Goal: Transaction & Acquisition: Purchase product/service

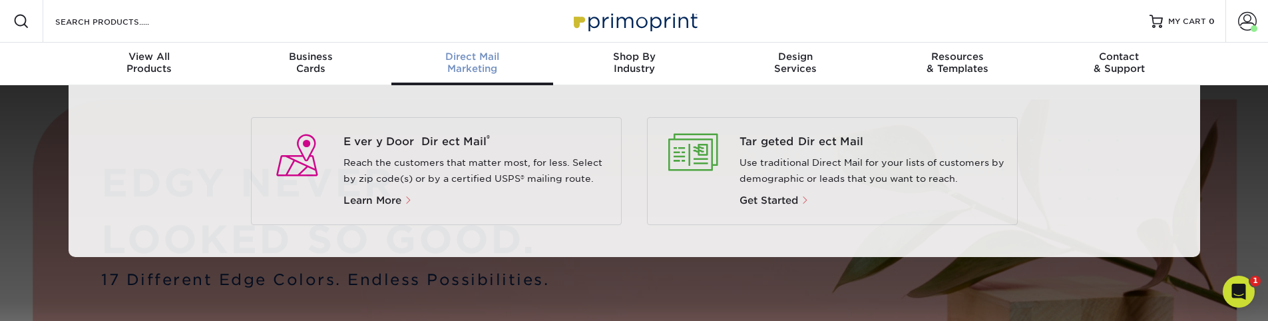
click at [481, 51] on span "Direct Mail" at bounding box center [472, 57] width 162 height 12
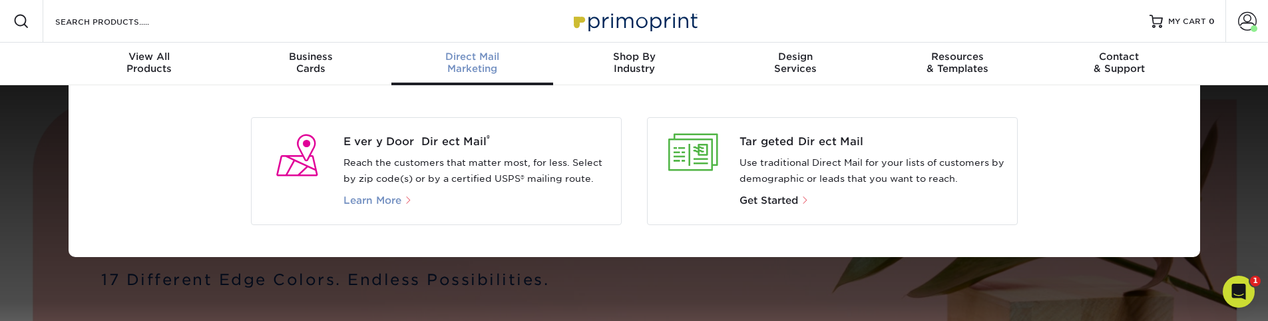
click at [391, 202] on span "Learn More" at bounding box center [372, 200] width 58 height 12
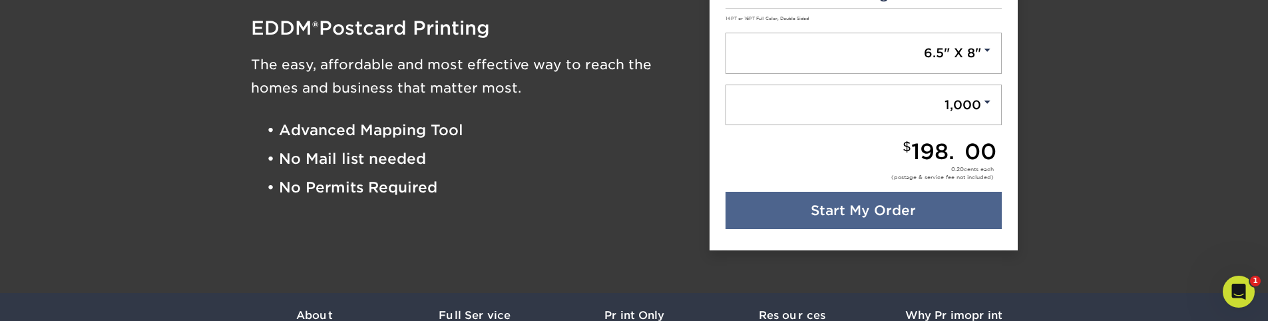
scroll to position [160, 0]
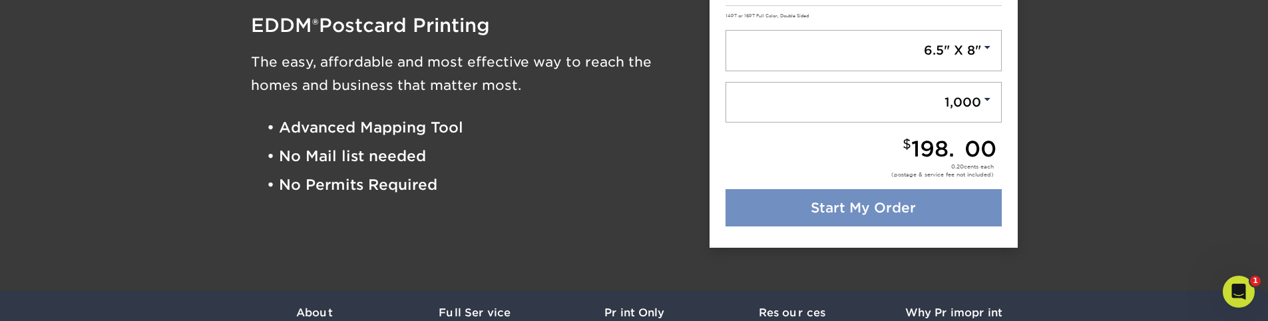
click at [883, 212] on link "Start My Order" at bounding box center [863, 207] width 276 height 37
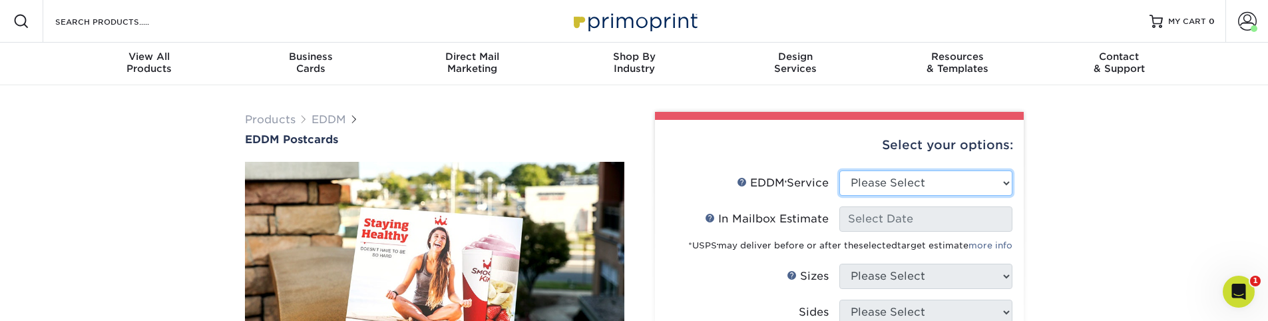
select select "full_service"
click at [839, 170] on select "Please Select Full Service Print Only" at bounding box center [925, 182] width 173 height 25
select select "-1"
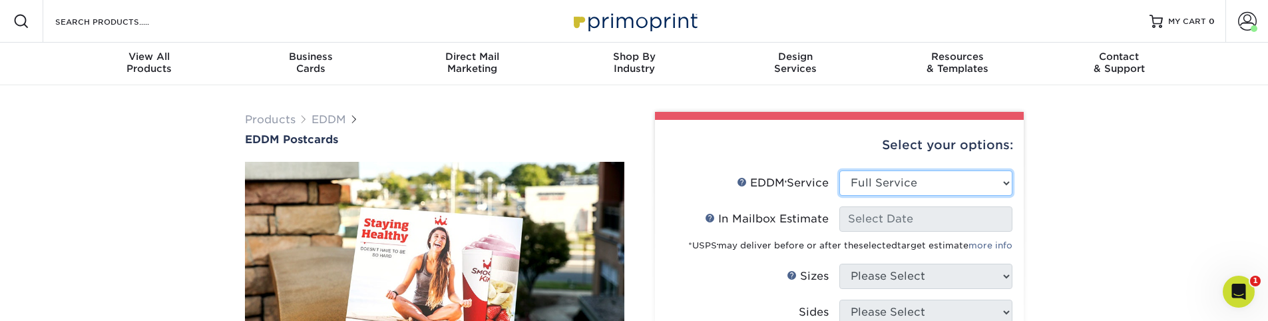
select select "-1"
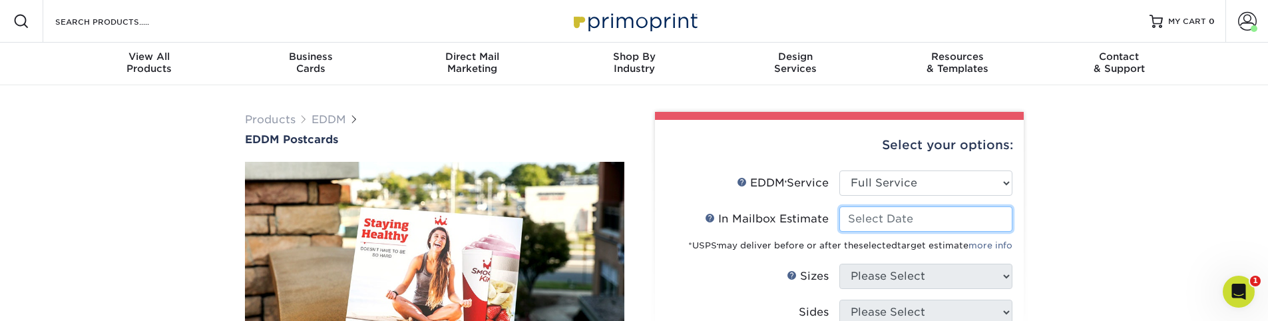
click at [910, 224] on input "In Mailbox Estimate Help In Mailbox Estimate" at bounding box center [925, 218] width 173 height 25
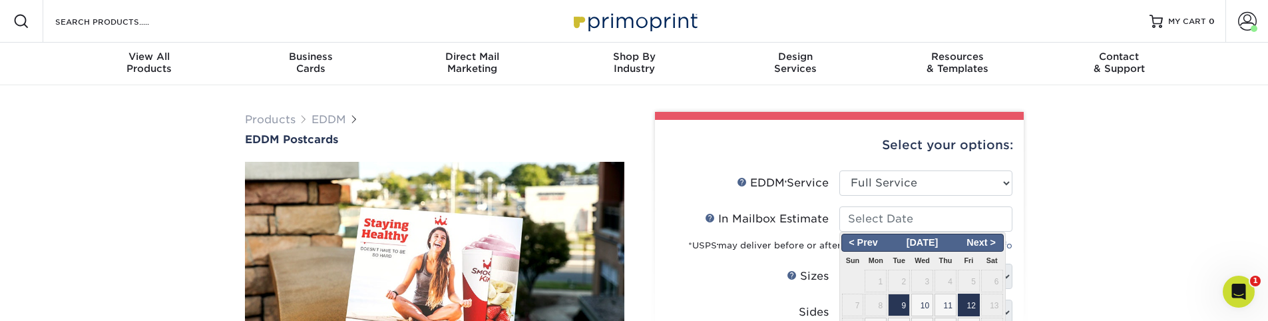
click at [957, 305] on span "12" at bounding box center [968, 304] width 22 height 23
type input "2025-09-12"
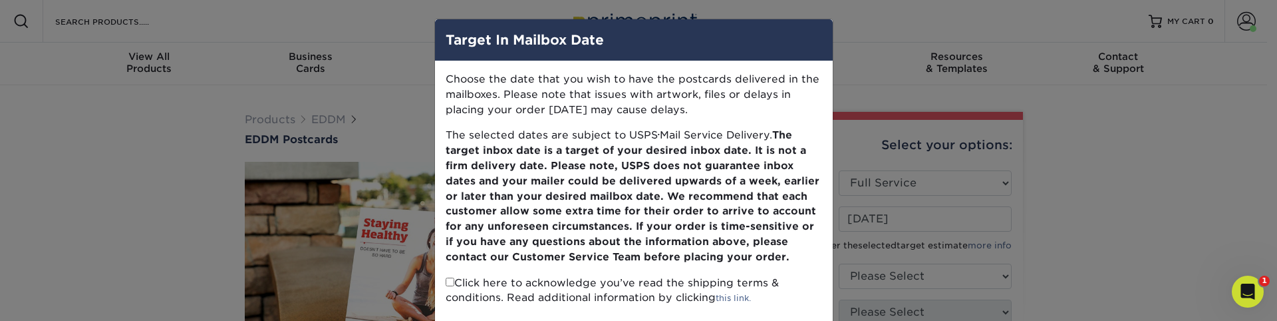
click at [446, 282] on input "checkbox" at bounding box center [450, 281] width 9 height 9
checkbox input "true"
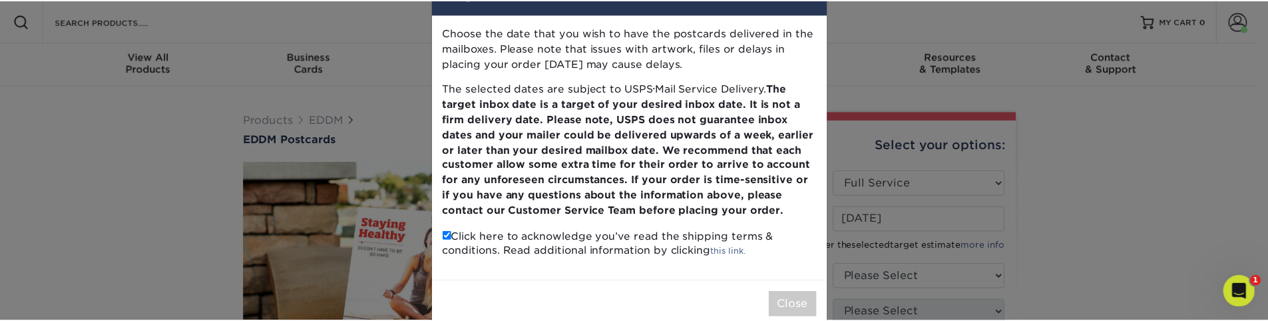
scroll to position [73, 0]
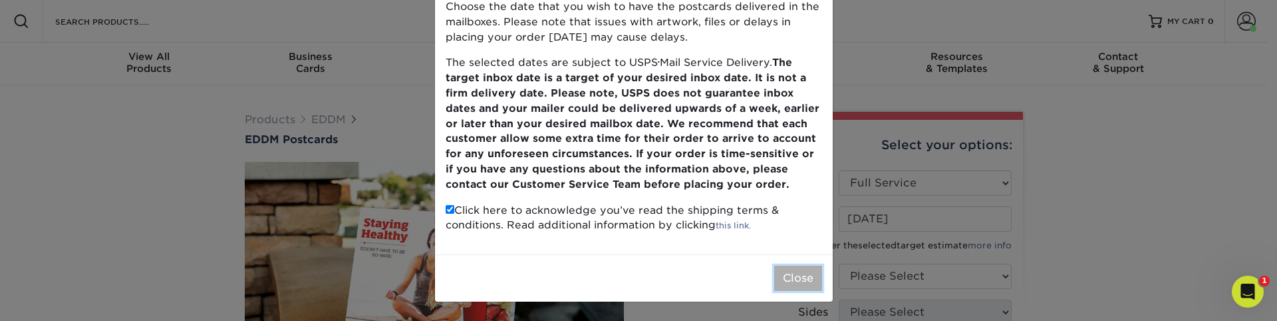
click at [785, 270] on button "Close" at bounding box center [798, 277] width 48 height 25
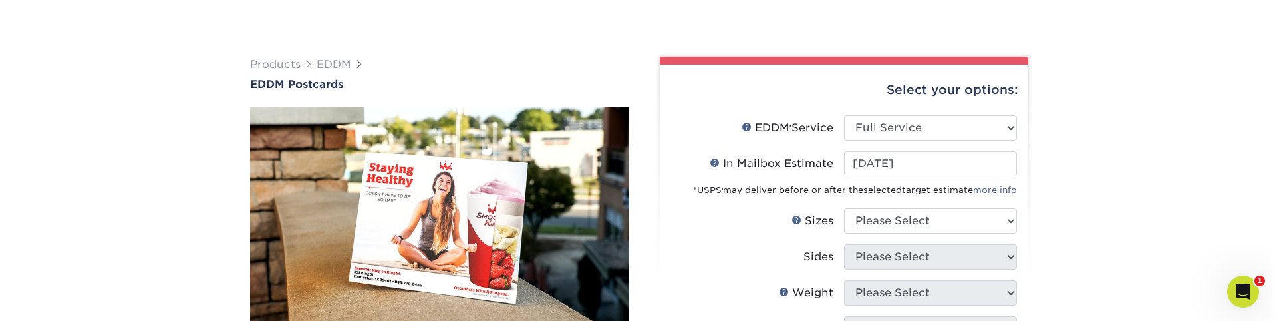
scroll to position [160, 0]
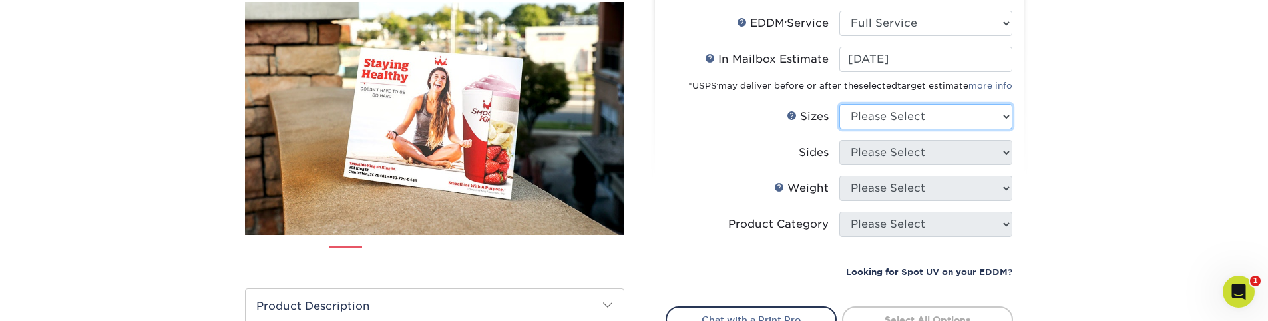
click at [922, 117] on select "Please Select 4.5" x 12" 6" x 12" 6.5" x 8" 6.5" x 9" 6.5" x 12" 7" x 8.5" 8" x…" at bounding box center [925, 116] width 173 height 25
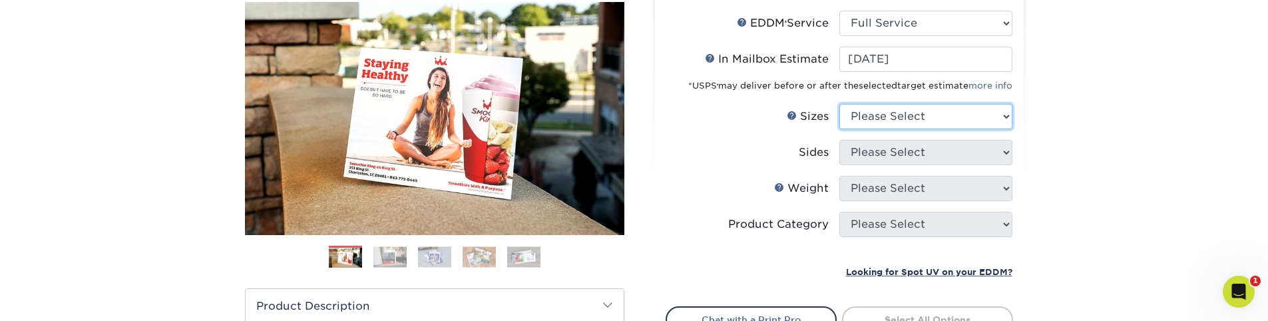
select select "6.50x8.00"
click at [839, 104] on select "Please Select 4.5" x 12" 6" x 12" 6.5" x 8" 6.5" x 9" 6.5" x 12" 7" x 8.5" 8" x…" at bounding box center [925, 116] width 173 height 25
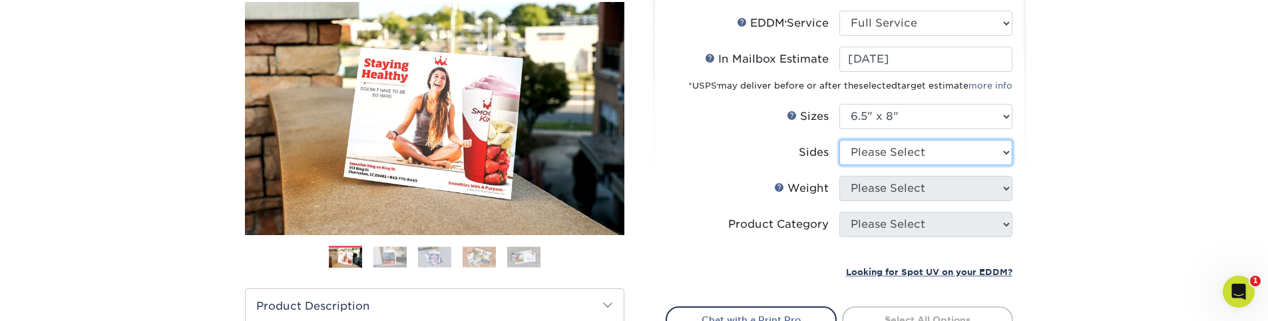
select select "13abbda7-1d64-4f25-8bb2-c179b224825d"
click at [839, 140] on select "Please Select Print Both Sides Print Front Only" at bounding box center [925, 152] width 173 height 25
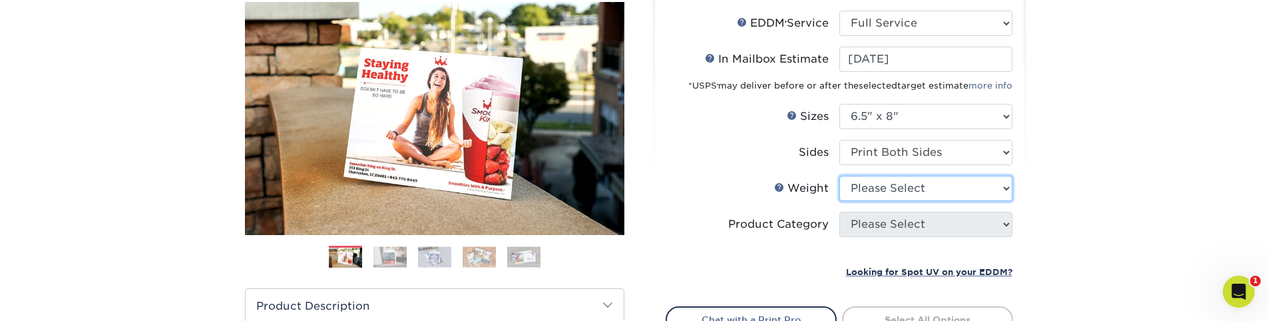
select select "16PT"
click at [839, 176] on select "Please Select 16PT 14PT" at bounding box center [925, 188] width 173 height 25
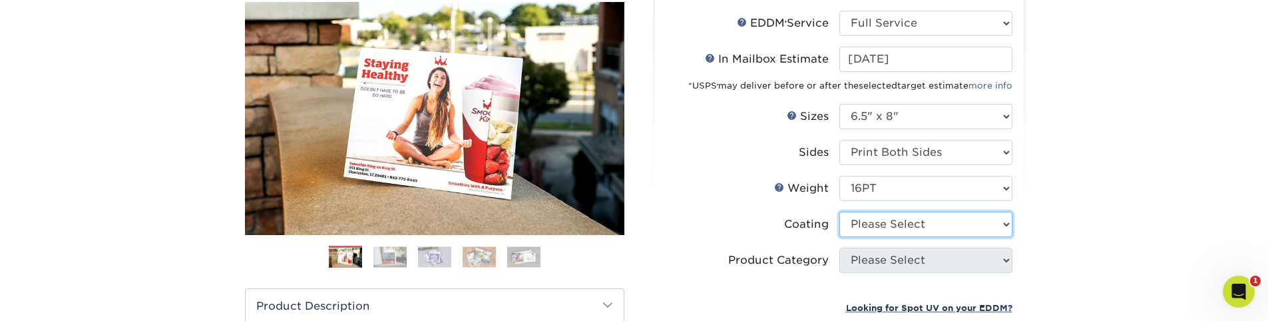
select select "121bb7b5-3b4d-429f-bd8d-bbf80e953313"
click at [839, 212] on select at bounding box center [925, 224] width 173 height 25
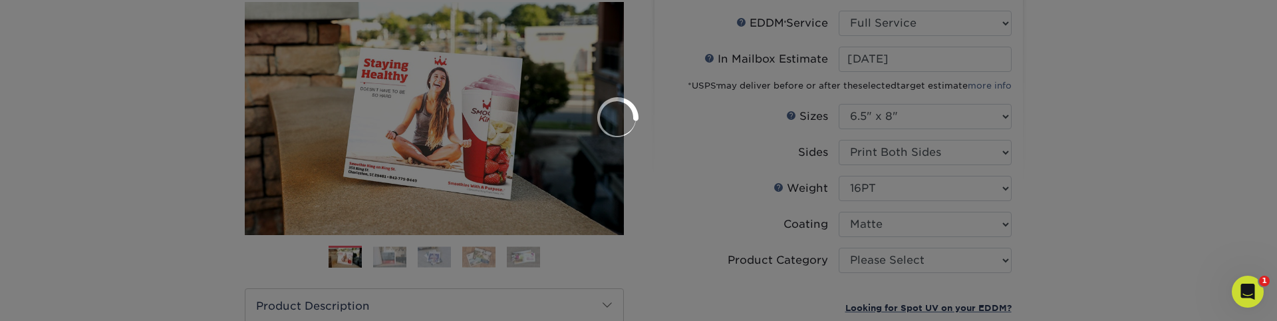
scroll to position [0, 0]
click at [883, 258] on div at bounding box center [638, 160] width 1277 height 321
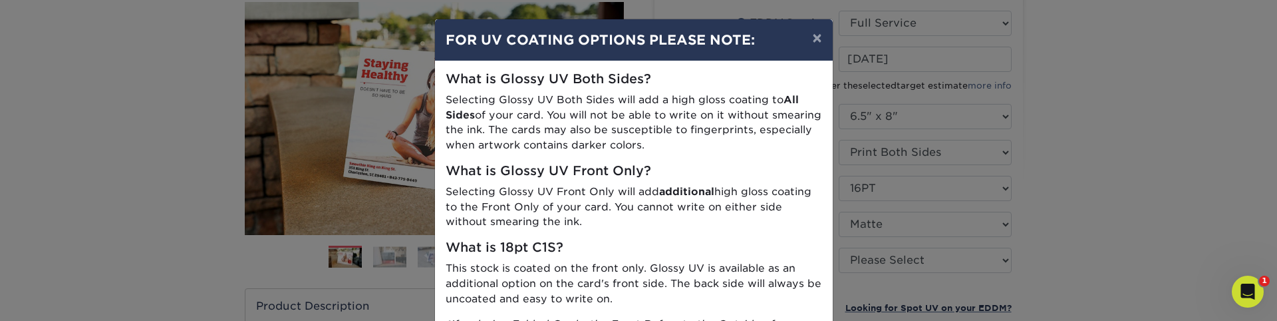
click at [879, 269] on div "× FOR UV COATING OPTIONS PLEASE NOTE: What is Glossy UV Both Sides? Selecting G…" at bounding box center [638, 160] width 1277 height 321
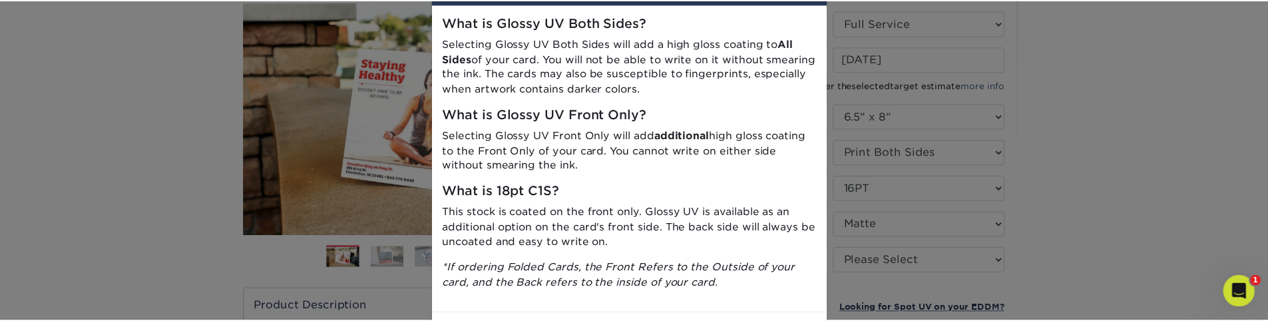
scroll to position [114, 0]
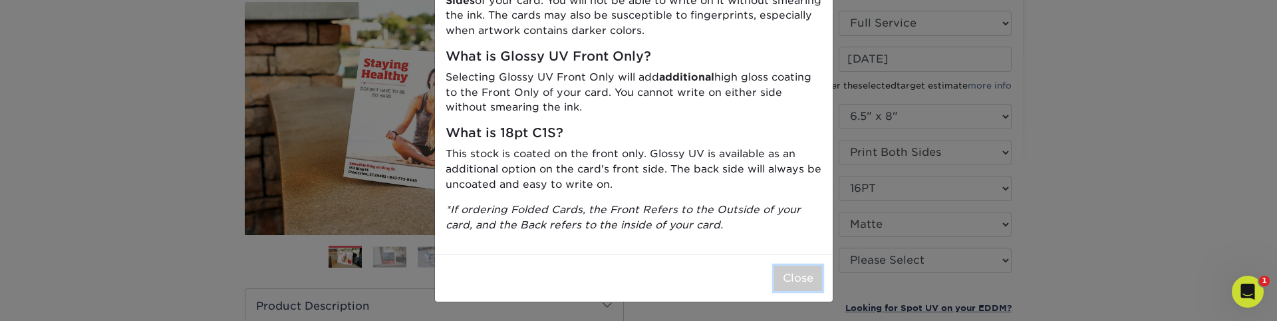
click at [806, 289] on button "Close" at bounding box center [798, 277] width 48 height 25
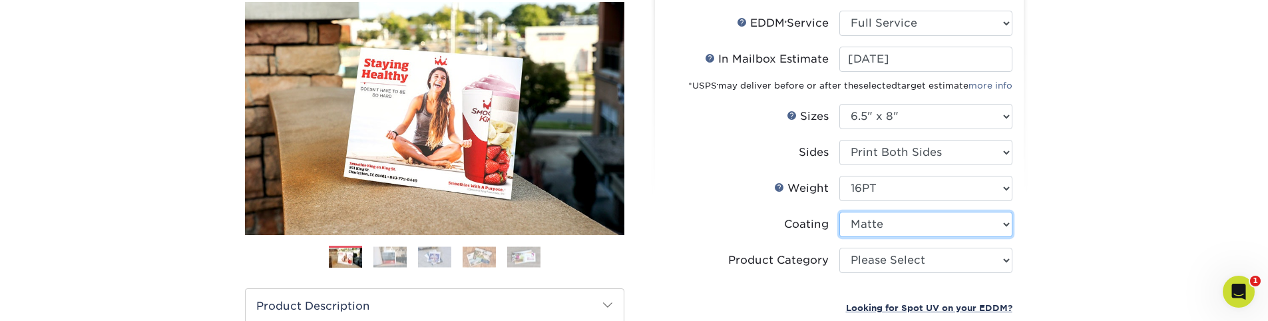
drag, startPoint x: 884, startPoint y: 220, endPoint x: 1109, endPoint y: 224, distance: 224.9
click at [1147, 224] on div "Products EDDM EDDM Postcards Previous Next" at bounding box center [634, 280] width 1268 height 711
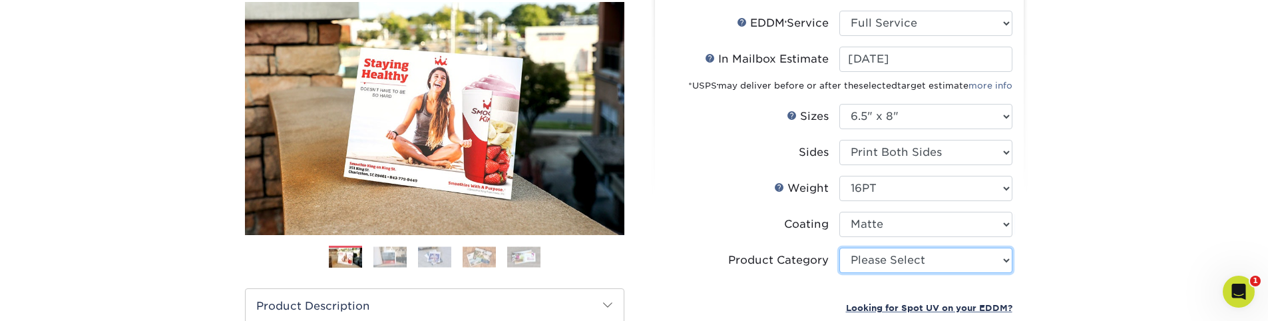
select select "9b7272e0-d6c8-4c3c-8e97-d3a1bcdab858"
click at [839, 248] on select "Please Select Postcards" at bounding box center [925, 260] width 173 height 25
type input "0d2f34e2-947b-42e1-92e7-d2b9bd0eaead"
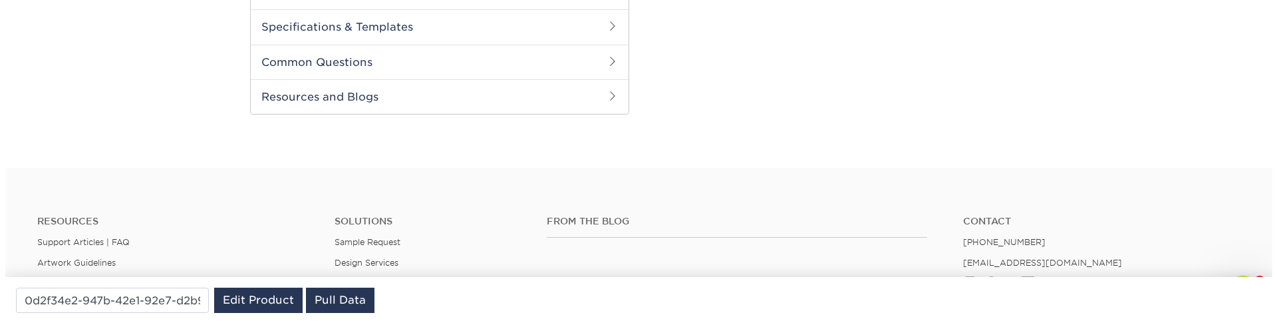
scroll to position [319, 0]
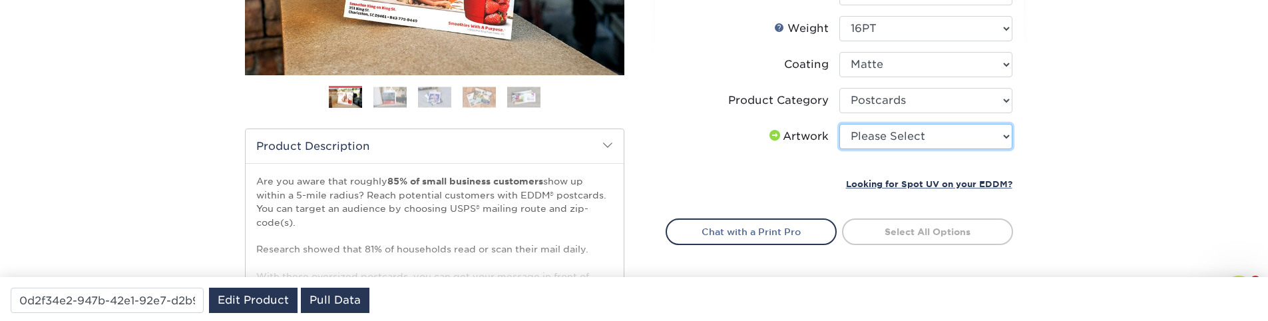
select select "upload"
click at [839, 124] on select "Please Select I will upload files I need a design - $150" at bounding box center [925, 136] width 173 height 25
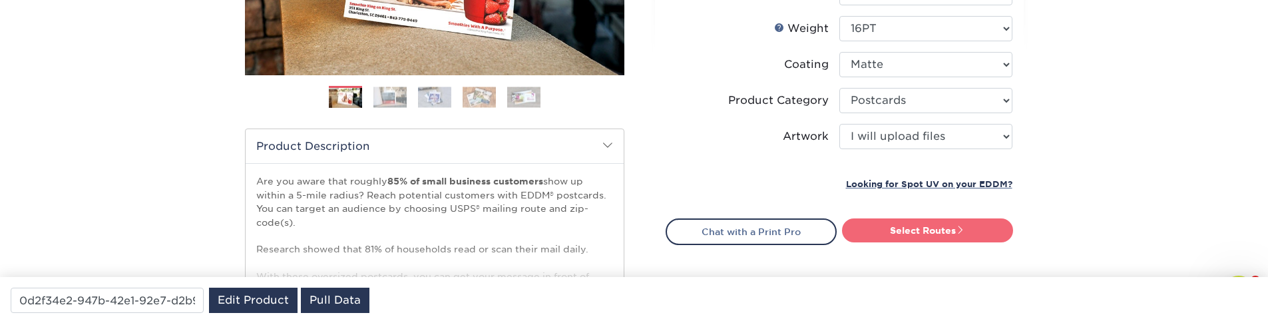
click at [942, 230] on link "Select Routes" at bounding box center [927, 230] width 171 height 24
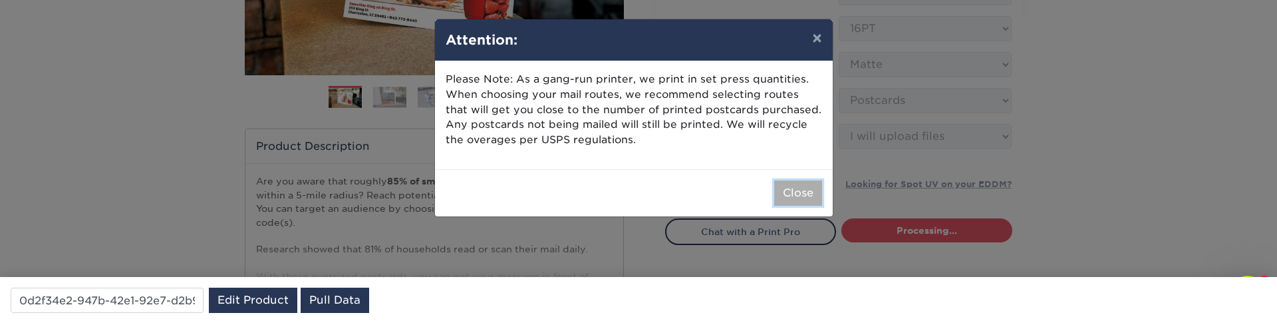
click at [789, 188] on button "Close" at bounding box center [798, 192] width 48 height 25
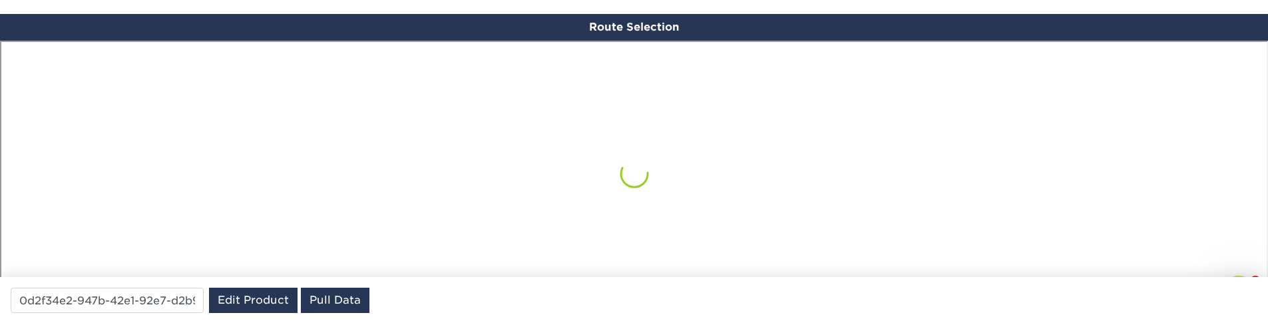
scroll to position [776, 0]
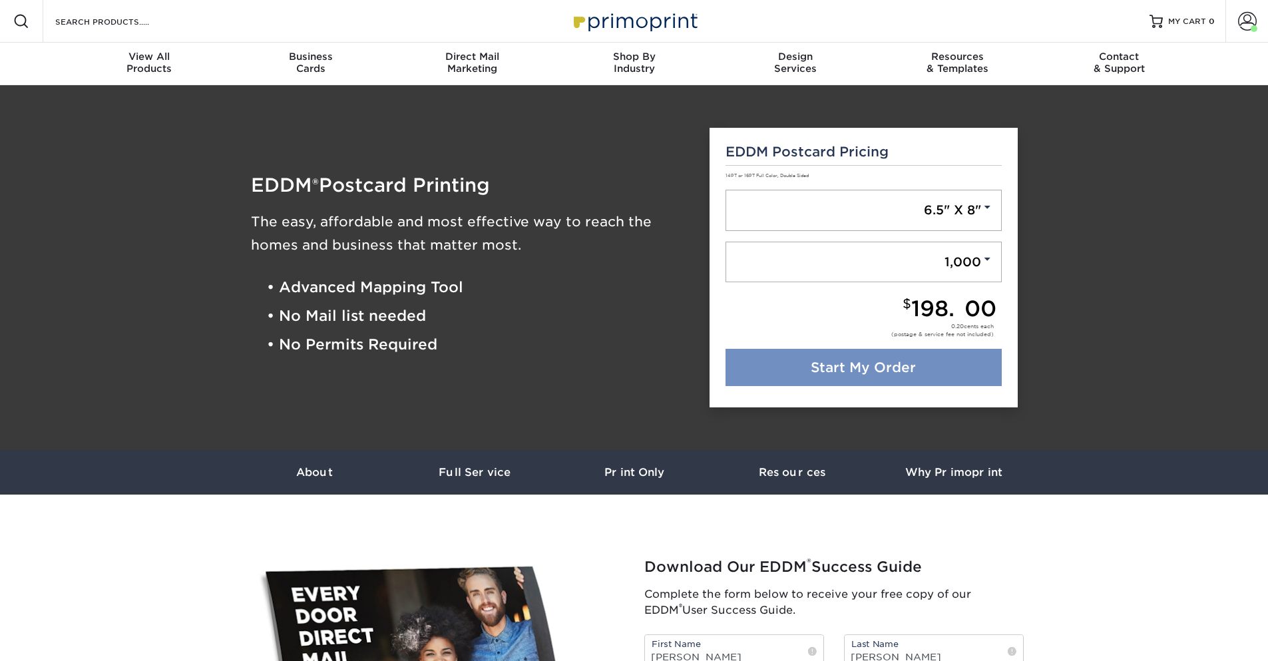
click at [864, 363] on link "Start My Order" at bounding box center [863, 367] width 276 height 37
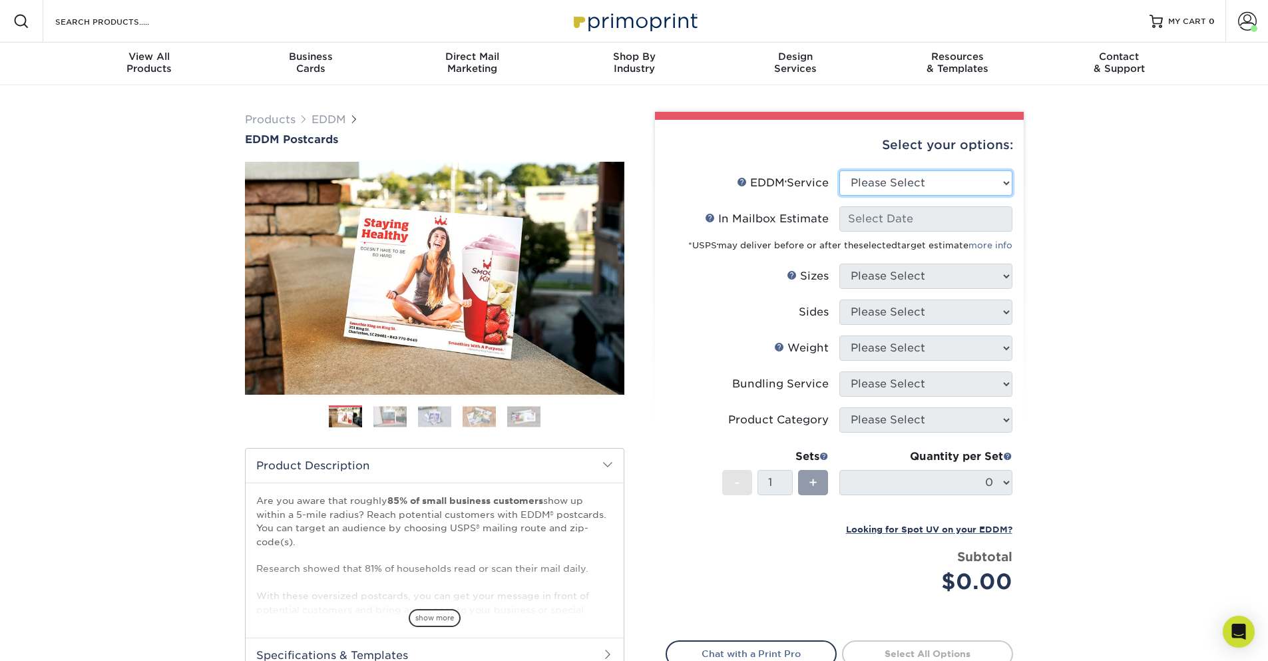
drag, startPoint x: 903, startPoint y: 188, endPoint x: 1110, endPoint y: 195, distance: 207.7
click at [1110, 195] on div "Products EDDM EDDM Postcards Previous Next" at bounding box center [634, 440] width 1268 height 711
select select "full_service"
click at [839, 170] on select "Please Select Full Service Print Only" at bounding box center [925, 182] width 173 height 25
select select "-1"
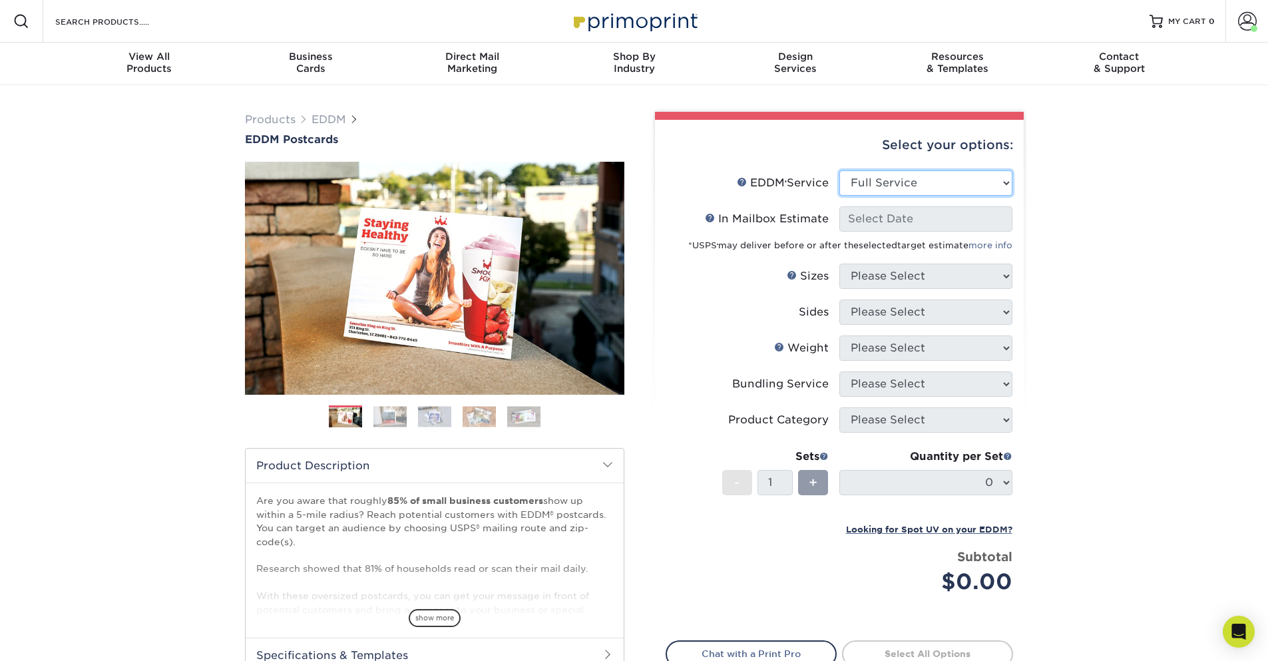
select select "-1"
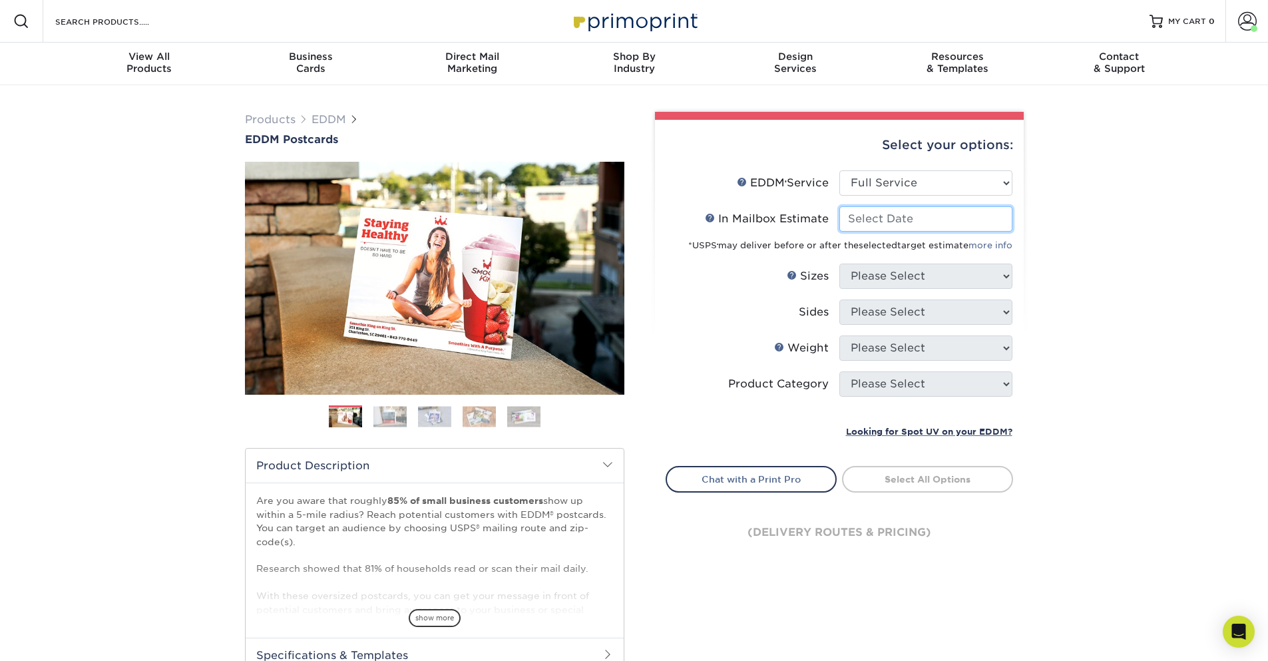
click at [898, 220] on input "In Mailbox Estimate Help In Mailbox Estimate" at bounding box center [925, 218] width 173 height 25
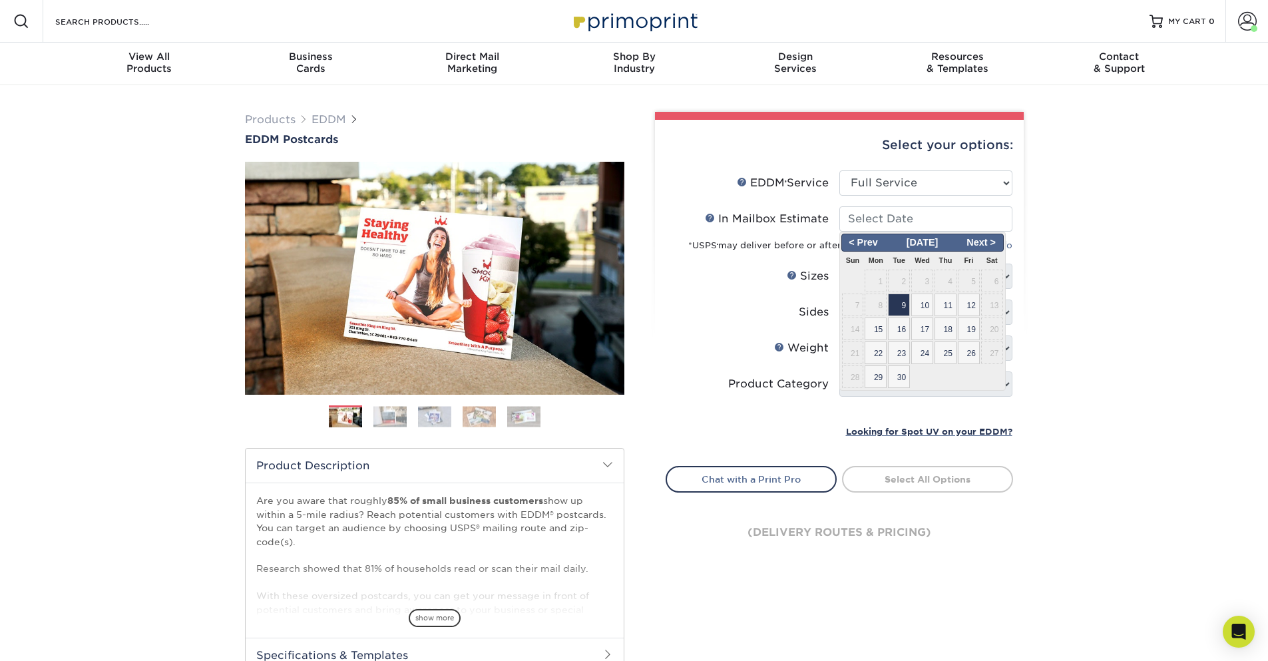
click at [924, 319] on span "17" at bounding box center [922, 328] width 22 height 23
type input "2025-09-17"
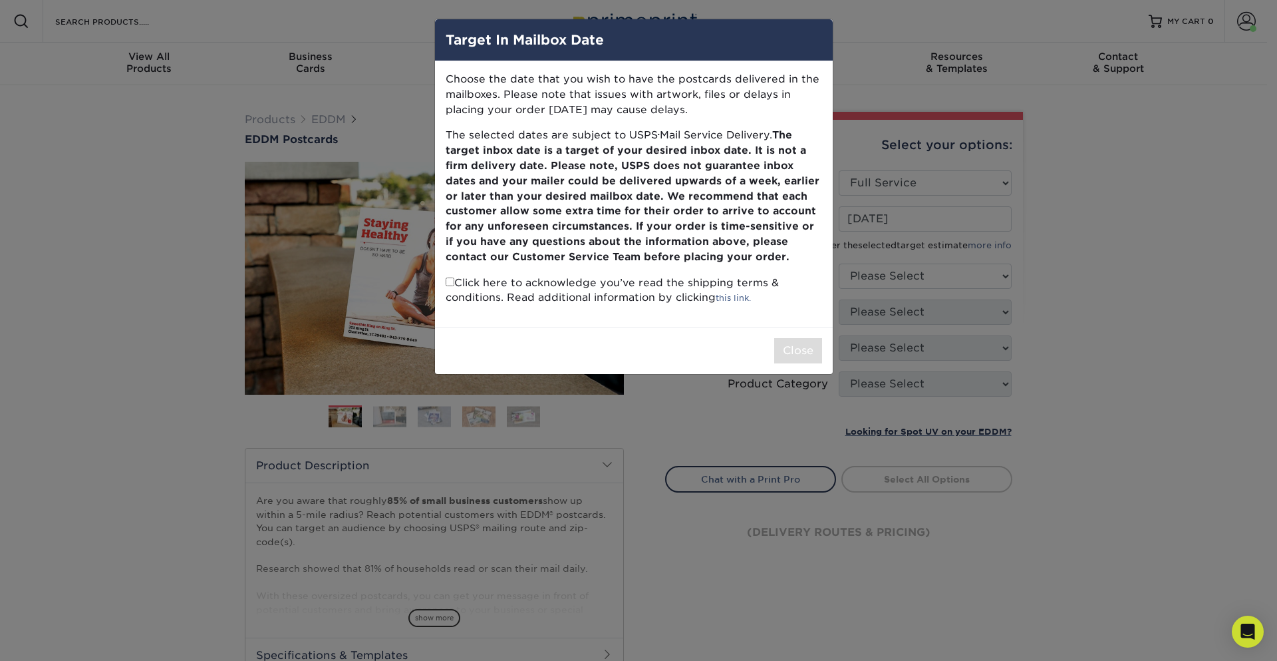
click at [454, 283] on p "Click here to acknowledge you’ve read the shipping terms & conditions. Read add…" at bounding box center [634, 290] width 377 height 31
click at [451, 281] on input "checkbox" at bounding box center [450, 281] width 9 height 9
checkbox input "true"
click at [782, 349] on button "Close" at bounding box center [798, 350] width 48 height 25
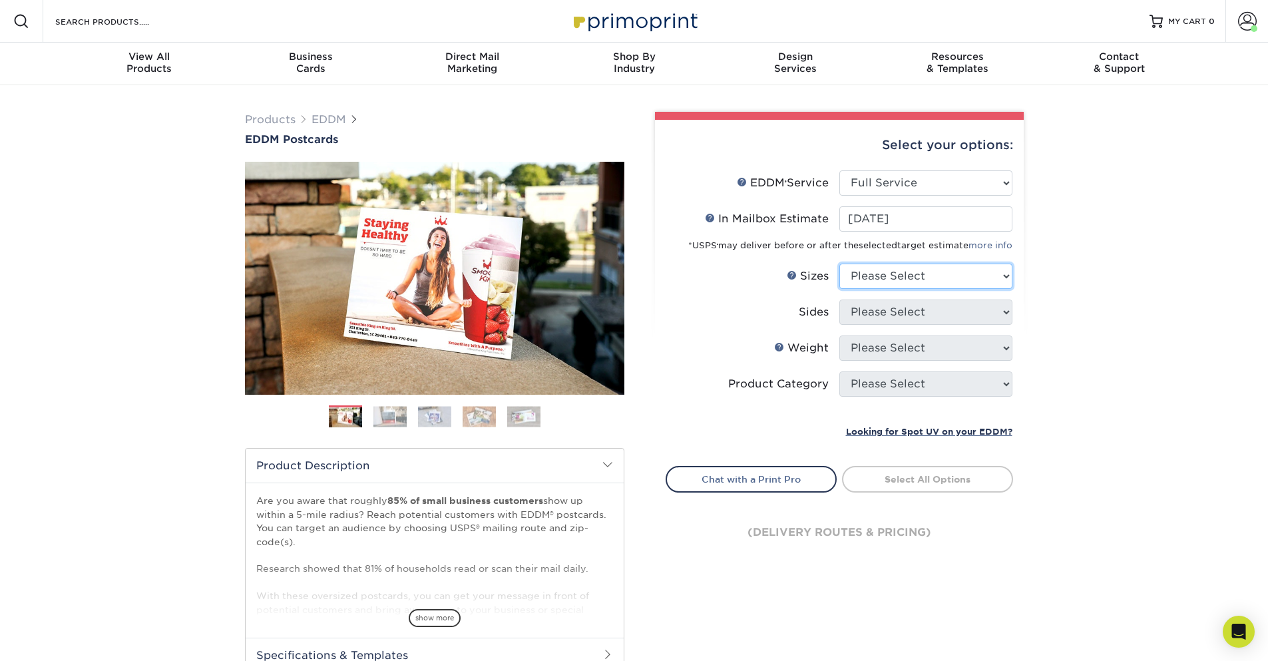
select select "6.50x8.00"
click at [839, 263] on select "Please Select 4.5" x 12" 6" x 12" 6.5" x 8" 6.5" x 9" 6.5" x 12" 7" x 8.5" 8" x…" at bounding box center [925, 275] width 173 height 25
select select "13abbda7-1d64-4f25-8bb2-c179b224825d"
click at [839, 299] on select "Please Select Print Both Sides Print Front Only" at bounding box center [925, 311] width 173 height 25
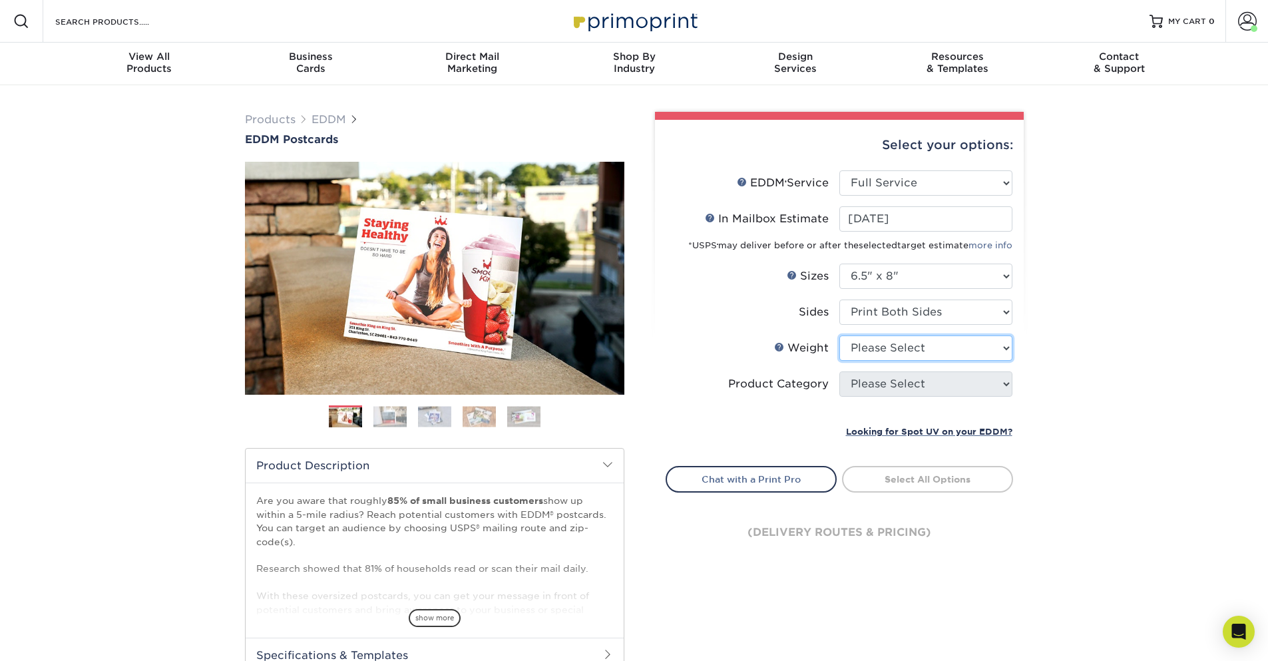
select select "16PT"
click at [839, 335] on select "Please Select 16PT 14PT" at bounding box center [925, 347] width 173 height 25
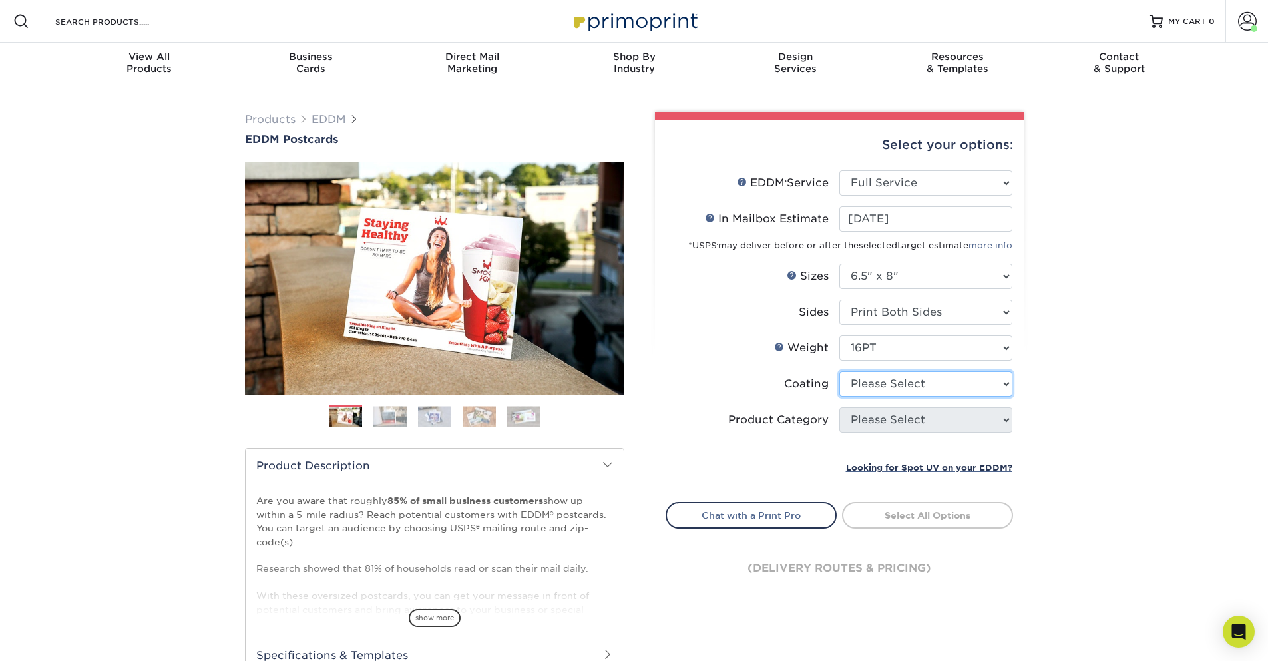
select select "121bb7b5-3b4d-429f-bd8d-bbf80e953313"
click at [839, 371] on select at bounding box center [925, 383] width 173 height 25
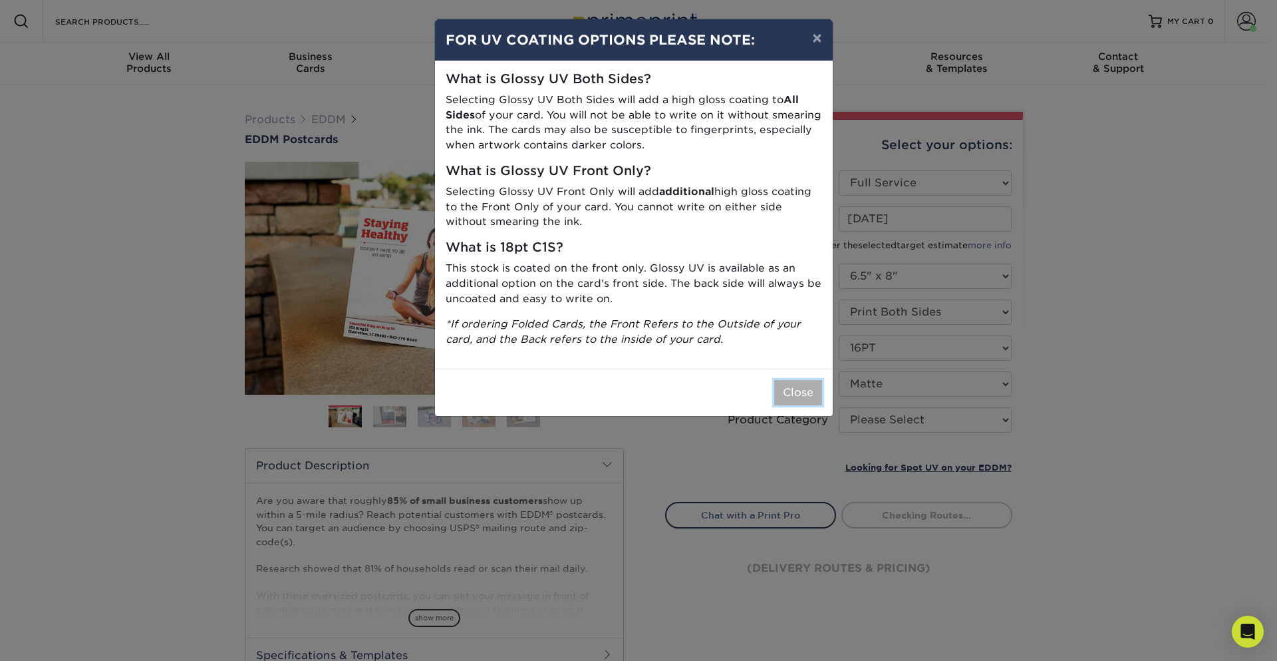
click at [788, 393] on button "Close" at bounding box center [798, 392] width 48 height 25
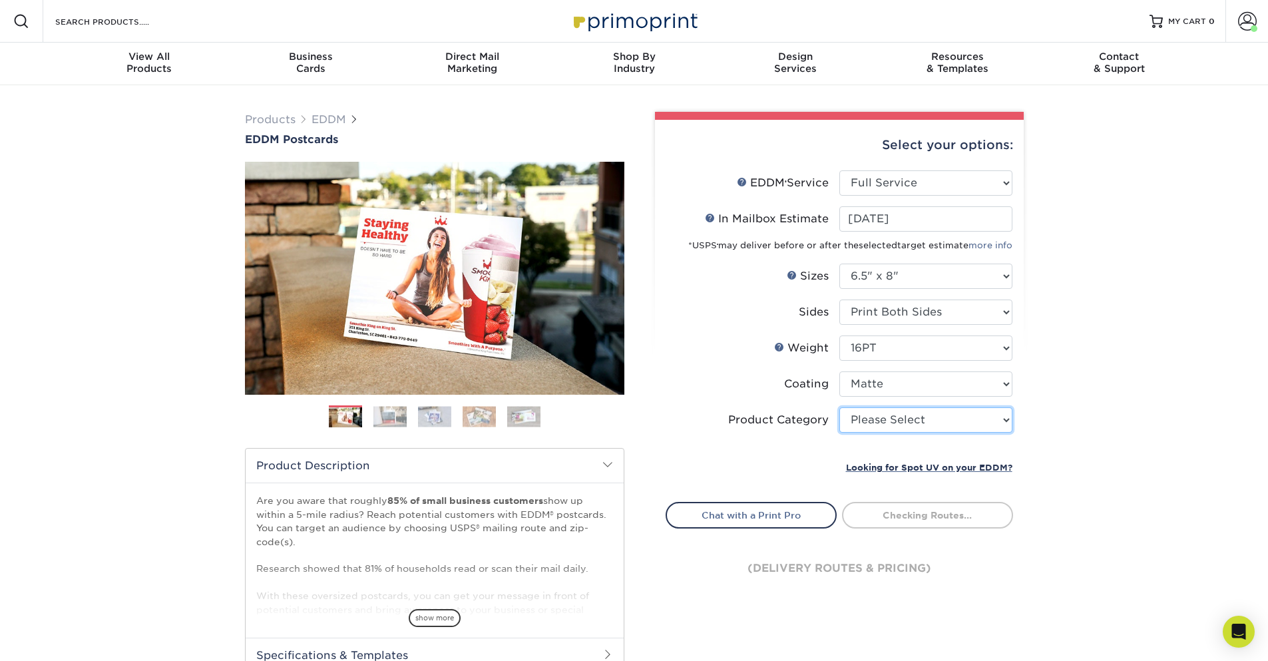
select select "9b7272e0-d6c8-4c3c-8e97-d3a1bcdab858"
click at [839, 407] on select "Please Select Postcards" at bounding box center [925, 419] width 173 height 25
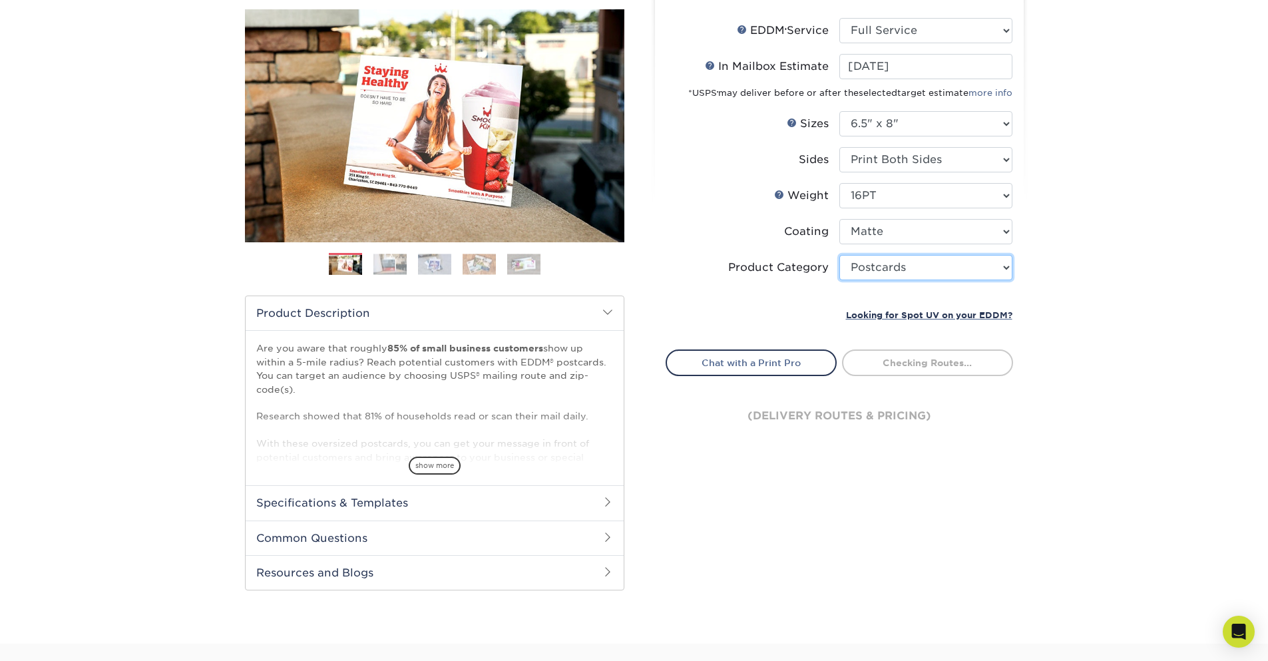
scroll to position [160, 0]
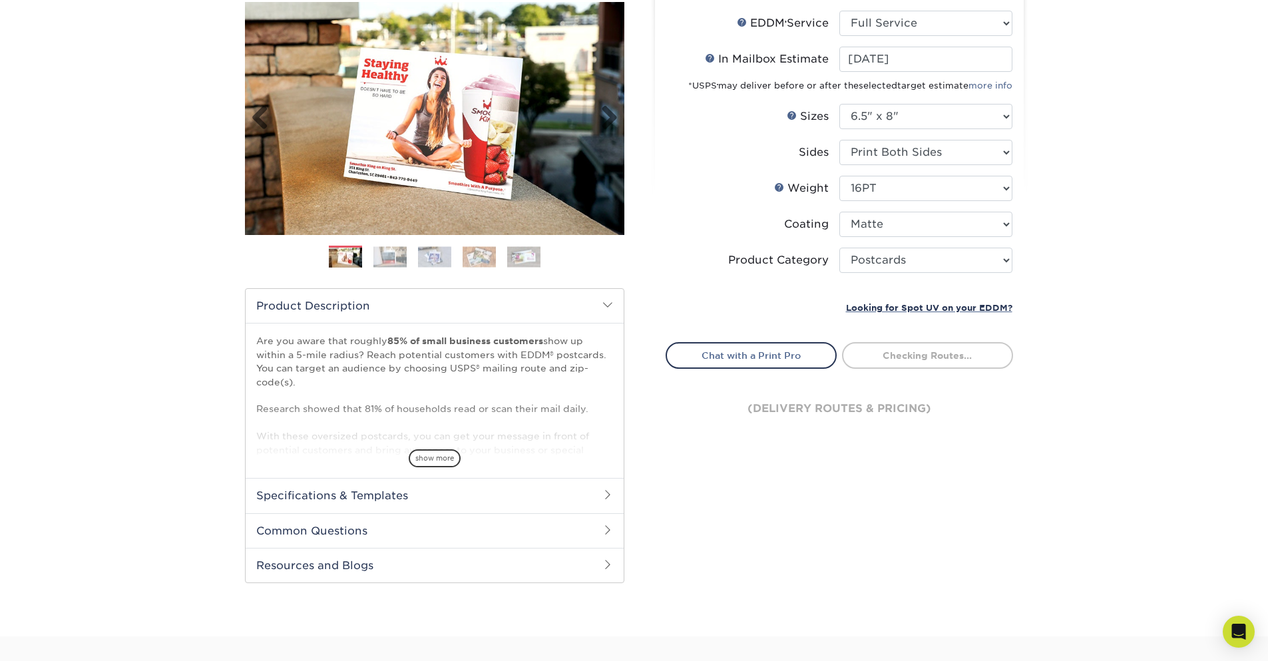
type input "0d2f34e2-947b-42e1-92e7-d2b9bd0eaead"
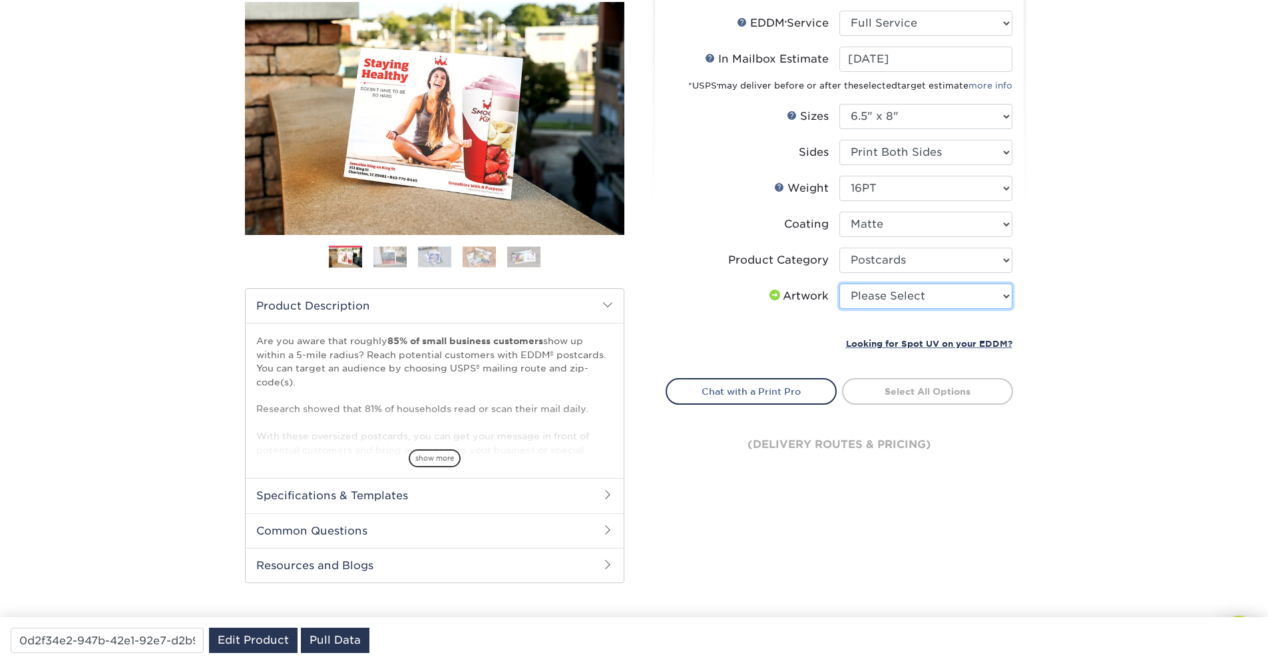
select select "upload"
click at [839, 283] on select "Please Select I will upload files I need a design - $150" at bounding box center [925, 295] width 173 height 25
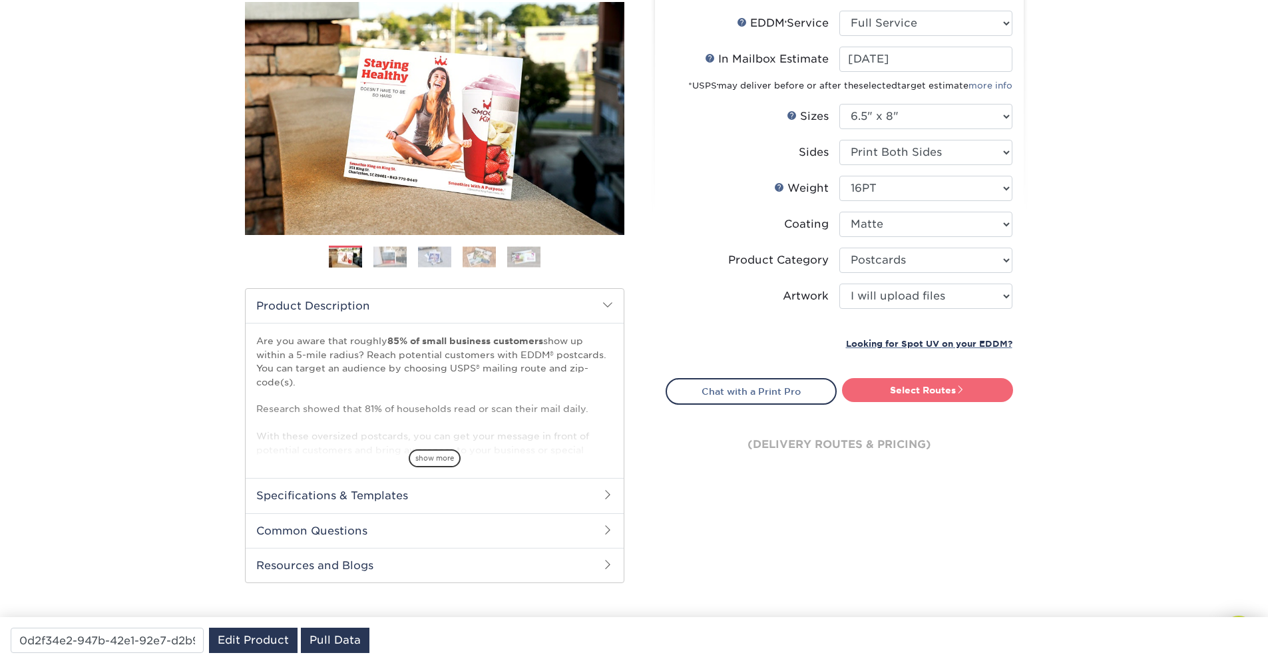
click at [907, 393] on link "Select Routes" at bounding box center [927, 390] width 171 height 24
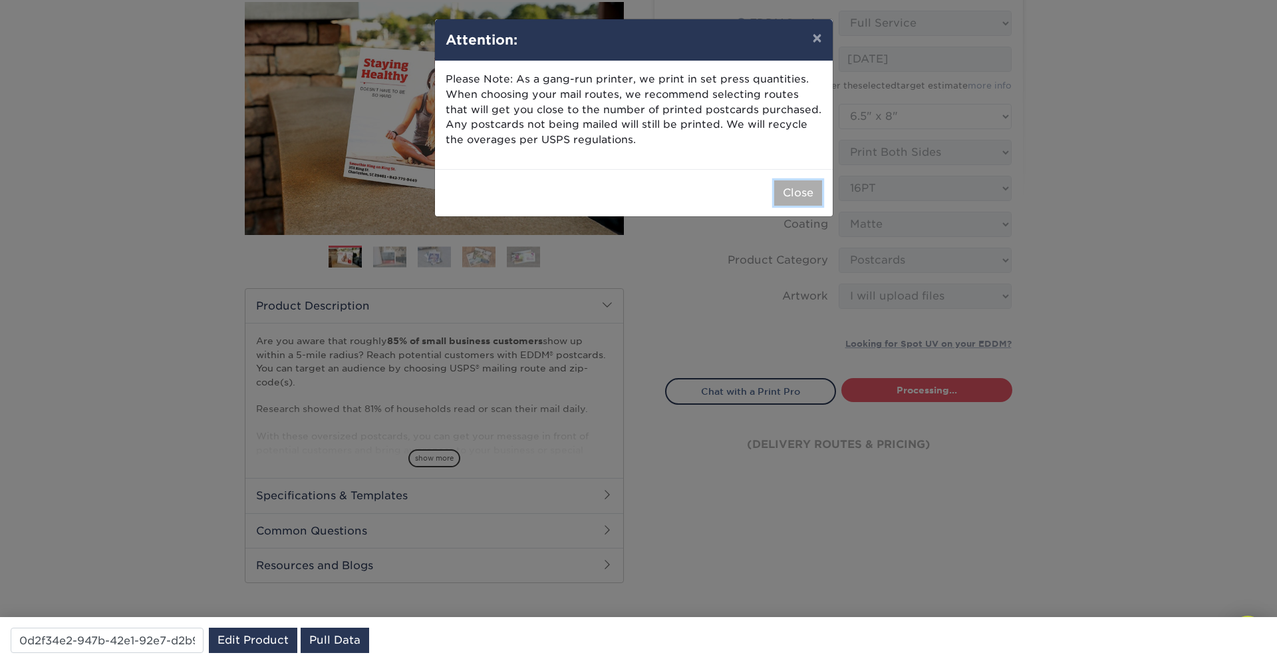
click at [778, 188] on button "Close" at bounding box center [798, 192] width 48 height 25
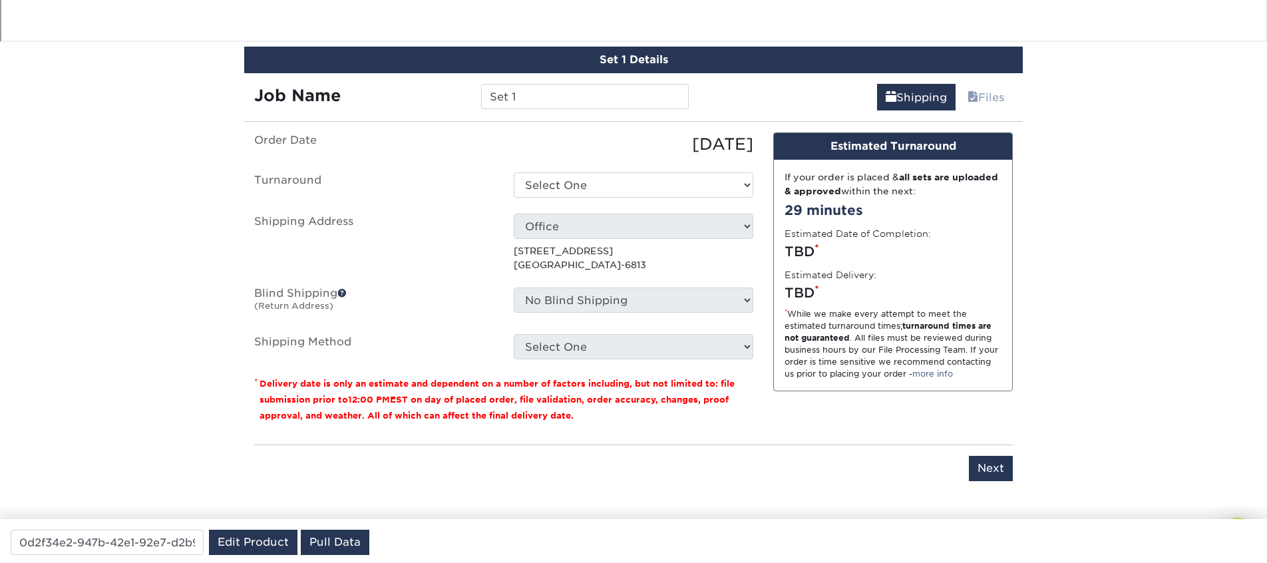
scroll to position [1303, 0]
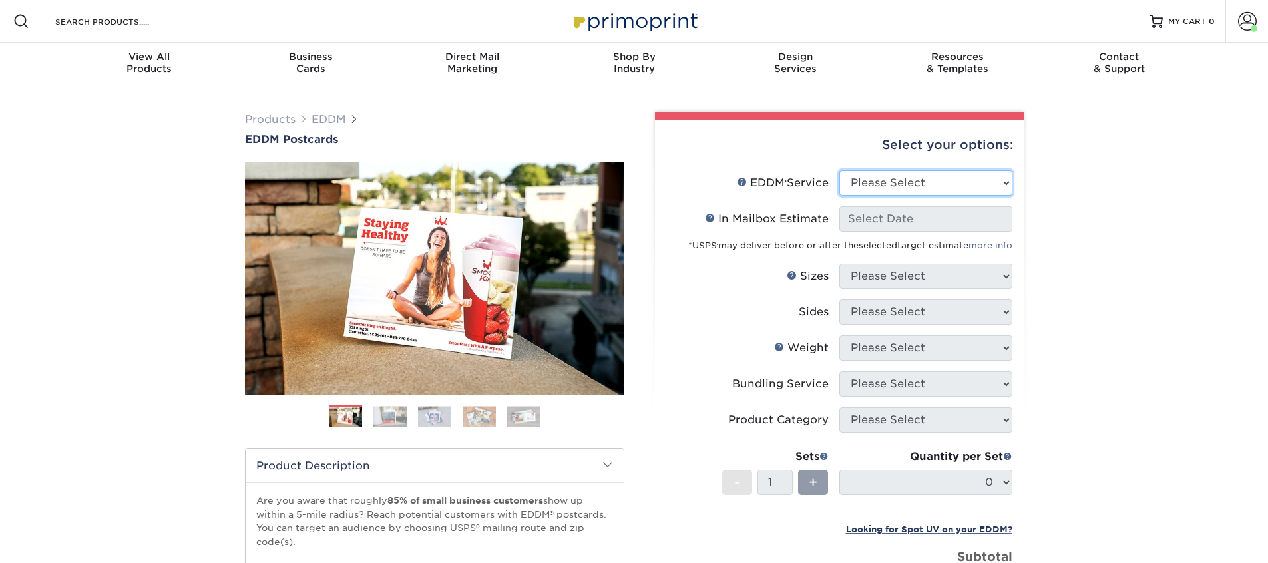
select select "full_service"
click at [839, 170] on select "Please Select Full Service Print Only" at bounding box center [925, 182] width 173 height 25
select select "-1"
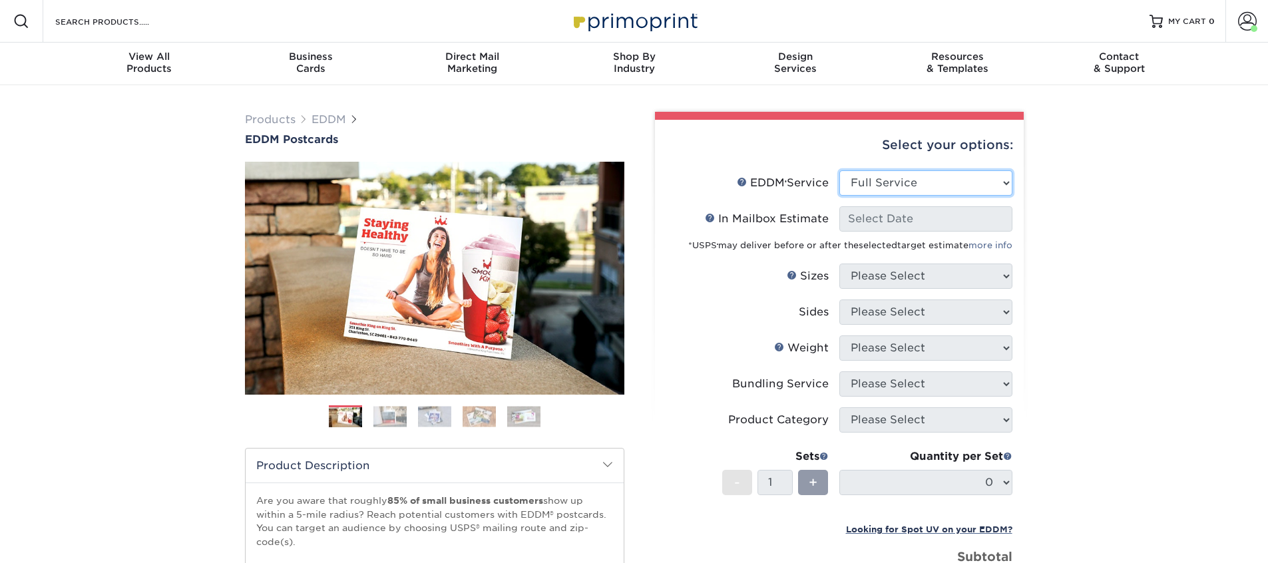
select select "-1"
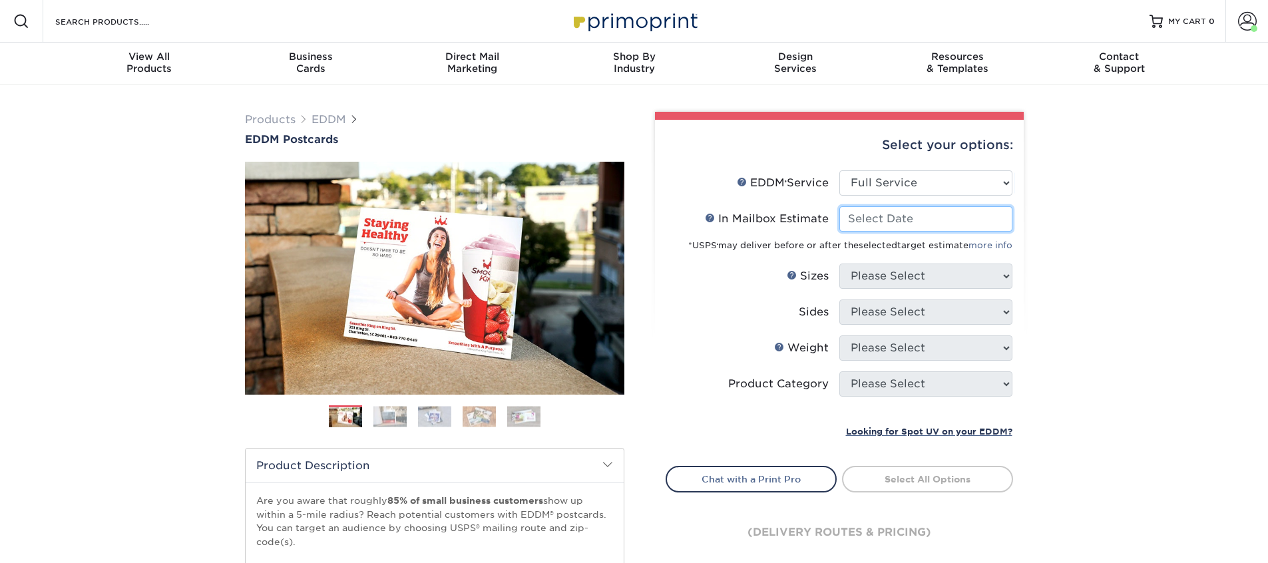
click at [918, 227] on input "In Mailbox Estimate Help In Mailbox Estimate" at bounding box center [925, 218] width 173 height 25
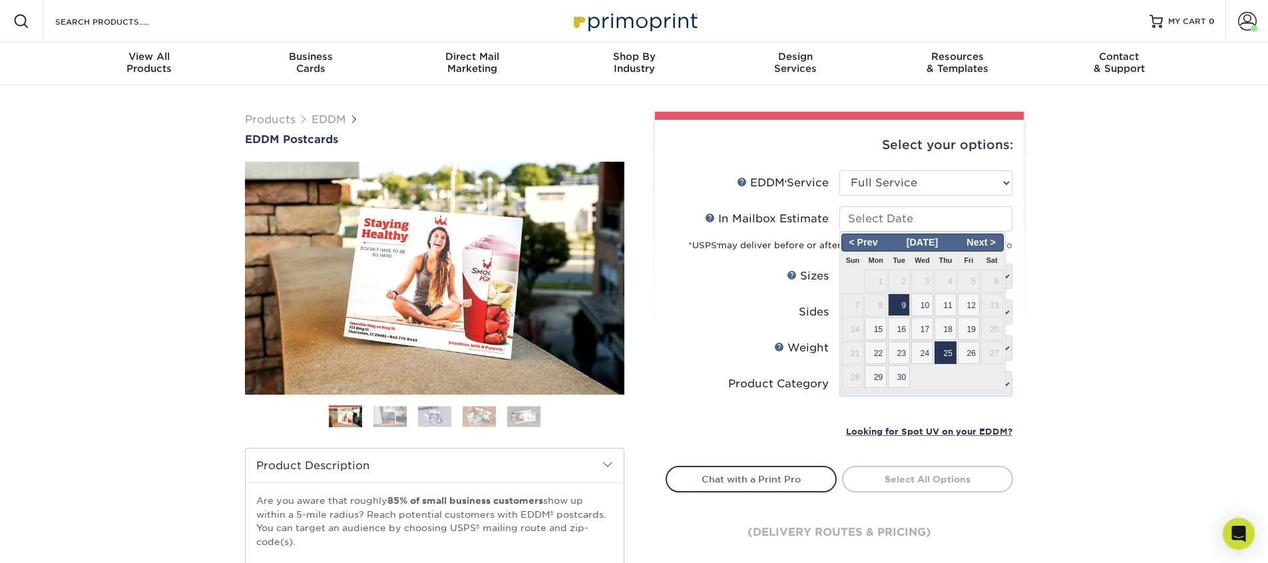
click at [943, 342] on span "25" at bounding box center [945, 352] width 22 height 23
type input "2025-09-25"
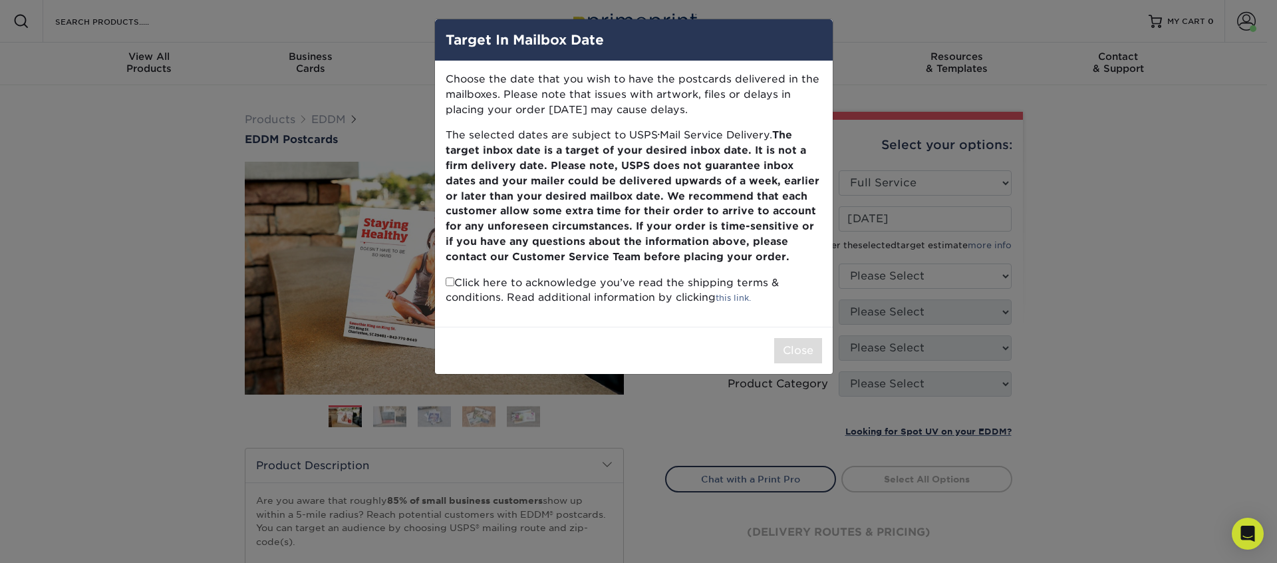
click at [451, 280] on input "checkbox" at bounding box center [450, 281] width 9 height 9
checkbox input "true"
click at [804, 343] on button "Close" at bounding box center [798, 350] width 48 height 25
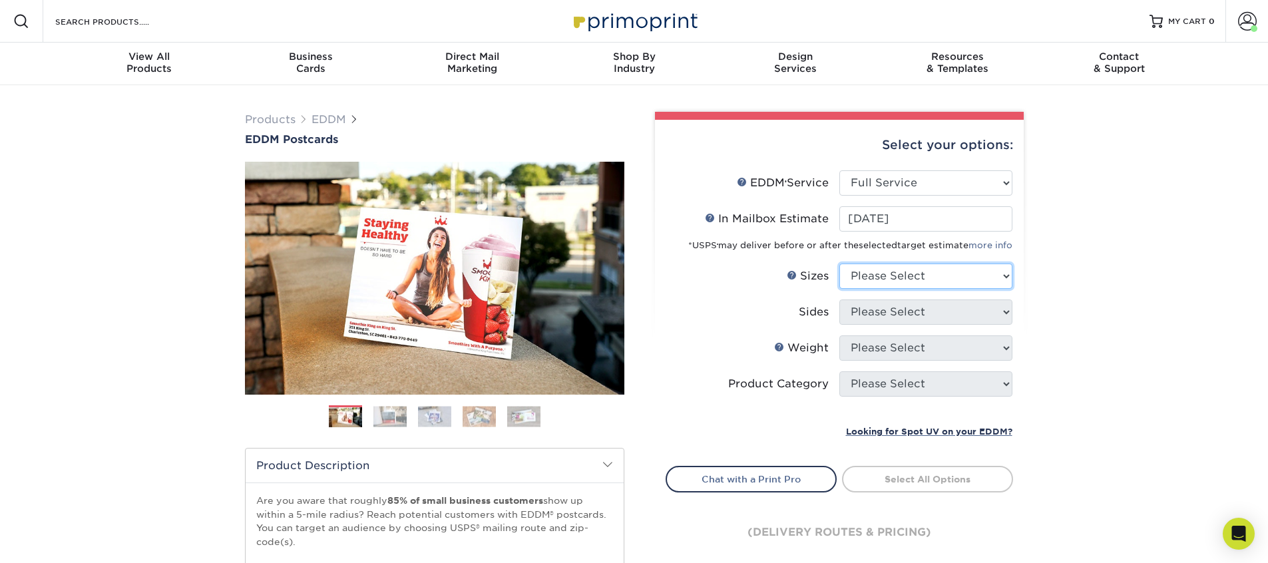
select select "6.50x8.00"
click at [839, 263] on select "Please Select 4.5" x 12" 6" x 12" 6.5" x 8" 6.5" x 9" 6.5" x 12" 7" x 8.5" 8" x…" at bounding box center [925, 275] width 173 height 25
click at [902, 332] on li "Sides Please Select Print Both Sides Print Front Only" at bounding box center [839, 317] width 346 height 36
select select "13abbda7-1d64-4f25-8bb2-c179b224825d"
click at [839, 299] on select "Please Select Print Both Sides Print Front Only" at bounding box center [925, 311] width 173 height 25
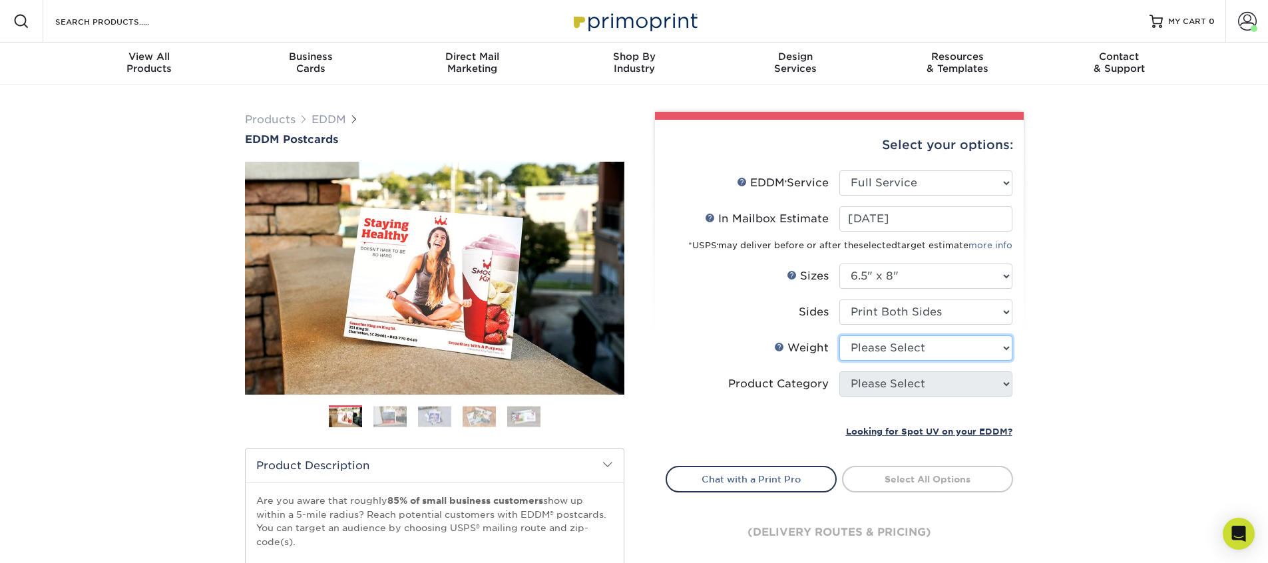
select select "16PT"
click at [839, 335] on select "Please Select 16PT 14PT" at bounding box center [925, 347] width 173 height 25
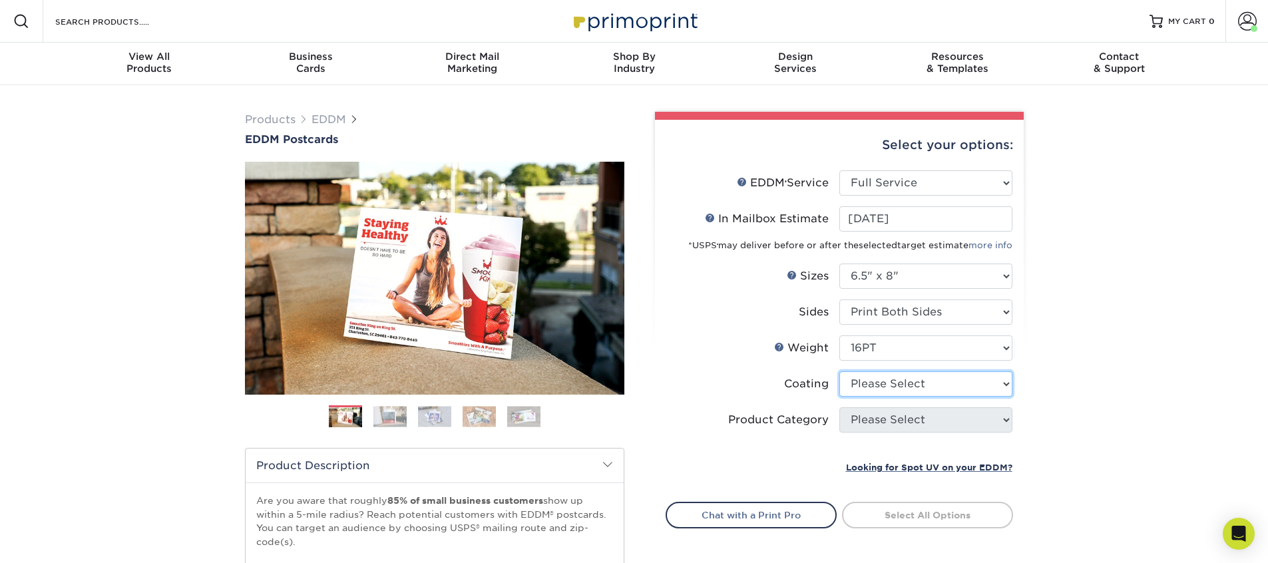
select select "121bb7b5-3b4d-429f-bd8d-bbf80e953313"
click at [839, 371] on select at bounding box center [925, 383] width 173 height 25
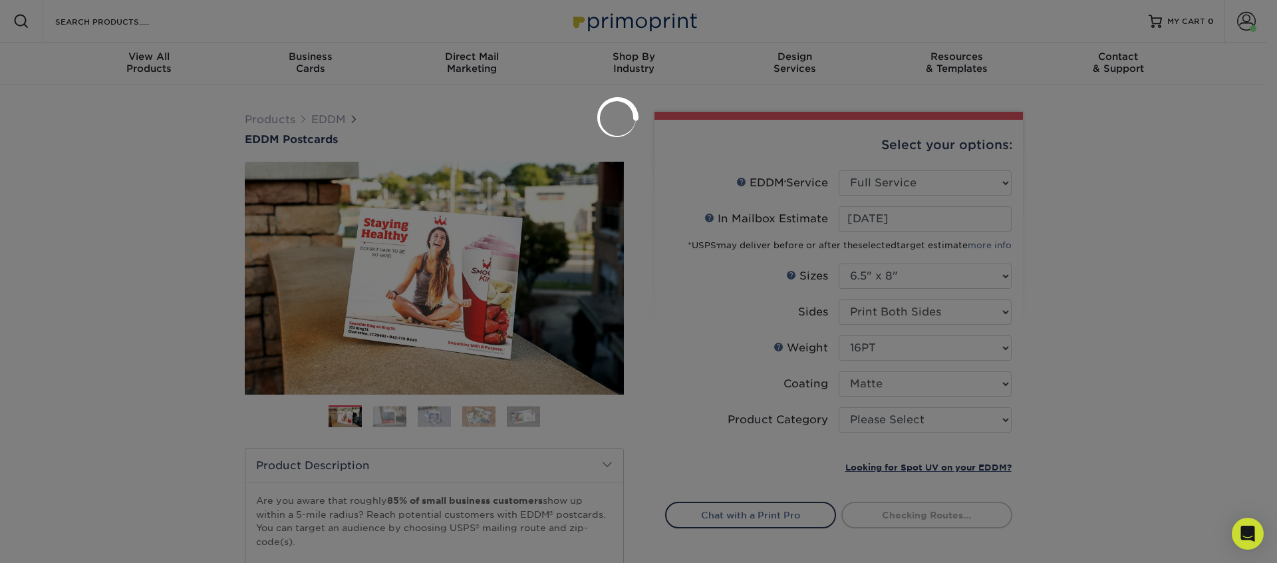
click at [866, 425] on div at bounding box center [638, 281] width 1277 height 563
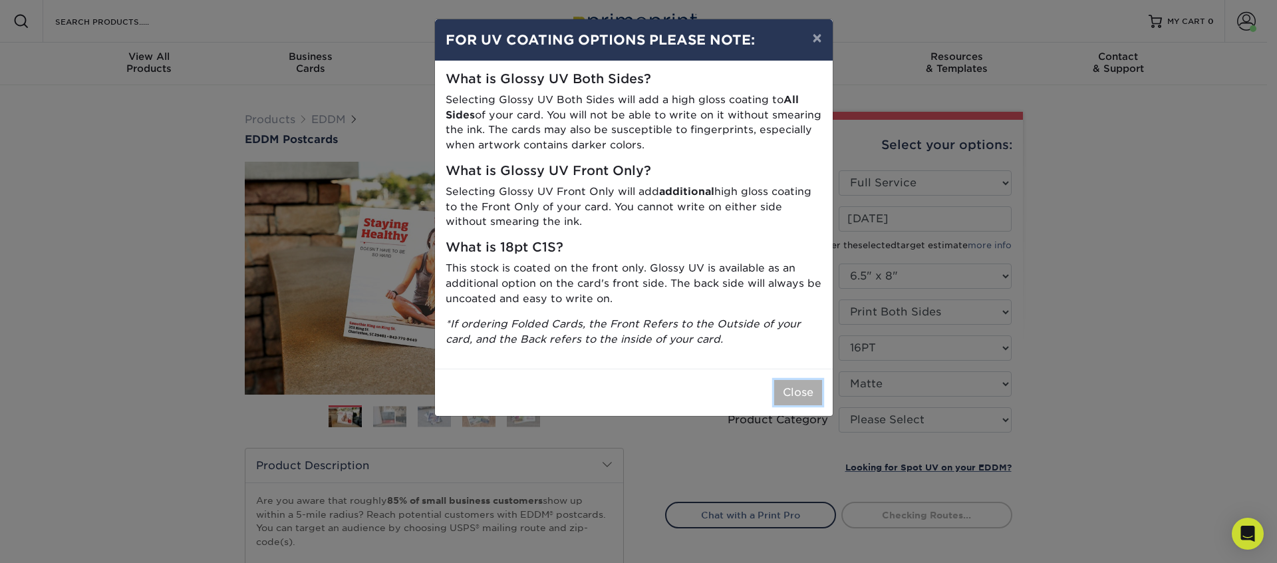
click at [795, 395] on button "Close" at bounding box center [798, 392] width 48 height 25
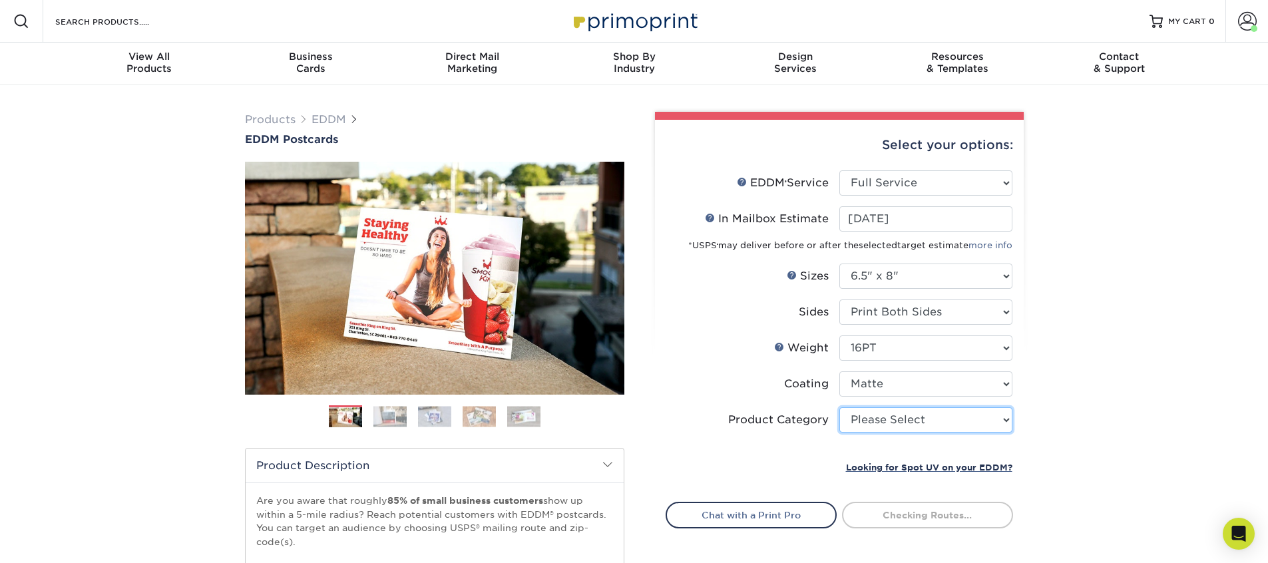
select select "9b7272e0-d6c8-4c3c-8e97-d3a1bcdab858"
click at [839, 407] on select "Please Select Postcards" at bounding box center [925, 419] width 173 height 25
type input "0d2f34e2-947b-42e1-92e7-d2b9bd0eaead"
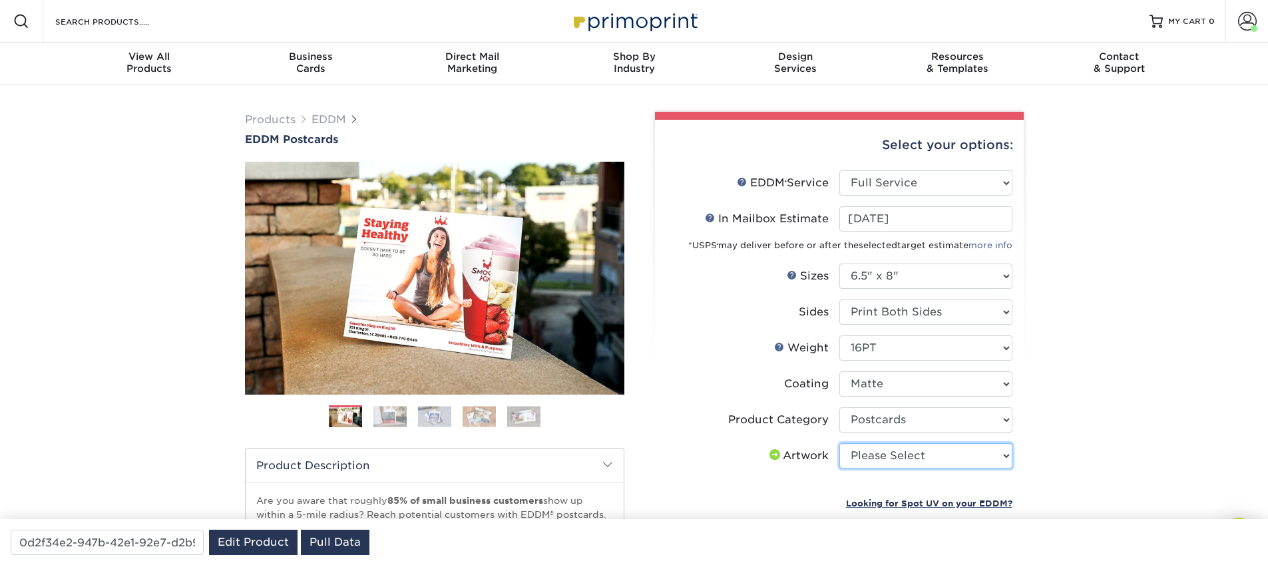
select select "upload"
click at [839, 443] on select "Please Select I will upload files I need a design - $150" at bounding box center [925, 455] width 173 height 25
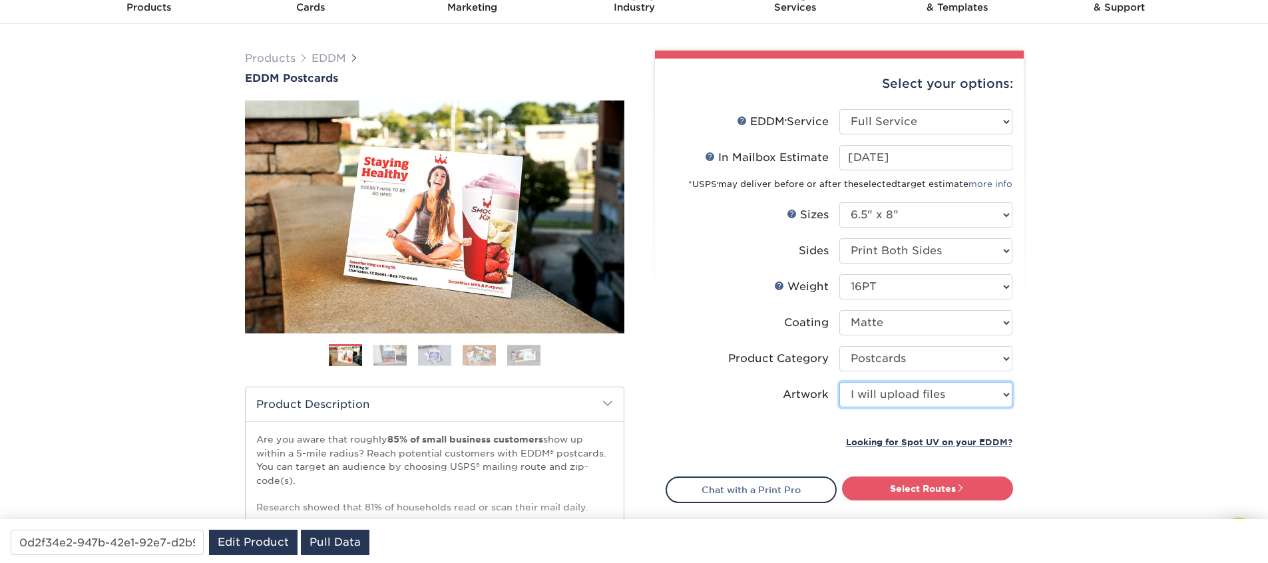
scroll to position [80, 0]
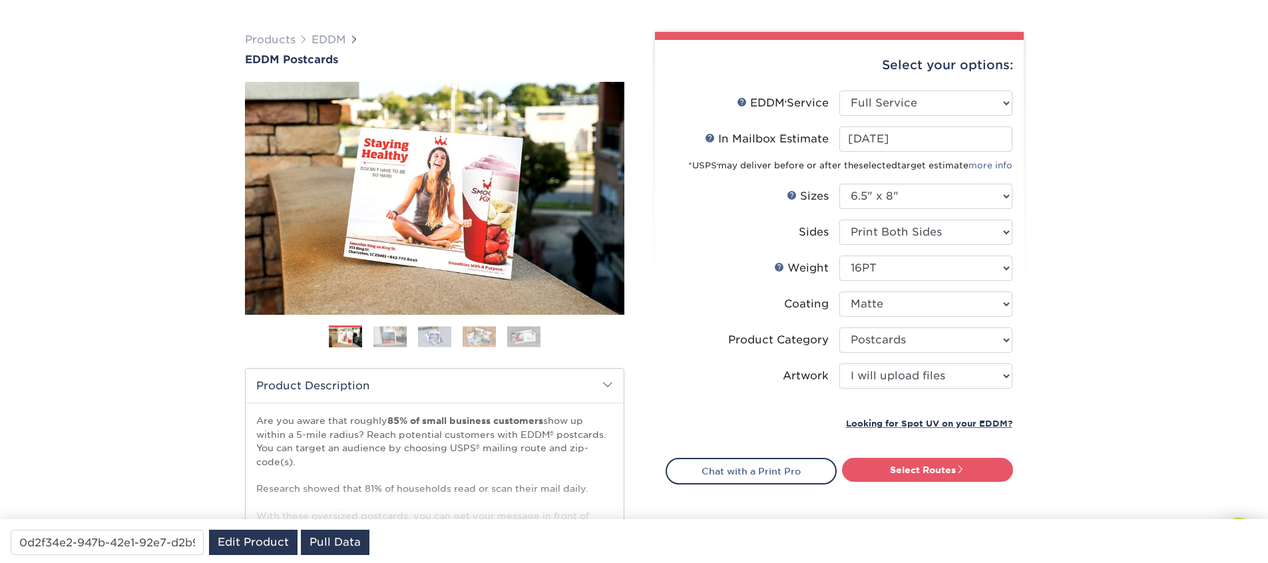
click at [886, 480] on link "Select Routes" at bounding box center [927, 470] width 171 height 24
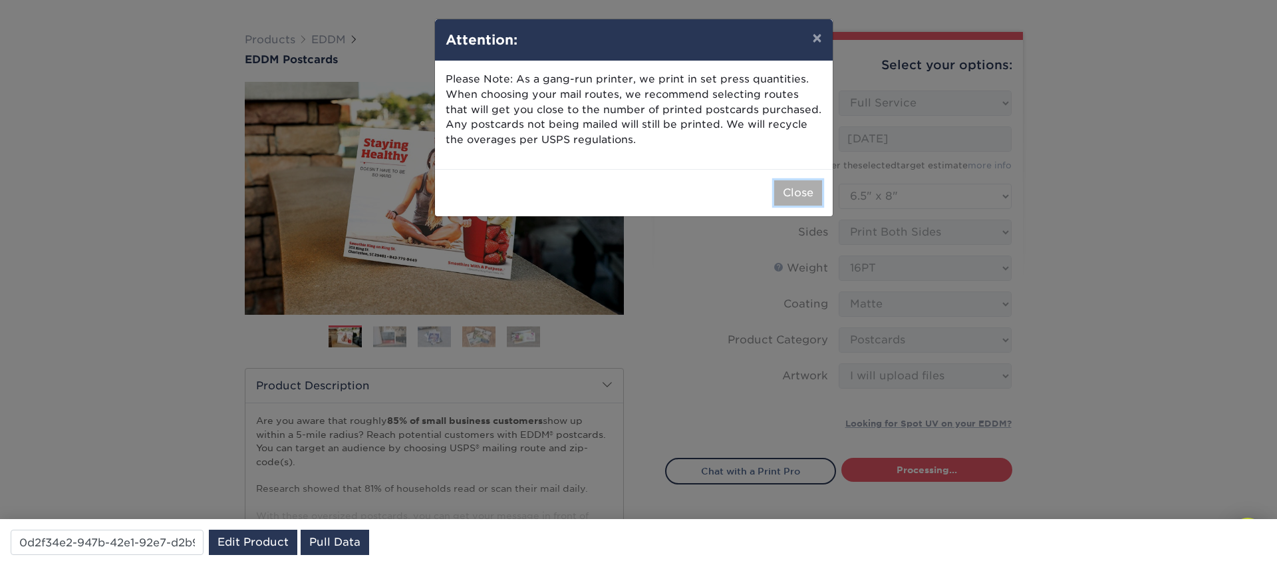
click at [794, 190] on button "Close" at bounding box center [798, 192] width 48 height 25
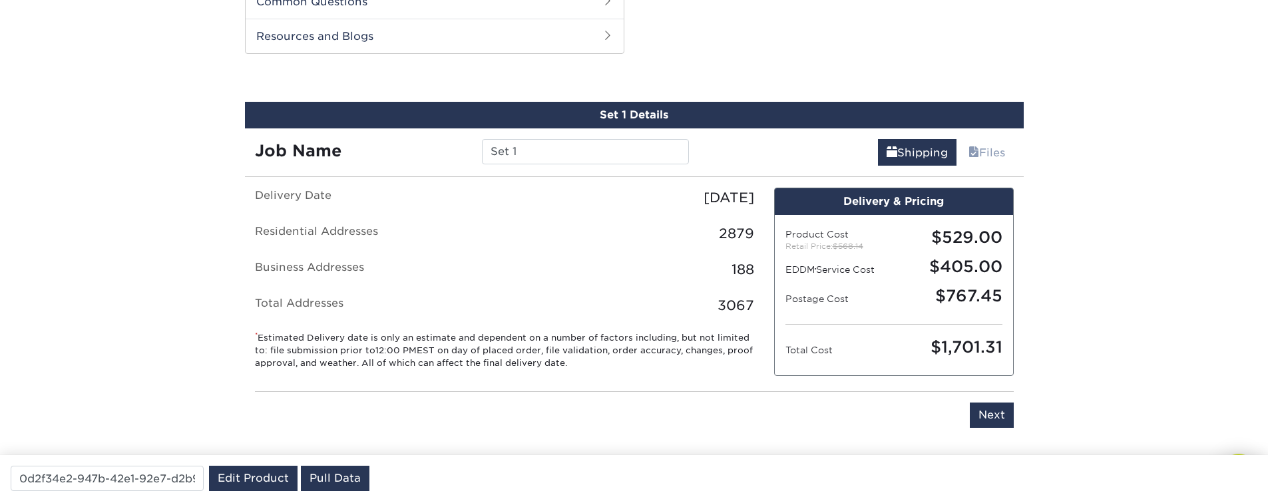
scroll to position [677, 0]
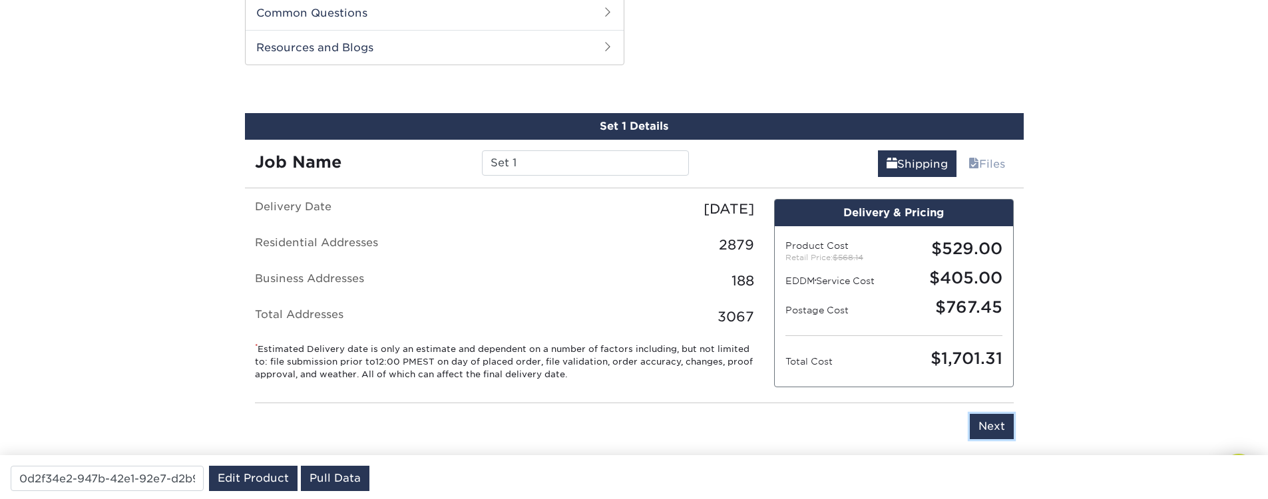
click at [1005, 428] on input "Next" at bounding box center [991, 426] width 44 height 25
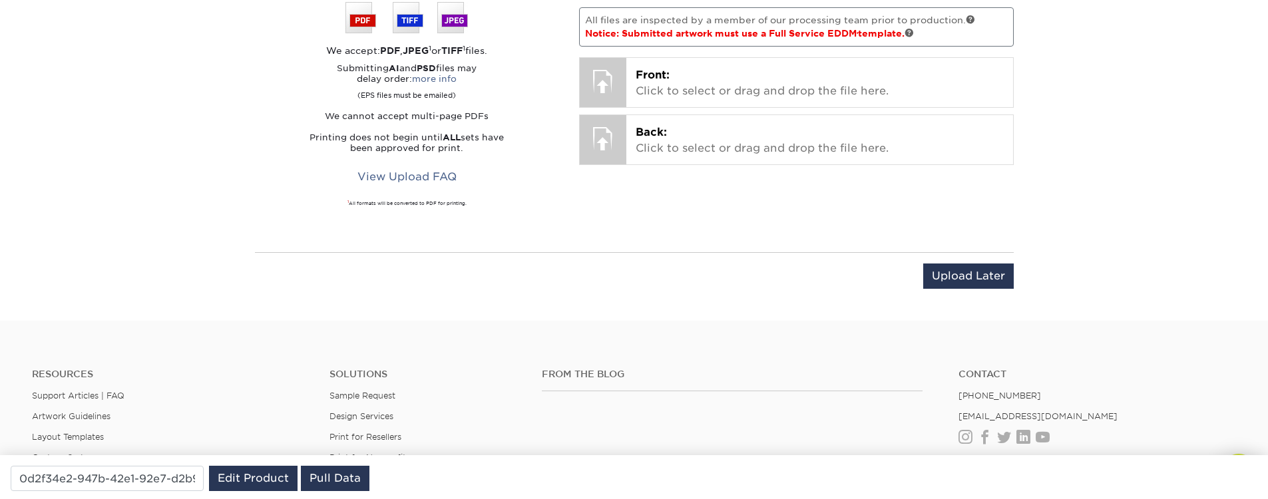
scroll to position [917, 0]
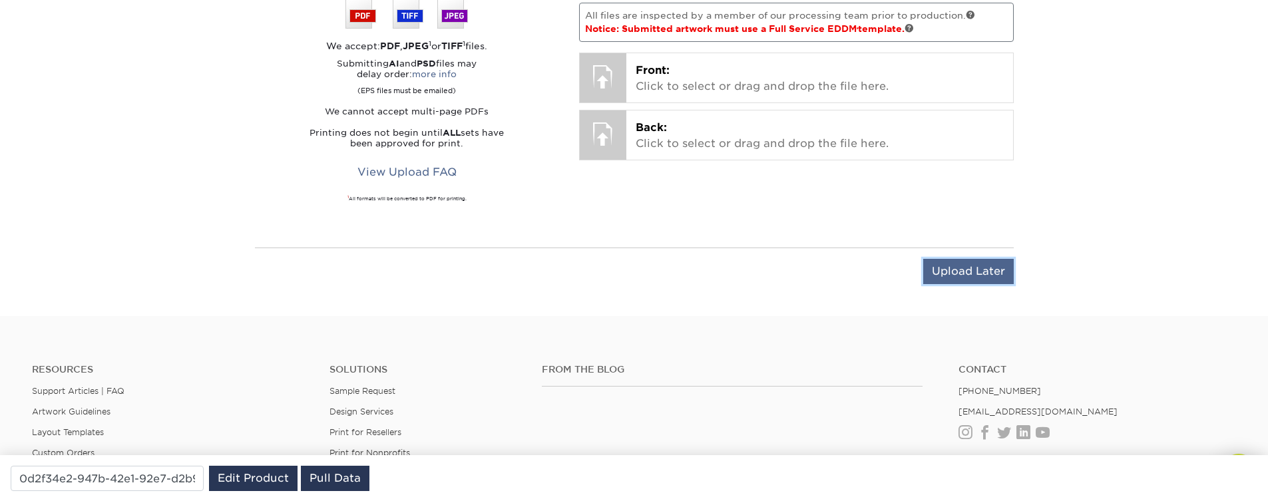
click at [956, 265] on input "Upload Later" at bounding box center [968, 271] width 90 height 25
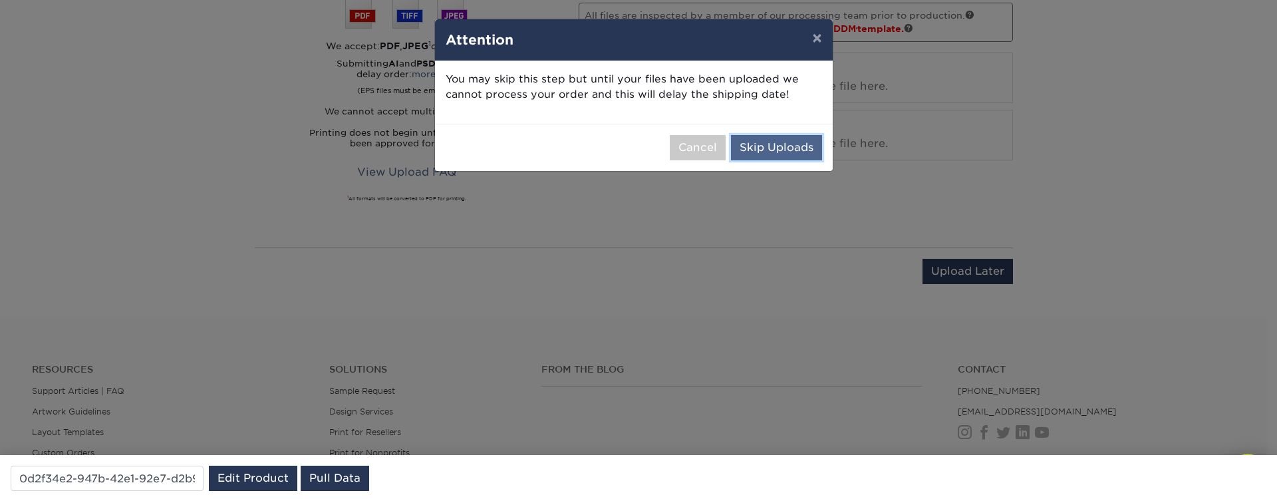
click at [760, 146] on button "Skip Uploads" at bounding box center [776, 147] width 91 height 25
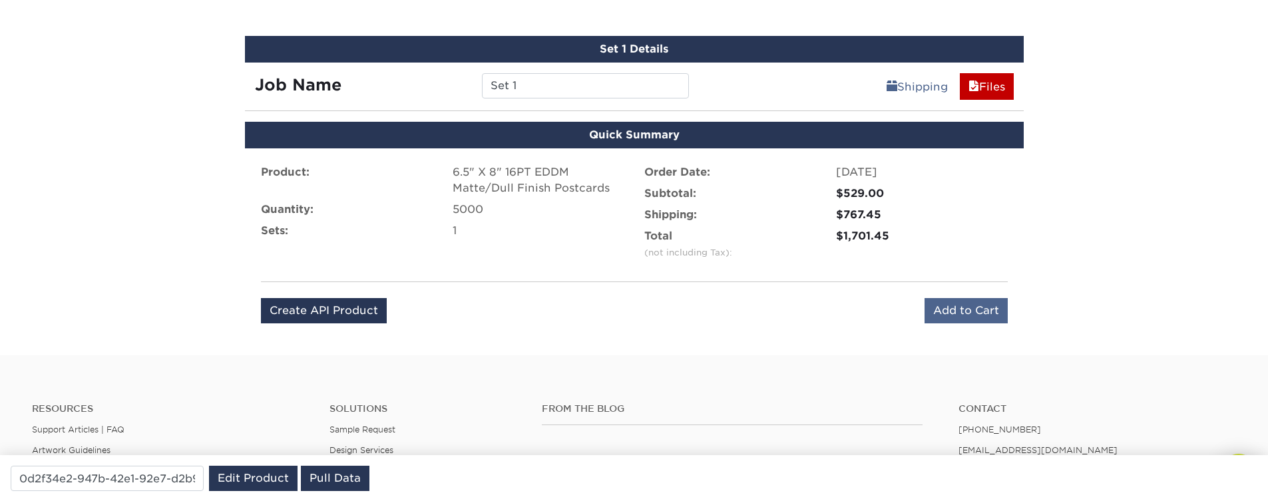
scroll to position [677, 0]
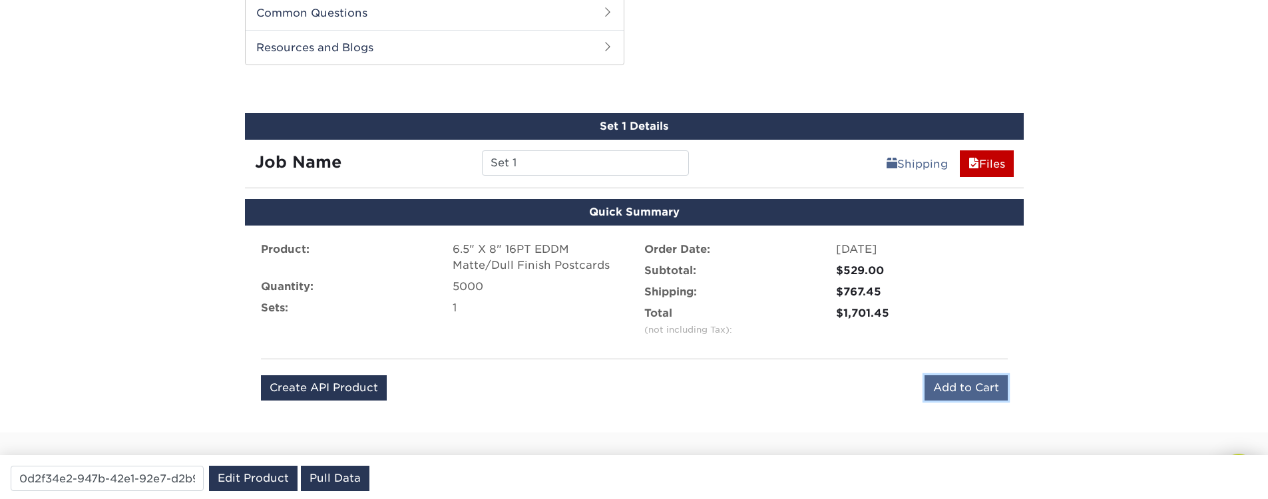
click at [983, 399] on input "Add to Cart" at bounding box center [965, 387] width 83 height 25
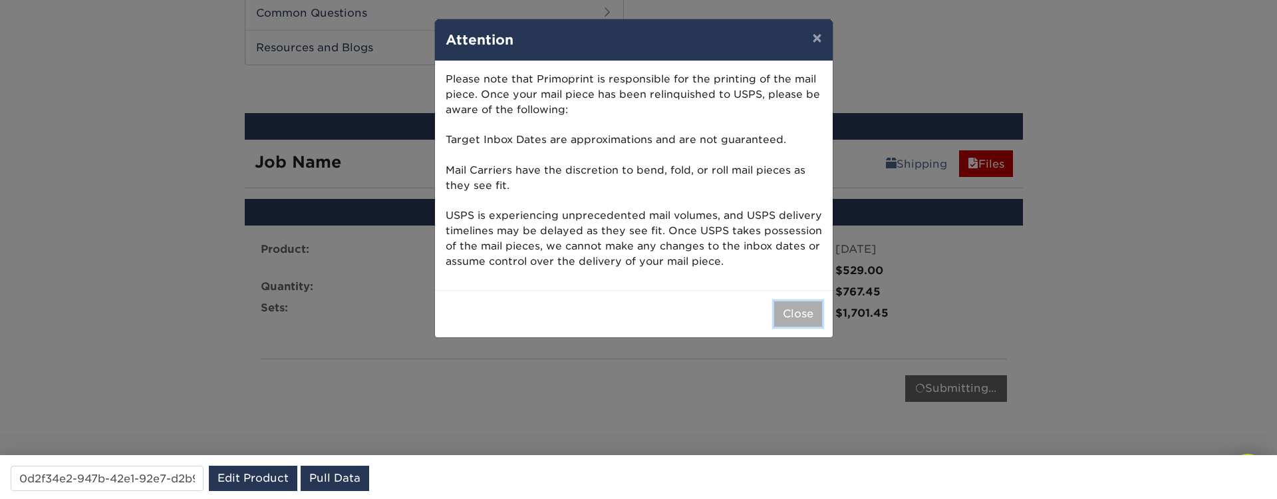
click at [791, 317] on button "Close" at bounding box center [798, 313] width 48 height 25
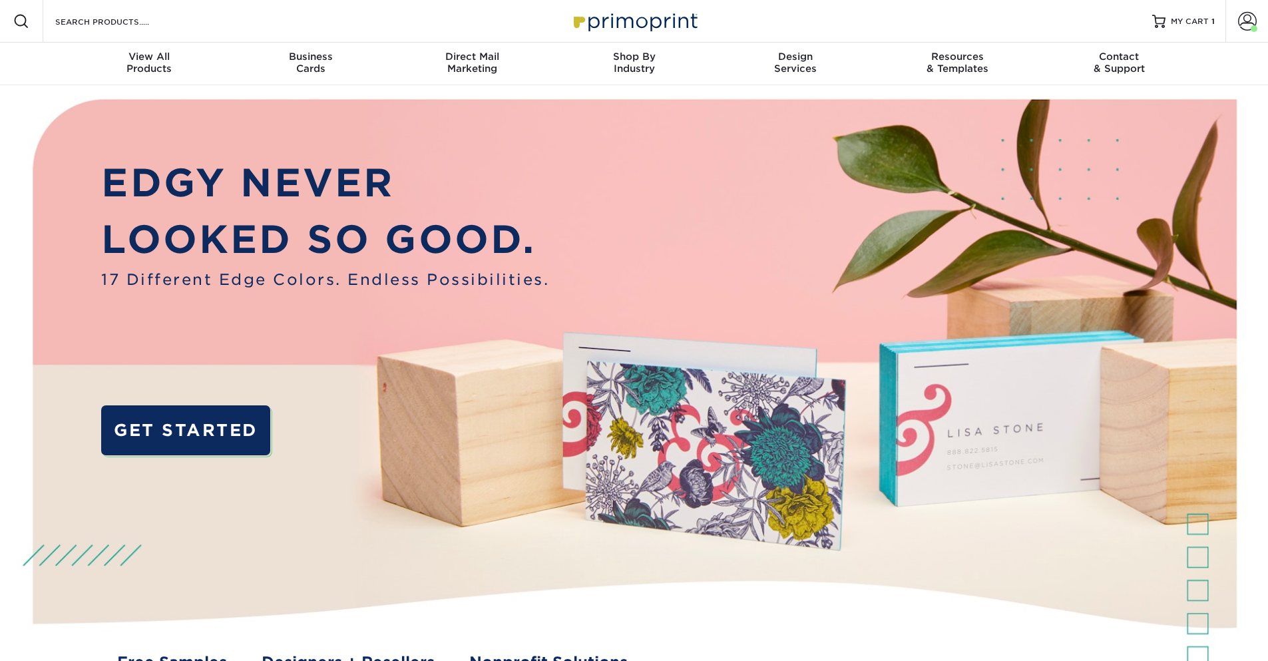
drag, startPoint x: 506, startPoint y: 305, endPoint x: 404, endPoint y: 235, distance: 124.0
click at [404, 235] on div "EDGY NEVER LOOKED SO GOOD. 17 Different Edge Colors. Endless Possibilities. GET…" at bounding box center [325, 319] width 448 height 331
click at [474, 75] on link "Direct Mail Marketing" at bounding box center [472, 64] width 162 height 43
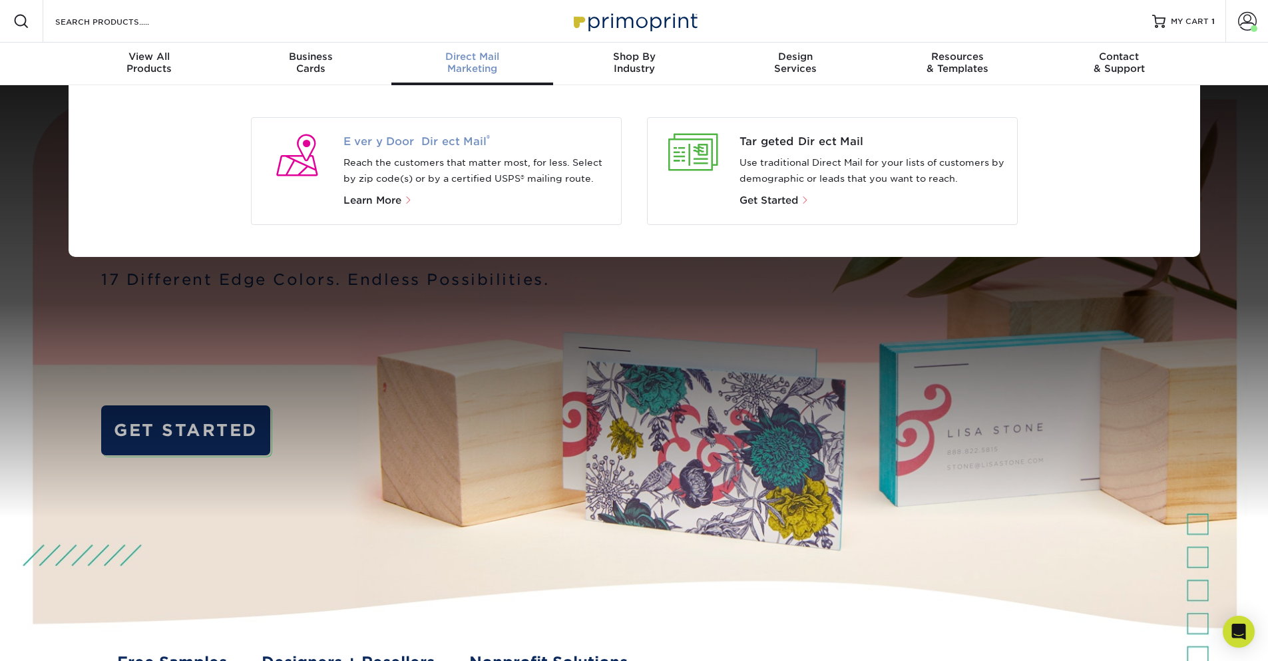
click at [386, 140] on span "Every Door Direct Mail ®" at bounding box center [476, 142] width 267 height 16
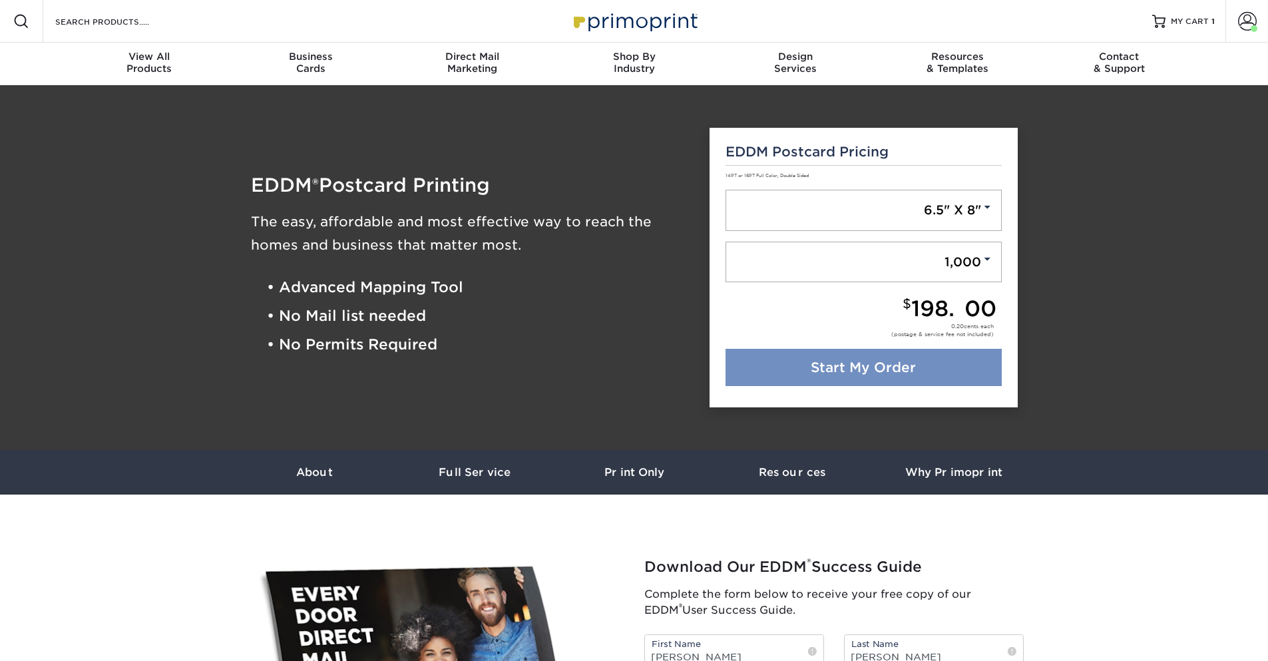
click at [887, 381] on link "Start My Order" at bounding box center [863, 367] width 276 height 37
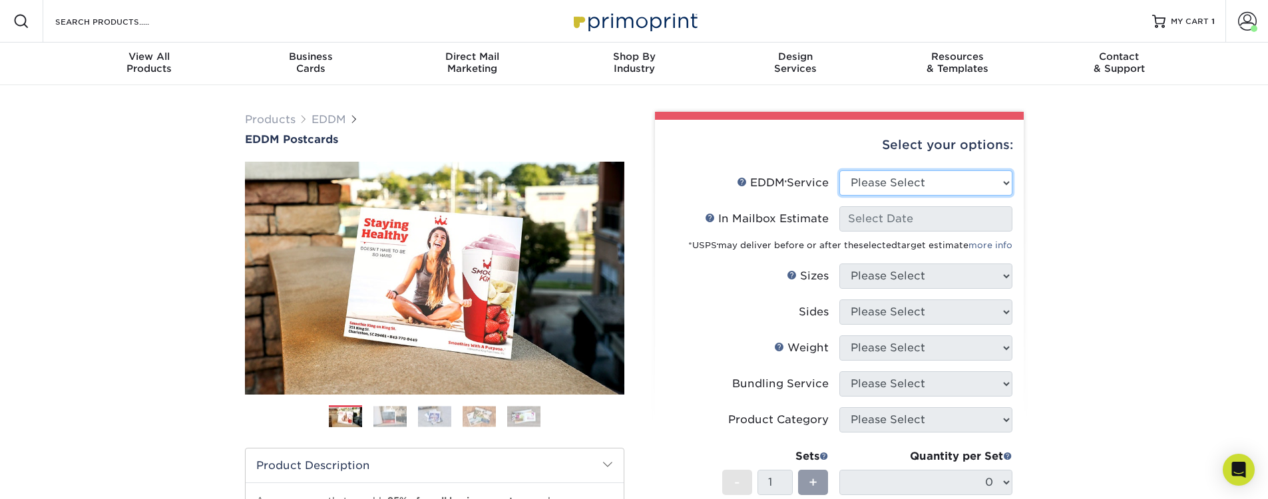
select select "full_service"
click at [839, 170] on select "Please Select Full Service Print Only" at bounding box center [925, 182] width 173 height 25
select select "-1"
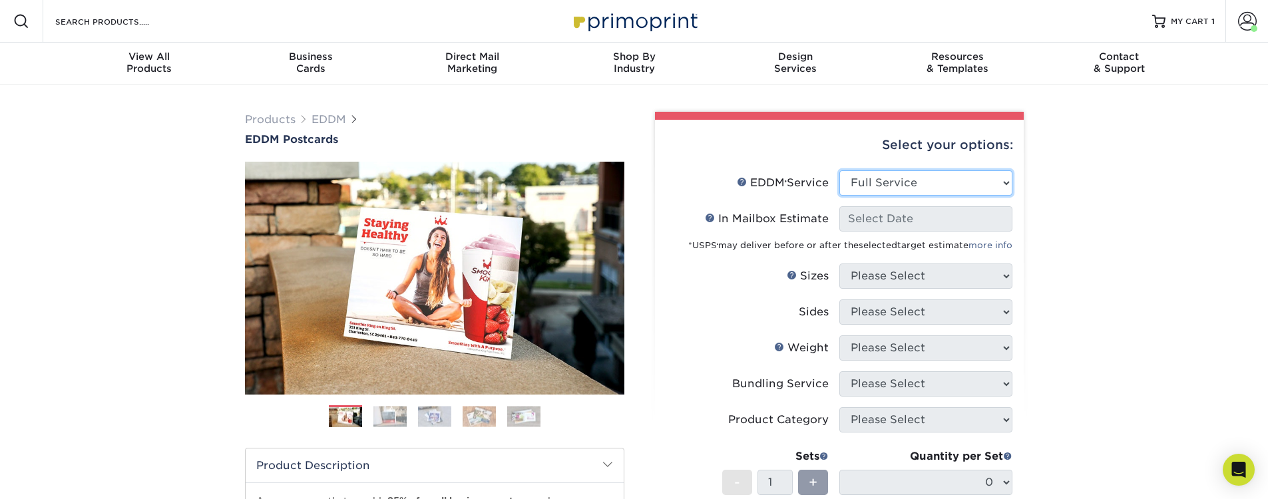
select select "-1"
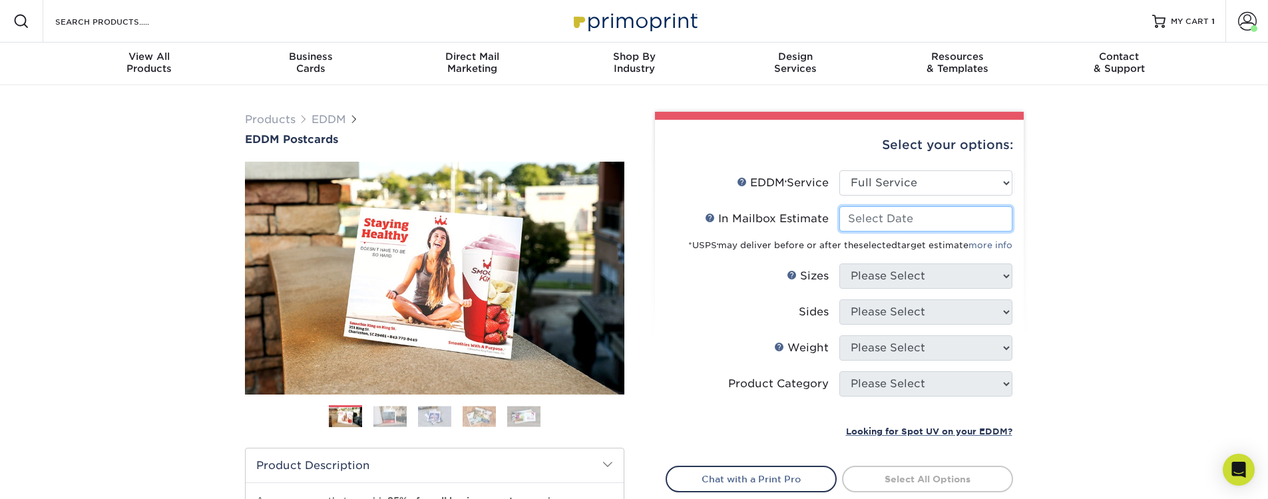
click at [908, 218] on input "In Mailbox Estimate Help In Mailbox Estimate" at bounding box center [925, 218] width 173 height 25
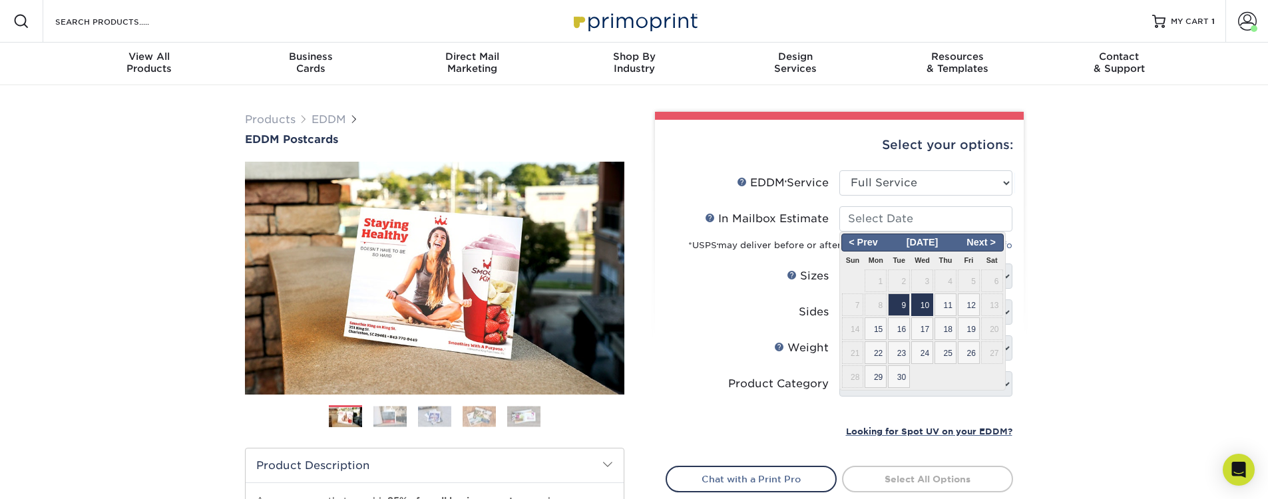
click at [922, 310] on span "10" at bounding box center [922, 304] width 22 height 23
type input "2025-09-10"
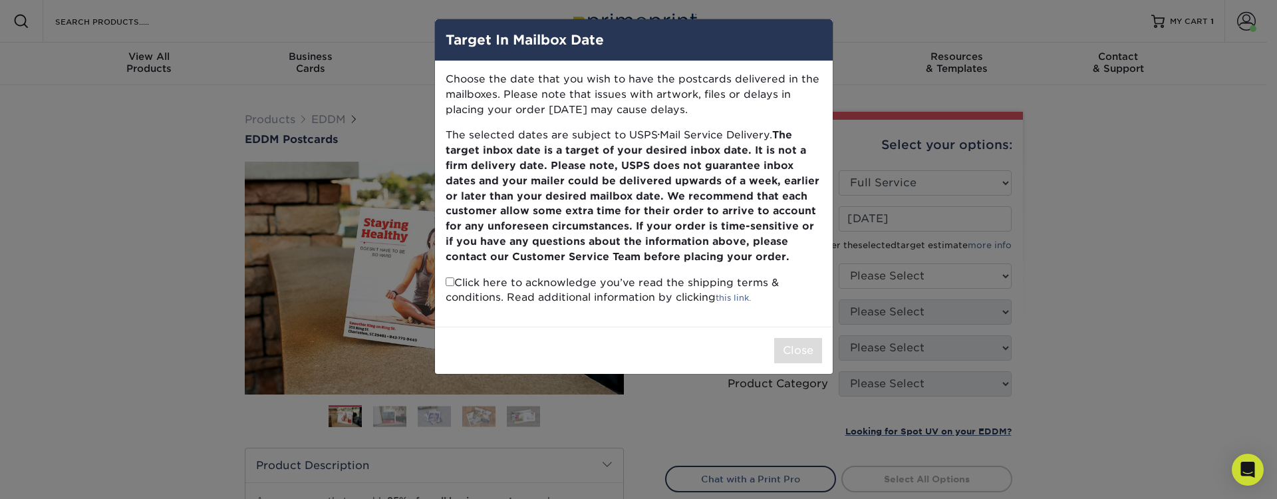
click at [449, 279] on input "checkbox" at bounding box center [450, 281] width 9 height 9
checkbox input "true"
click at [790, 348] on button "Close" at bounding box center [798, 350] width 48 height 25
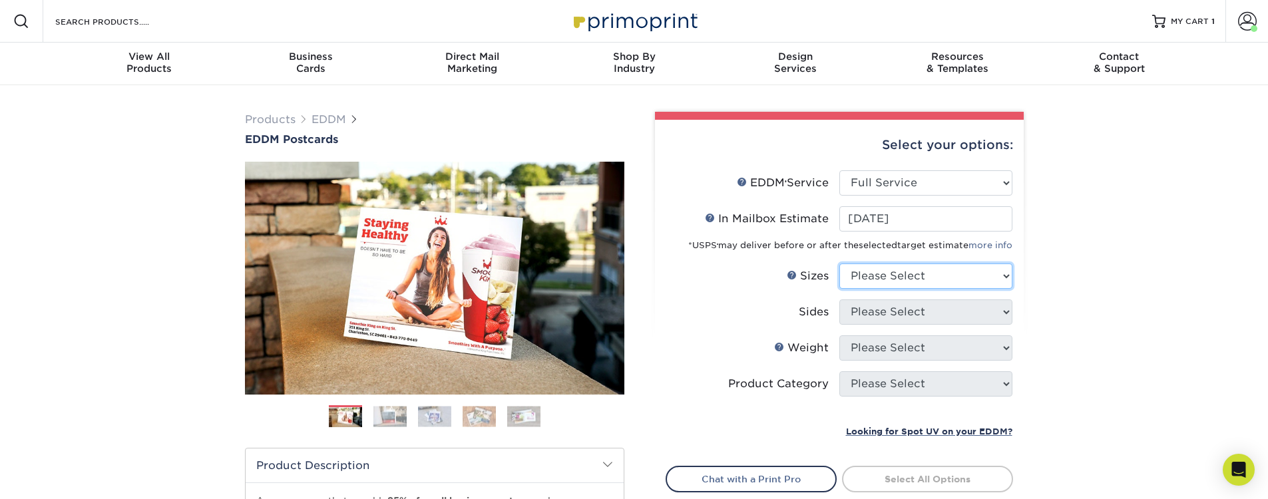
select select "6.50x8.00"
click at [839, 263] on select "Please Select 4.5" x 12" 6" x 12" 6.5" x 8" 6.5" x 9" 6.5" x 12" 7" x 8.5" 8" x…" at bounding box center [925, 275] width 173 height 25
select select "13abbda7-1d64-4f25-8bb2-c179b224825d"
click at [839, 299] on select "Please Select Print Both Sides Print Front Only" at bounding box center [925, 311] width 173 height 25
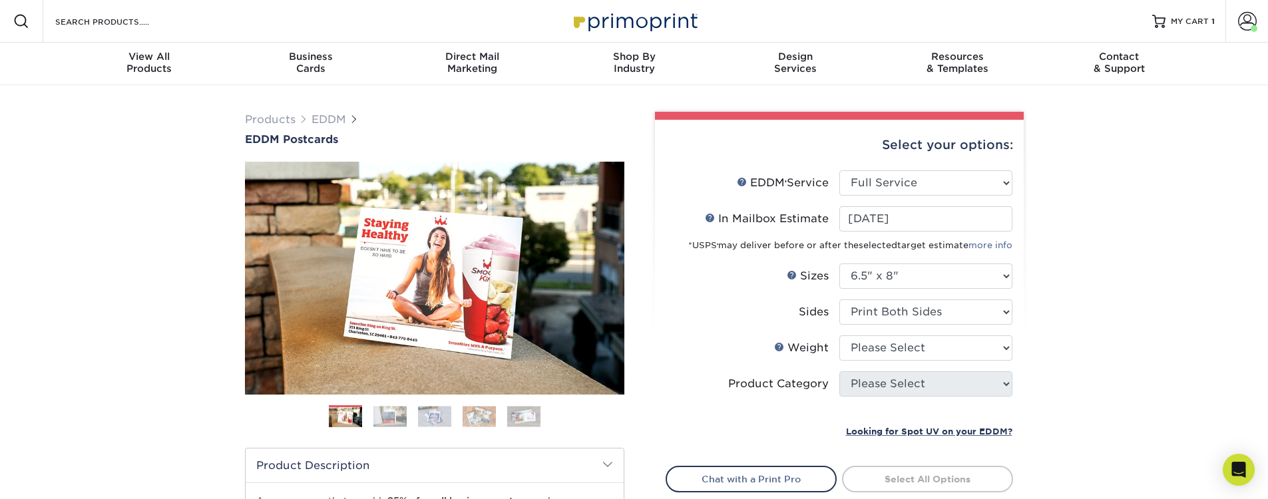
drag, startPoint x: 890, startPoint y: 361, endPoint x: 890, endPoint y: 353, distance: 7.3
click at [890, 360] on li "Weight Help Weight Please Select 16PT 14PT" at bounding box center [839, 353] width 346 height 36
select select "16PT"
click at [839, 335] on select "Please Select 16PT 14PT" at bounding box center [925, 347] width 173 height 25
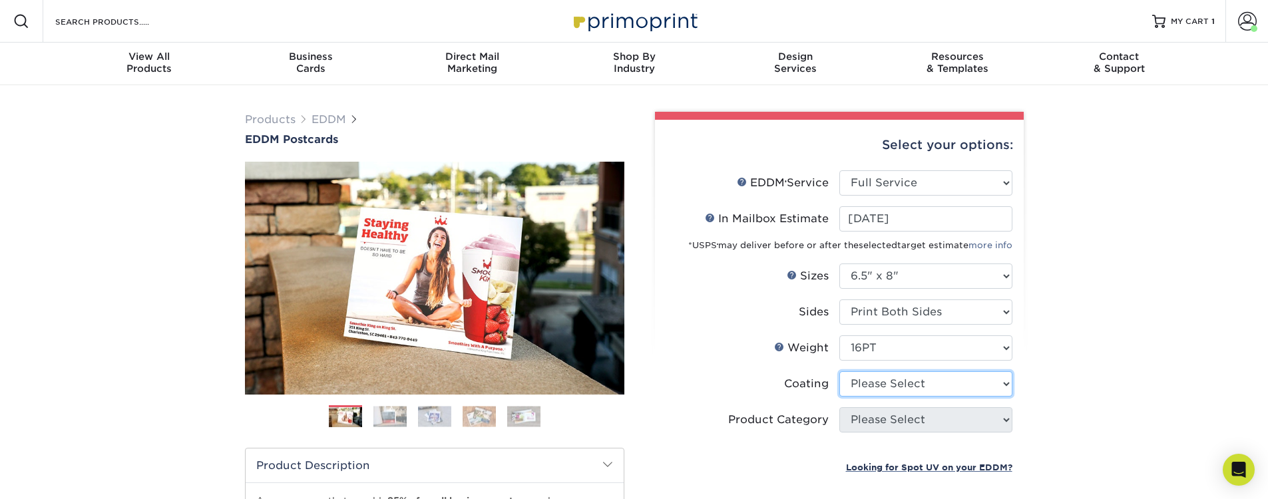
select select "121bb7b5-3b4d-429f-bd8d-bbf80e953313"
click at [839, 371] on select at bounding box center [925, 383] width 173 height 25
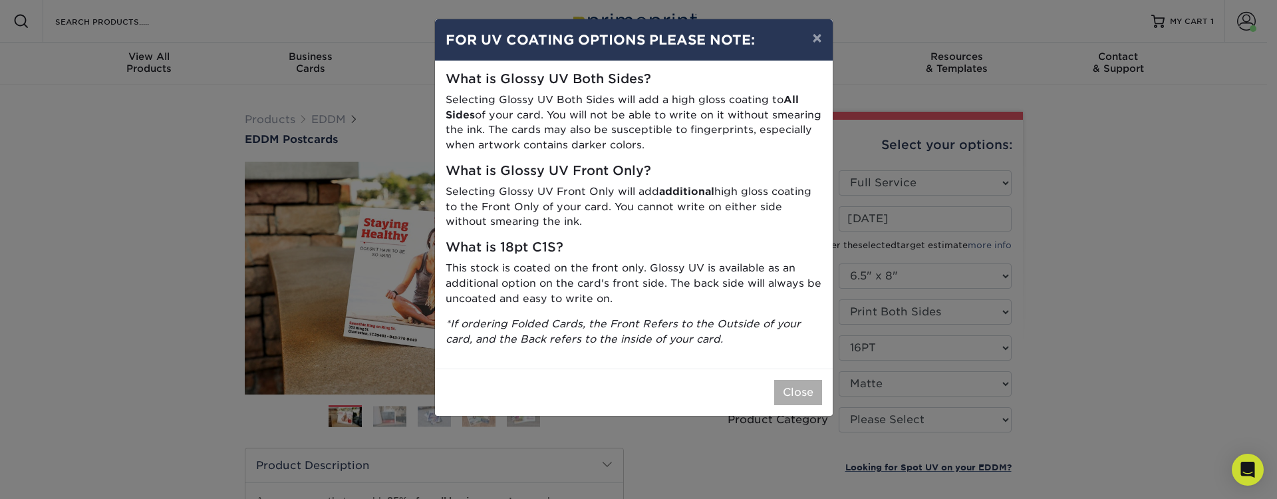
click at [812, 405] on div "Close" at bounding box center [634, 392] width 398 height 47
click at [808, 397] on button "Close" at bounding box center [798, 392] width 48 height 25
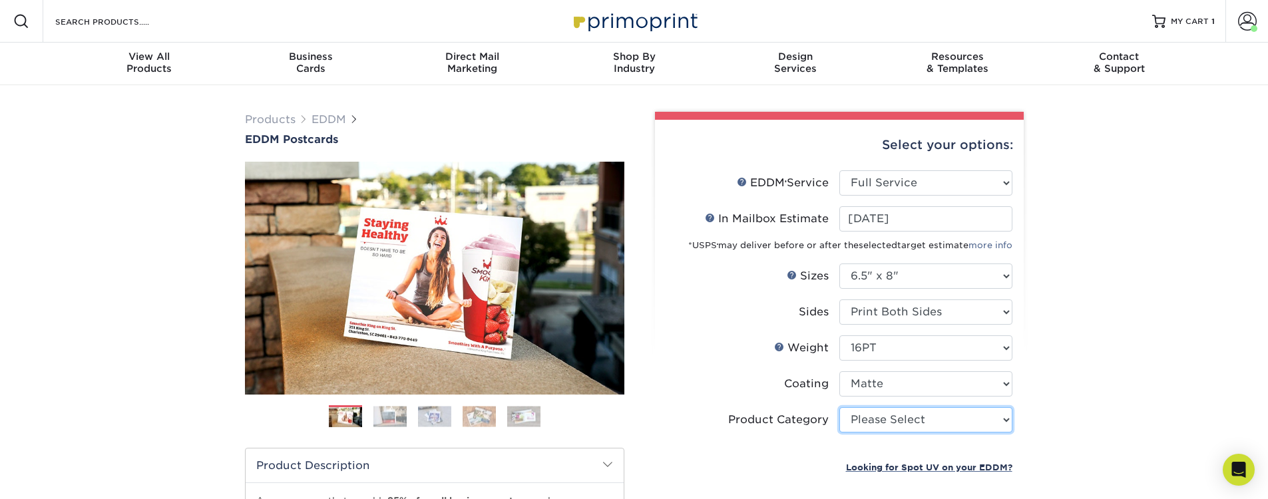
select select "9b7272e0-d6c8-4c3c-8e97-d3a1bcdab858"
click at [839, 407] on select "Please Select Postcards" at bounding box center [925, 419] width 173 height 25
type input "0d2f34e2-947b-42e1-92e7-d2b9bd0eaead"
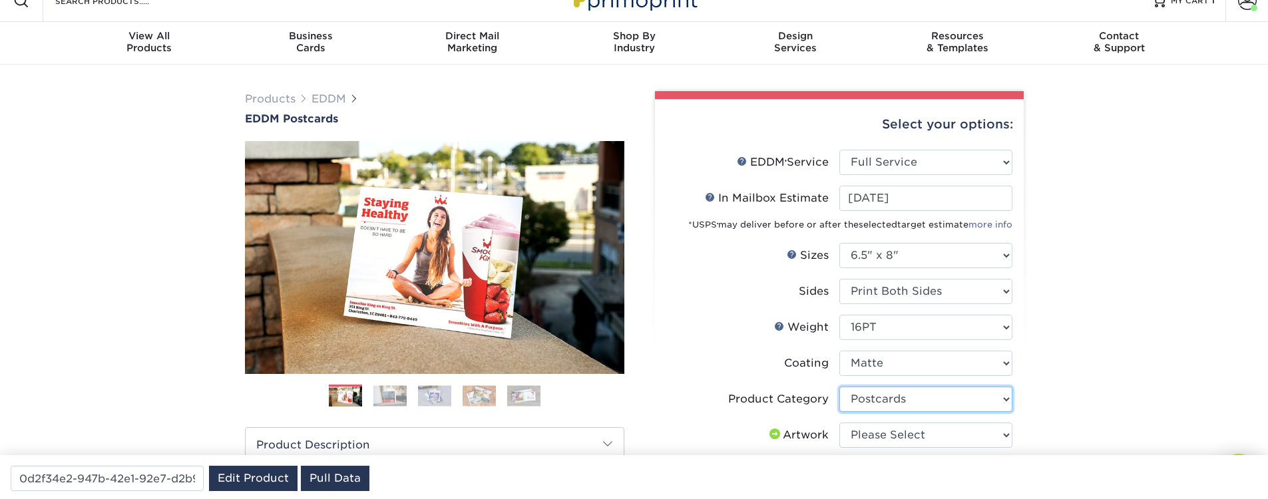
scroll to position [80, 0]
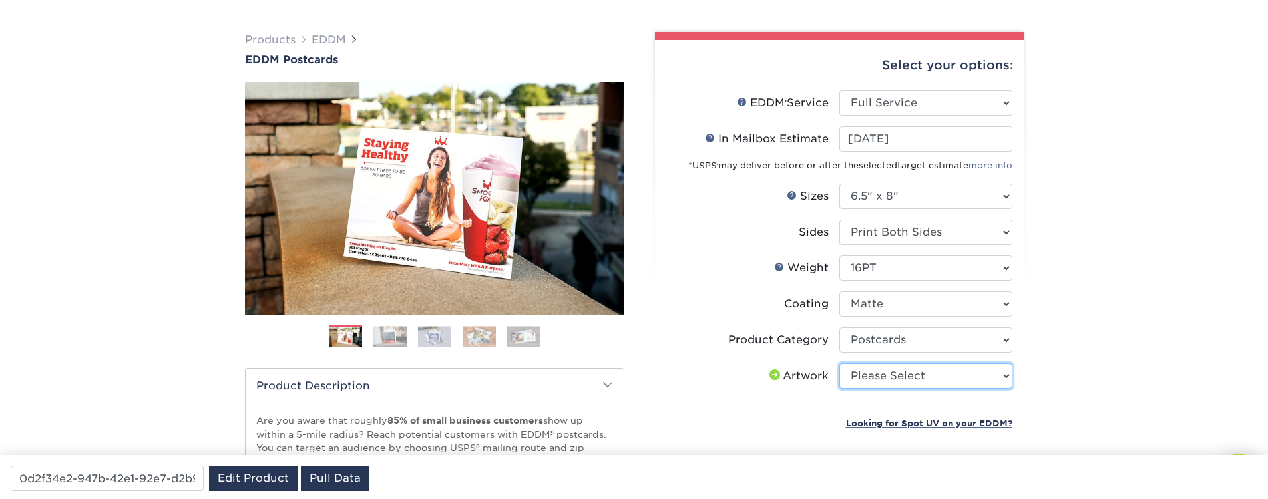
select select "upload"
click at [839, 363] on select "Please Select I will upload files I need a design - $150" at bounding box center [925, 375] width 173 height 25
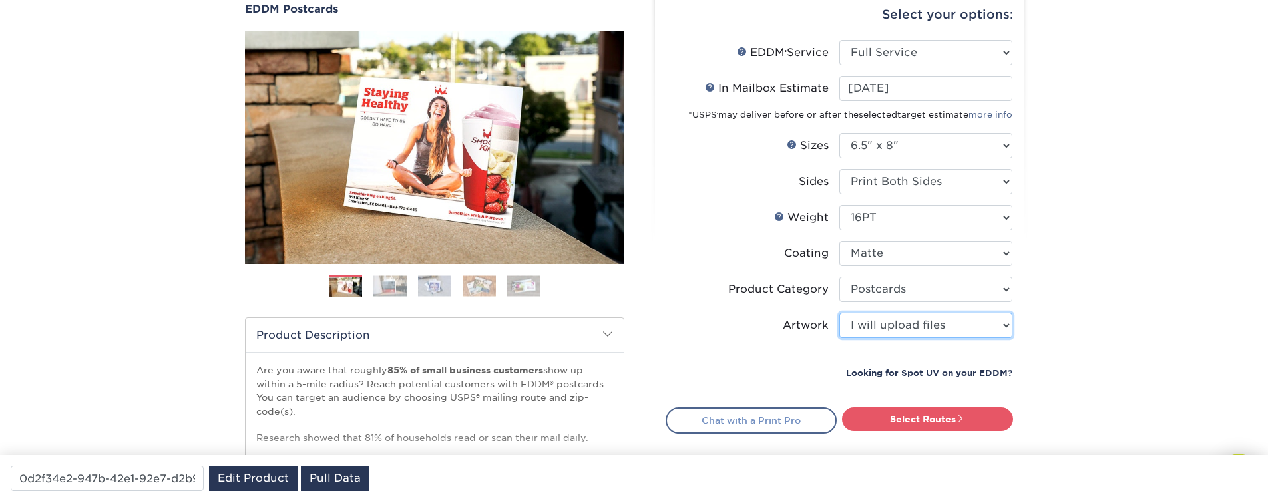
scroll to position [240, 0]
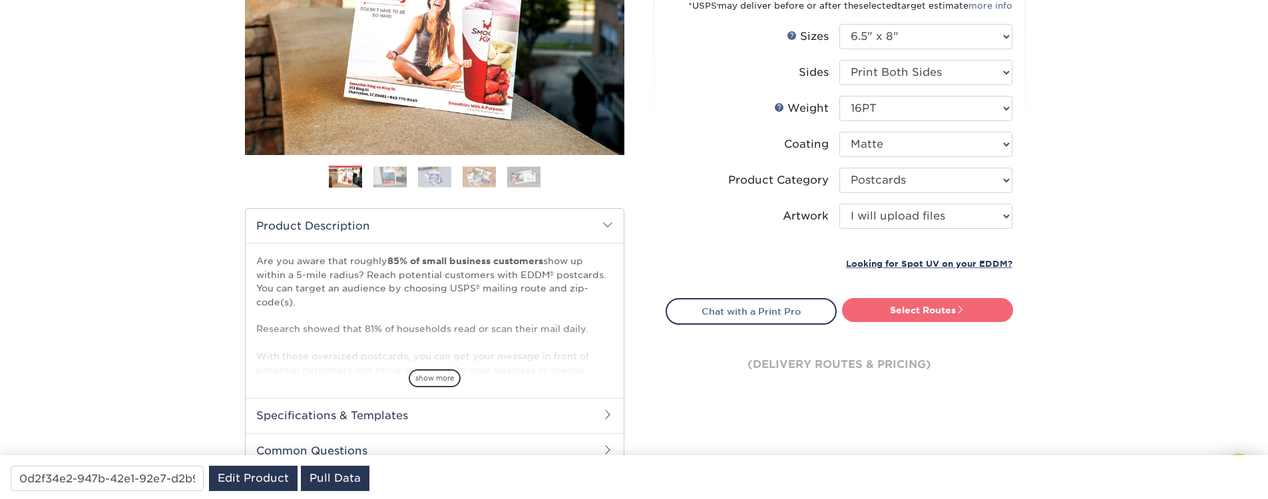
click at [923, 307] on link "Select Routes" at bounding box center [927, 310] width 171 height 24
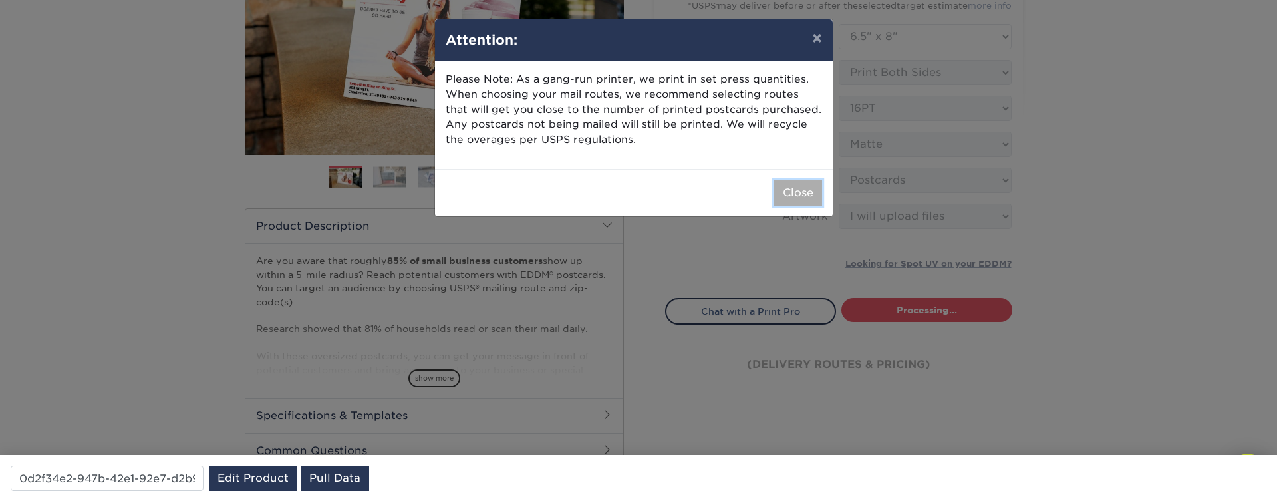
click at [788, 194] on button "Close" at bounding box center [798, 192] width 48 height 25
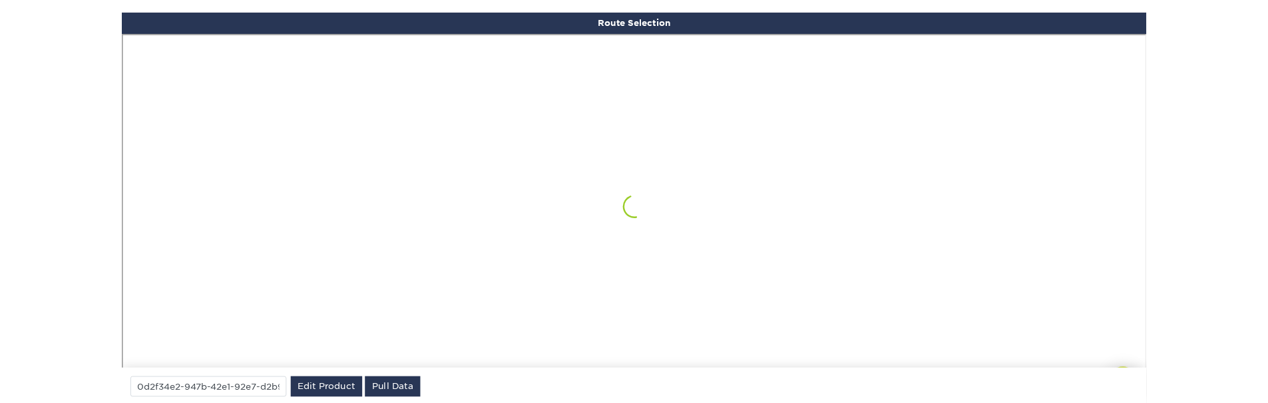
scroll to position [776, 0]
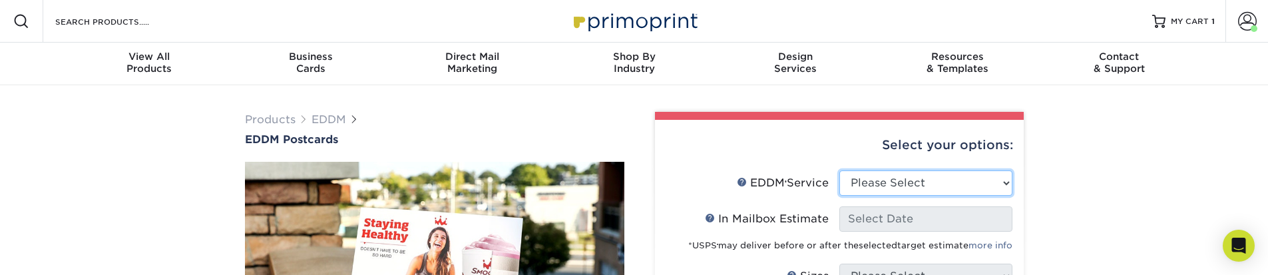
select select "full_service"
click at [839, 170] on select "Please Select Full Service Print Only" at bounding box center [925, 182] width 173 height 25
select select "-1"
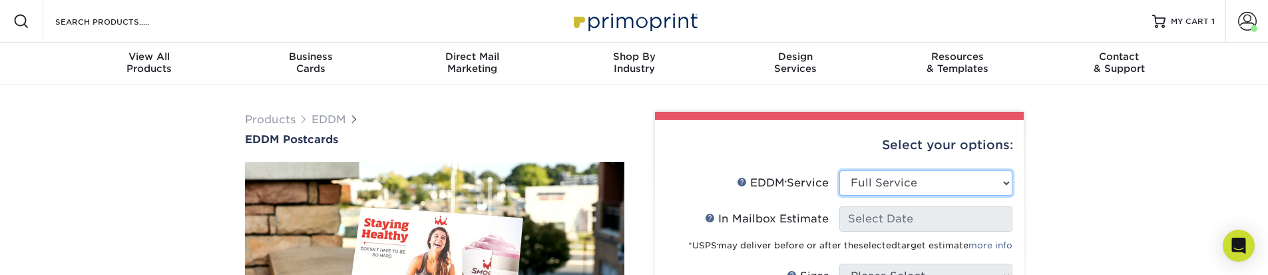
select select "-1"
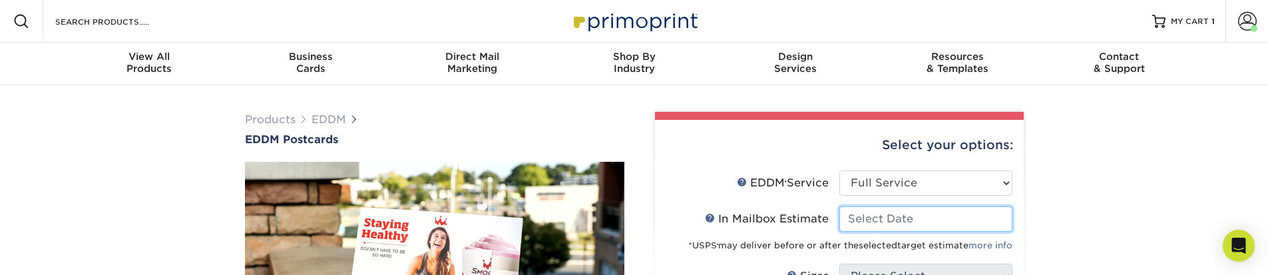
click at [880, 228] on input "In Mailbox Estimate Help In Mailbox Estimate" at bounding box center [925, 218] width 173 height 25
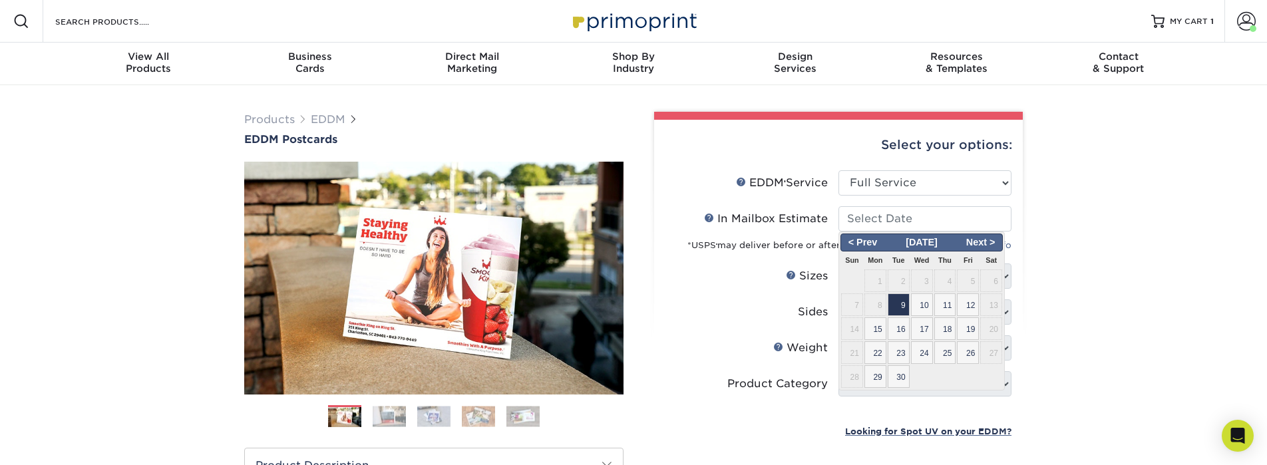
click at [924, 274] on span "17" at bounding box center [922, 328] width 22 height 23
type input "[DATE]"
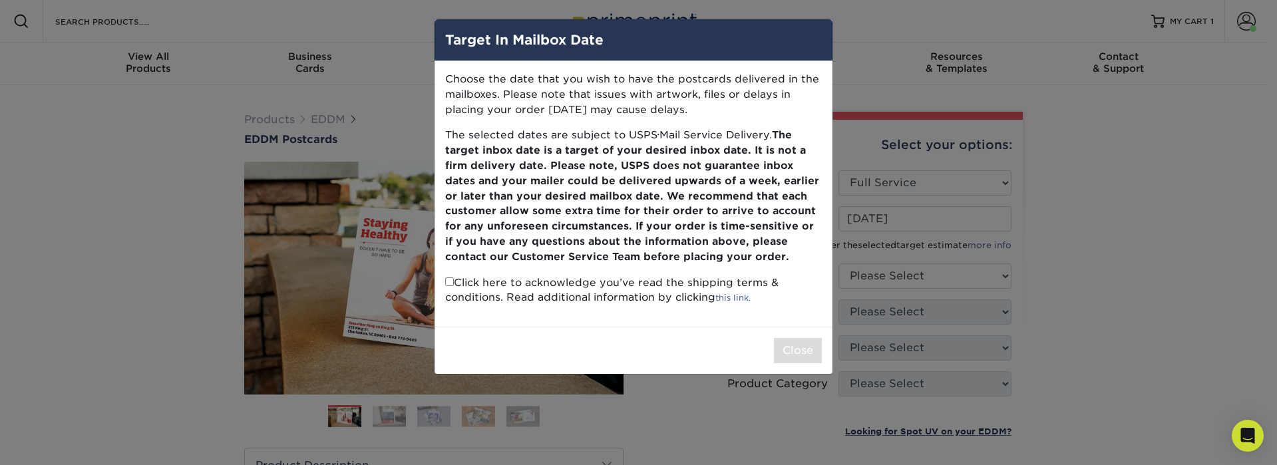
click at [448, 274] on input "checkbox" at bounding box center [449, 281] width 9 height 9
checkbox input "true"
click at [813, 274] on button "Close" at bounding box center [798, 350] width 48 height 25
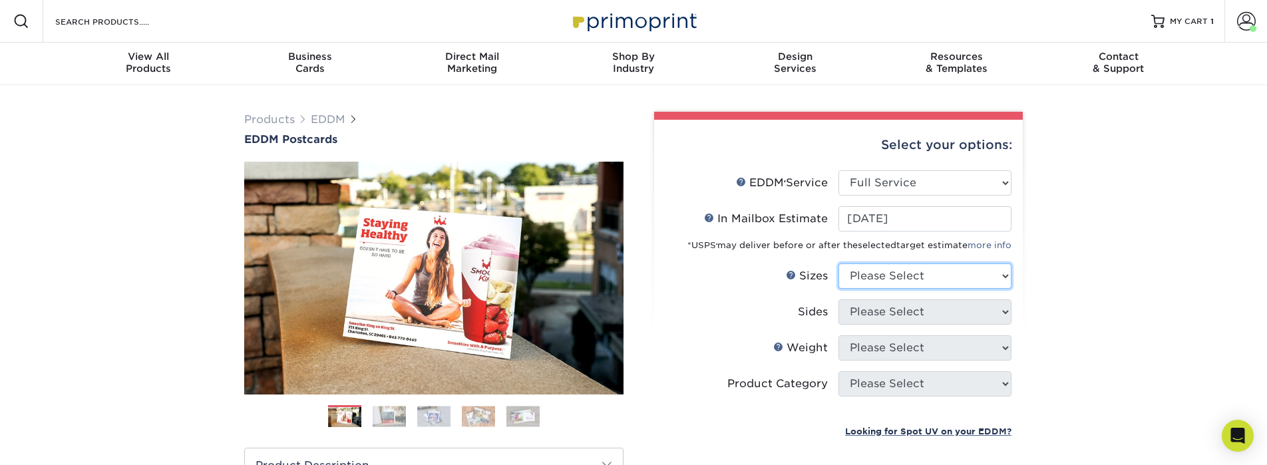
select select "6.50x8.00"
click at [838, 263] on select "Please Select 4.5" x 12" 6" x 12" 6.5" x 8" 6.5" x 9" 6.5" x 12" 7" x 8.5" 8" x…" at bounding box center [924, 275] width 173 height 25
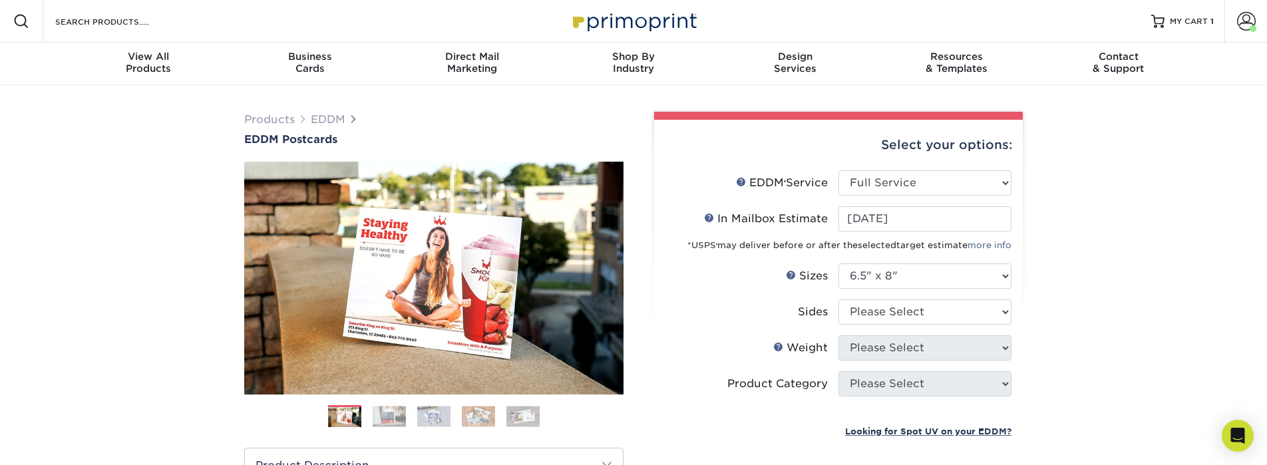
drag, startPoint x: 904, startPoint y: 325, endPoint x: 902, endPoint y: 315, distance: 10.8
click at [904, 274] on li "Sides Please Select Print Both Sides Print Front Only" at bounding box center [838, 317] width 346 height 36
select select "13abbda7-1d64-4f25-8bb2-c179b224825d"
click at [838, 274] on select "Please Select Print Both Sides Print Front Only" at bounding box center [924, 311] width 173 height 25
select select "16PT"
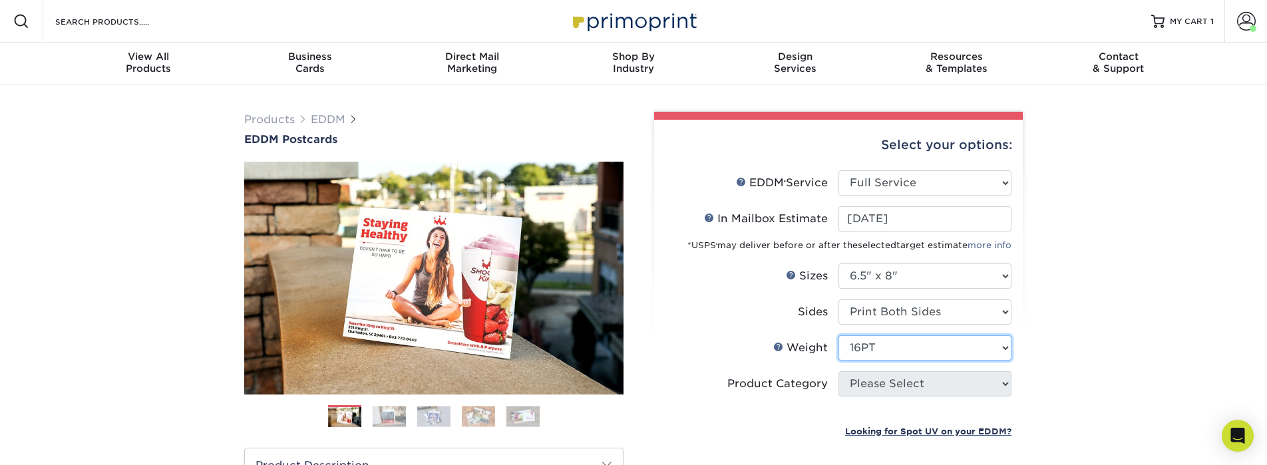
click at [838, 274] on select "Please Select 16PT 14PT" at bounding box center [924, 347] width 173 height 25
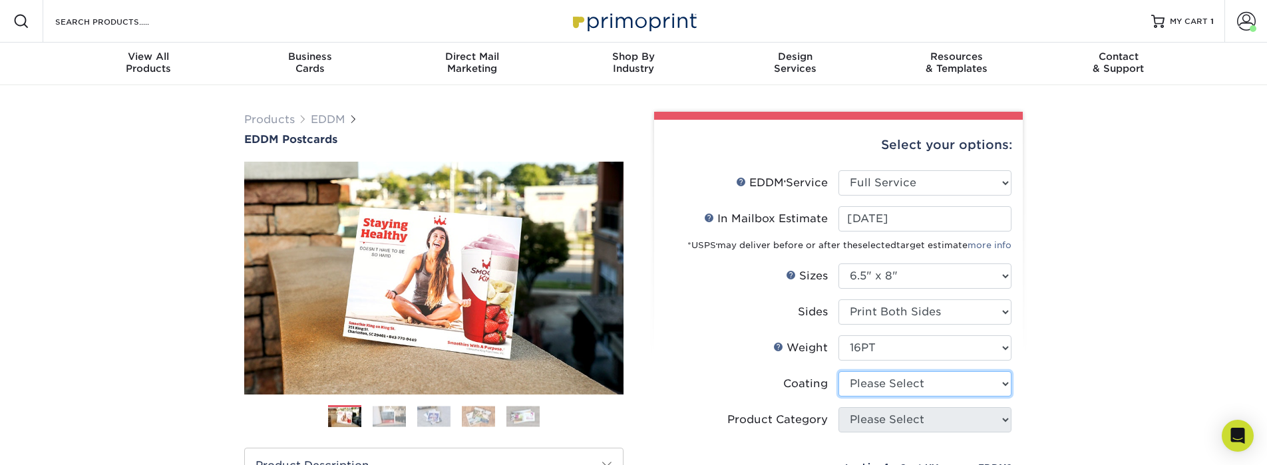
select select "121bb7b5-3b4d-429f-bd8d-bbf80e953313"
click at [838, 274] on select at bounding box center [924, 383] width 173 height 25
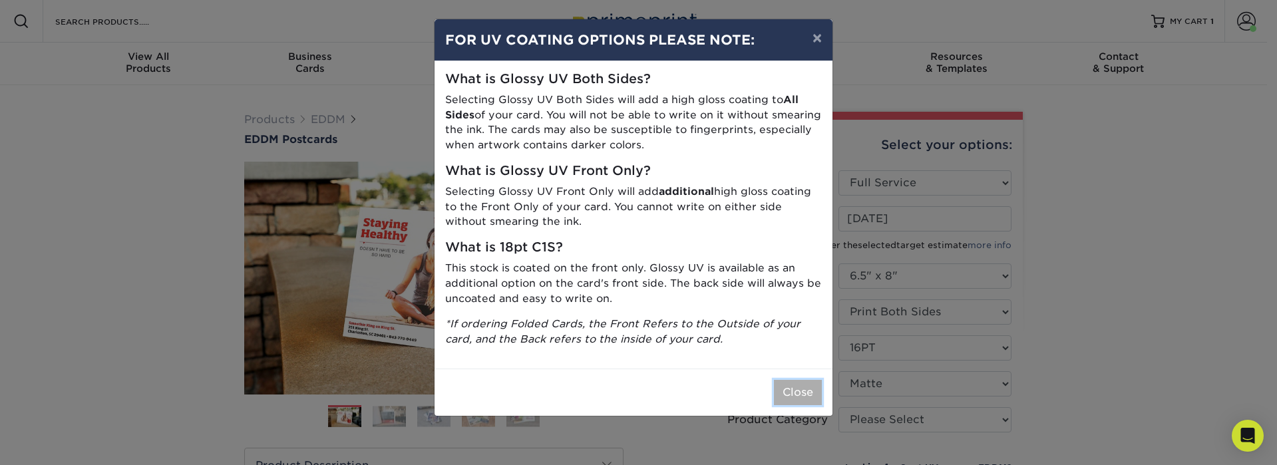
click at [779, 274] on button "Close" at bounding box center [798, 392] width 48 height 25
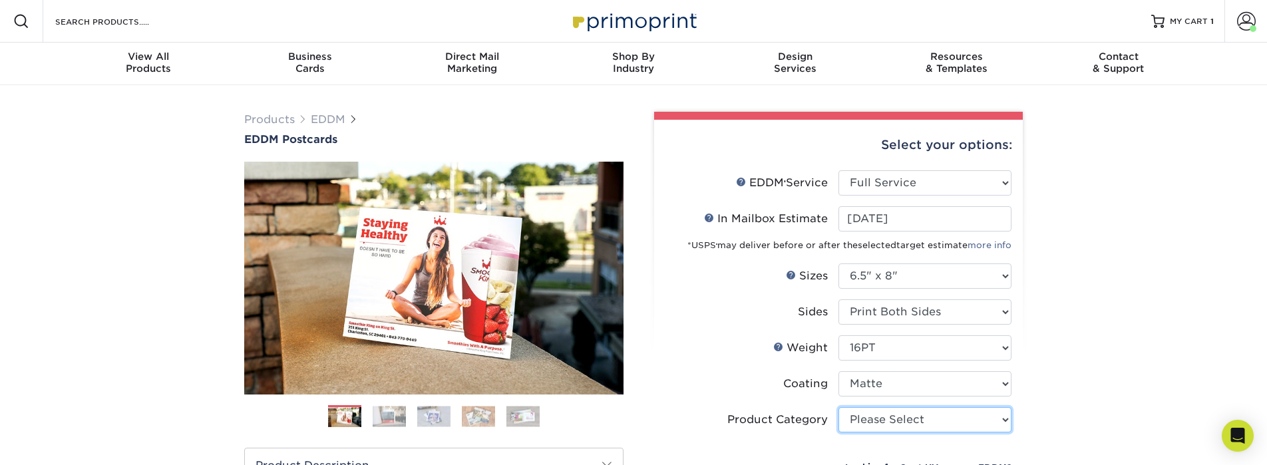
select select "9b7272e0-d6c8-4c3c-8e97-d3a1bcdab858"
click at [838, 274] on select "Please Select Postcards" at bounding box center [924, 419] width 173 height 25
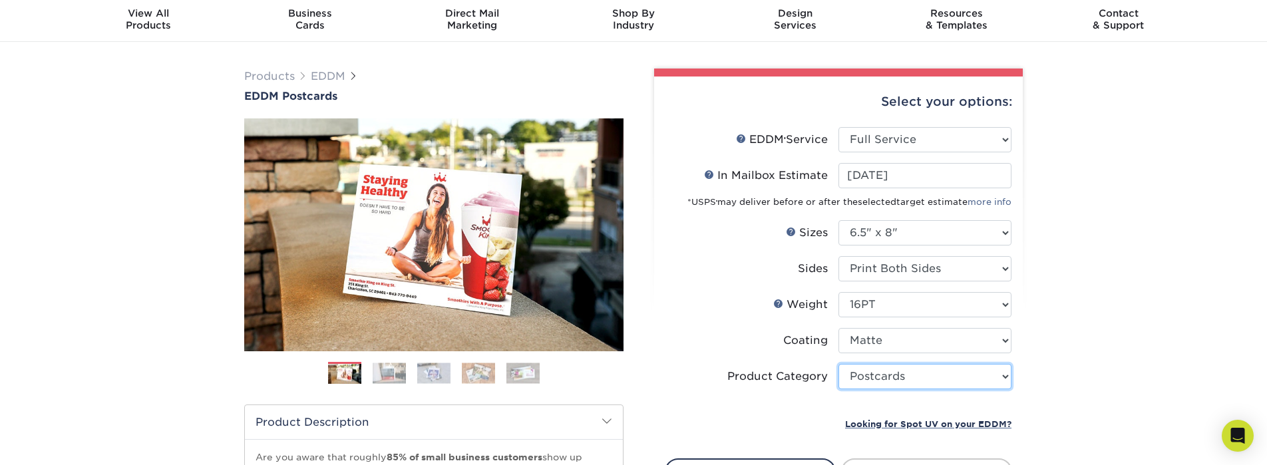
scroll to position [80, 0]
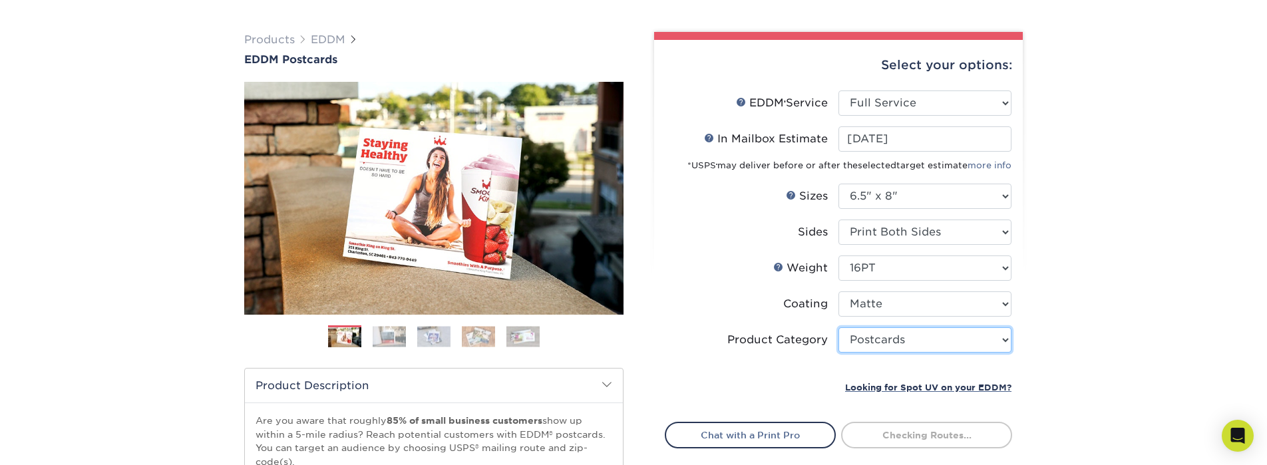
type input "0d2f34e2-947b-42e1-92e7-d2b9bd0eaead"
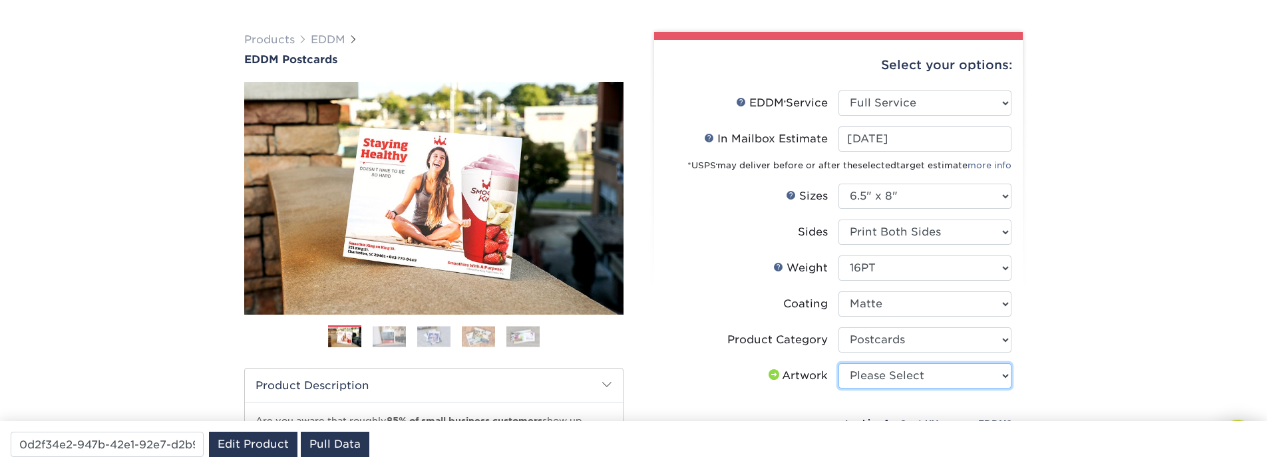
select select "upload"
click at [838, 274] on select "Please Select I will upload files I need a design - $150" at bounding box center [924, 375] width 173 height 25
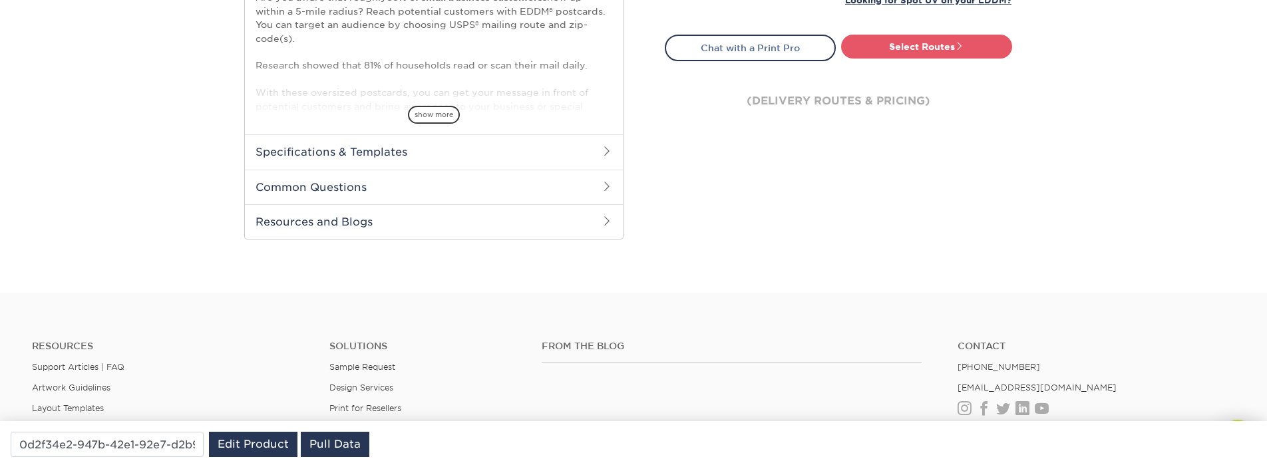
scroll to position [399, 0]
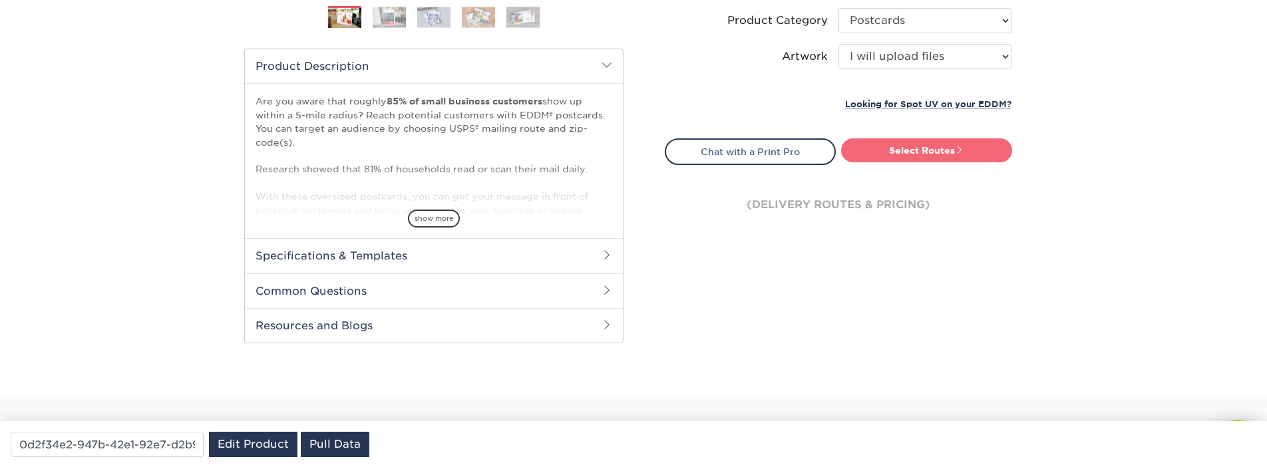
click at [925, 149] on link "Select Routes" at bounding box center [926, 150] width 171 height 24
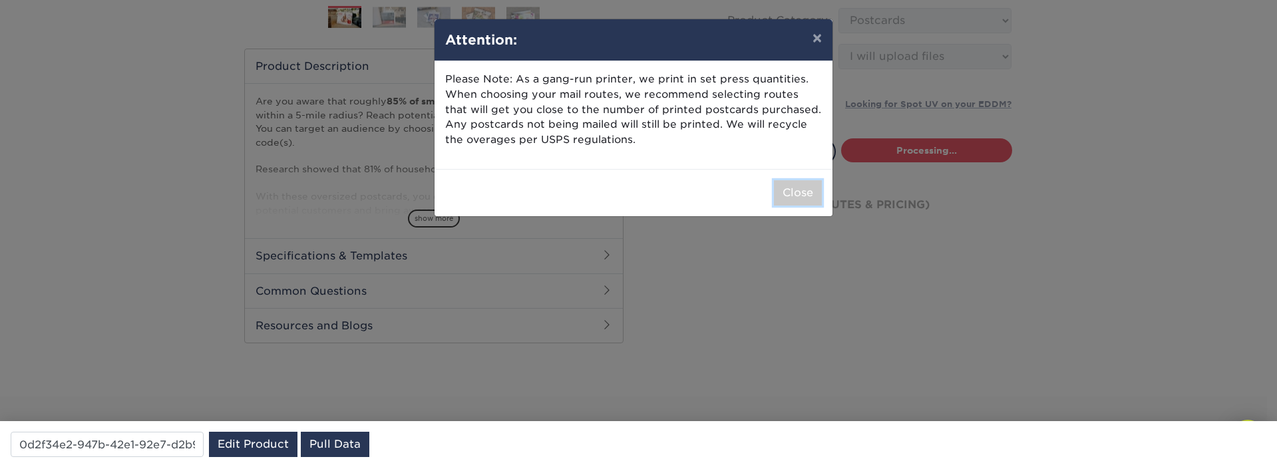
click at [778, 194] on button "Close" at bounding box center [798, 192] width 48 height 25
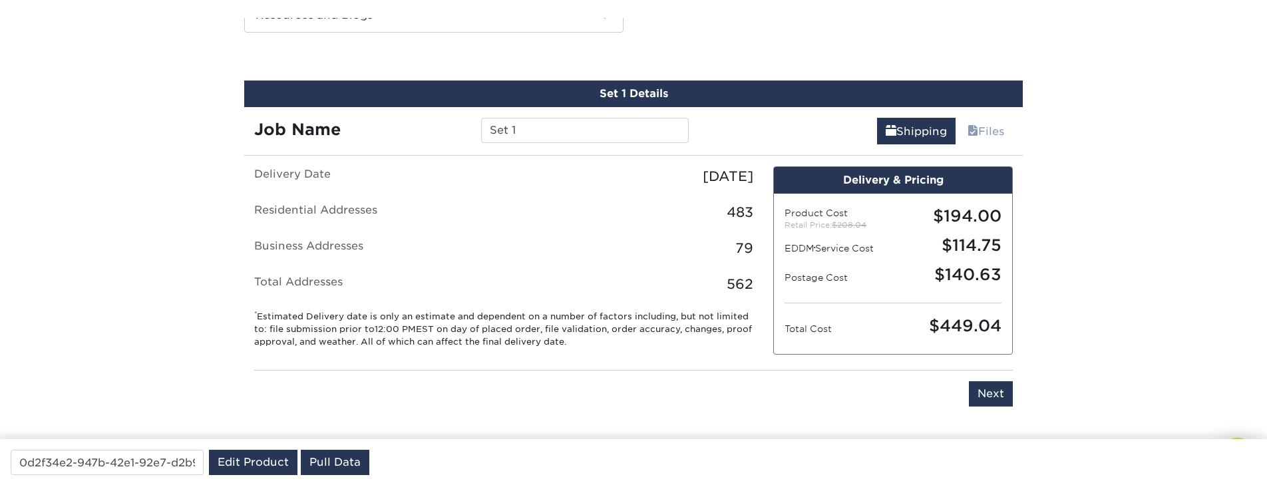
scroll to position [757, 0]
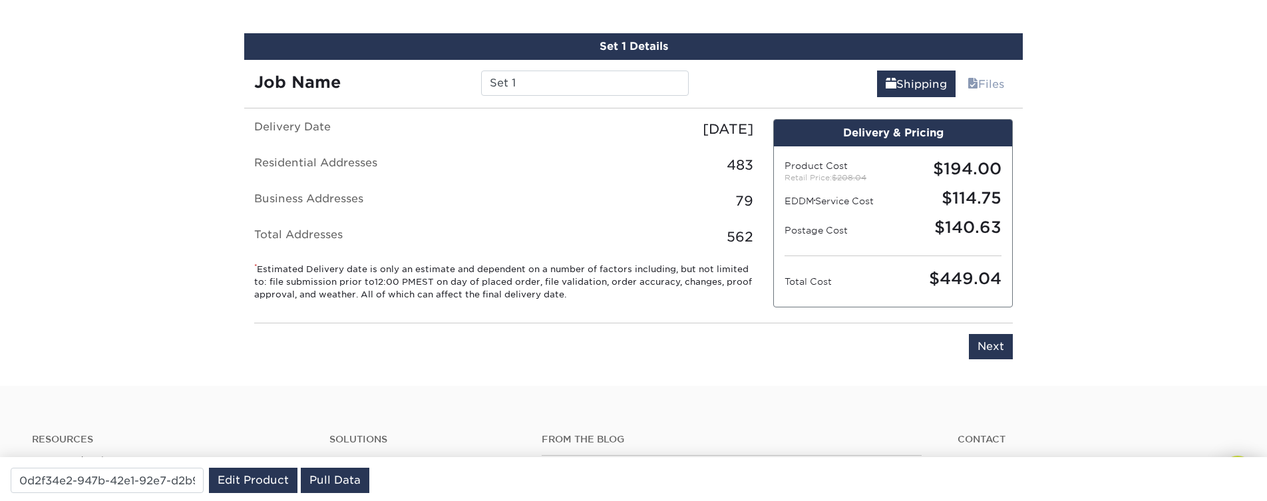
drag, startPoint x: 644, startPoint y: 293, endPoint x: 381, endPoint y: 82, distance: 337.5
click at [385, 84] on div "Set 1 Details Job Name Set 1 Shipping Files Delivery Date Wednesday, September …" at bounding box center [633, 201] width 778 height 337
click at [987, 274] on input "Next" at bounding box center [991, 346] width 44 height 25
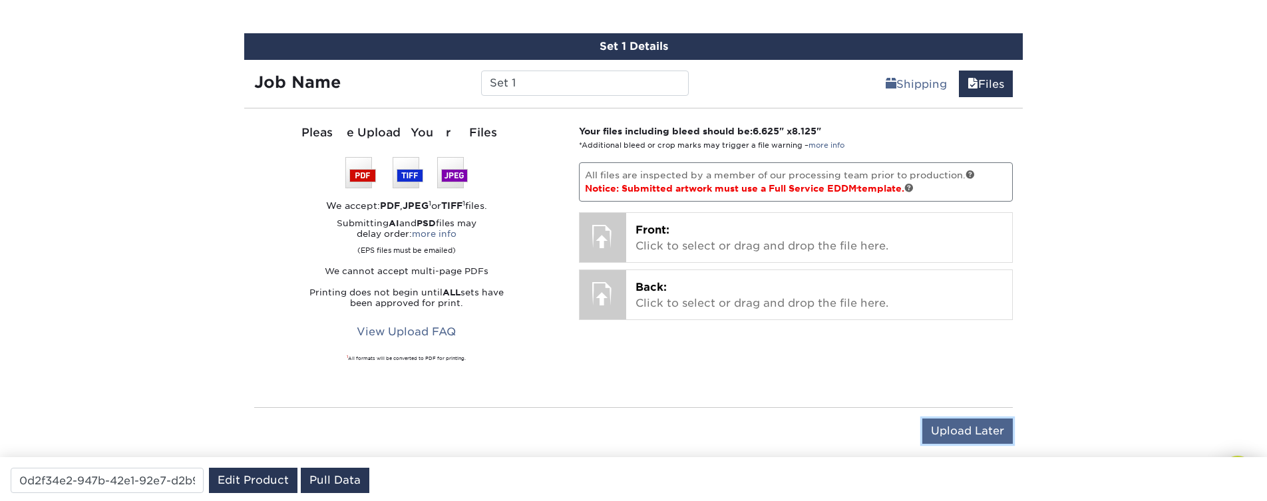
click at [973, 274] on input "Upload Later" at bounding box center [967, 431] width 90 height 25
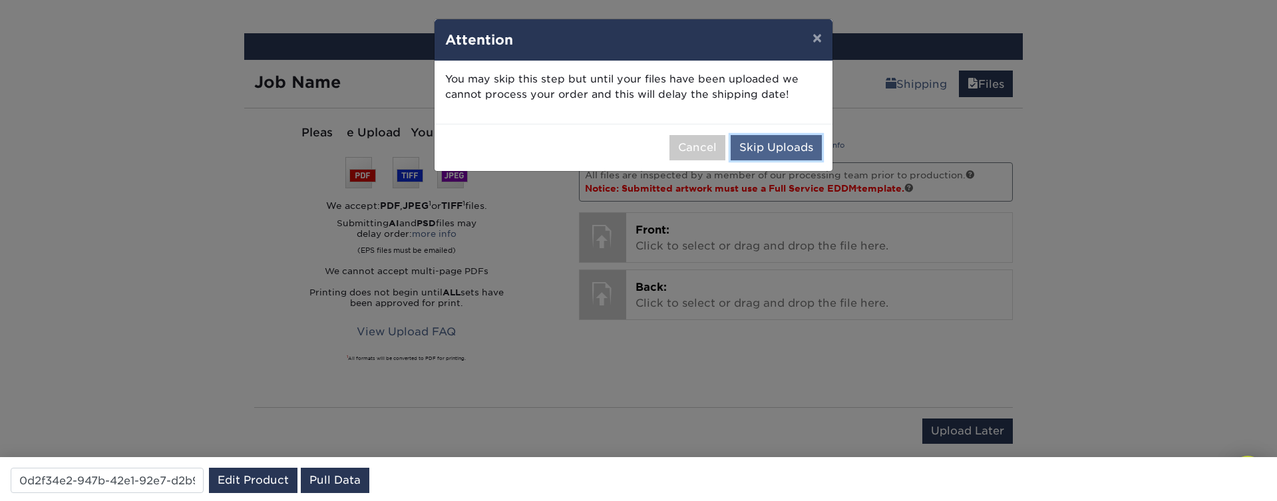
click at [784, 152] on button "Skip Uploads" at bounding box center [776, 147] width 91 height 25
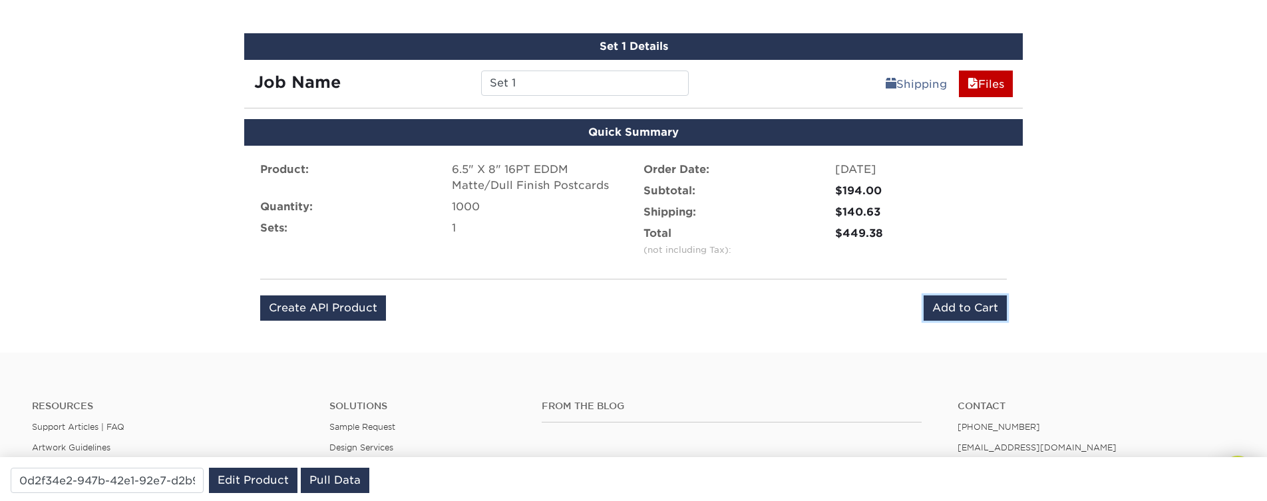
click at [954, 274] on input "Add to Cart" at bounding box center [965, 307] width 83 height 25
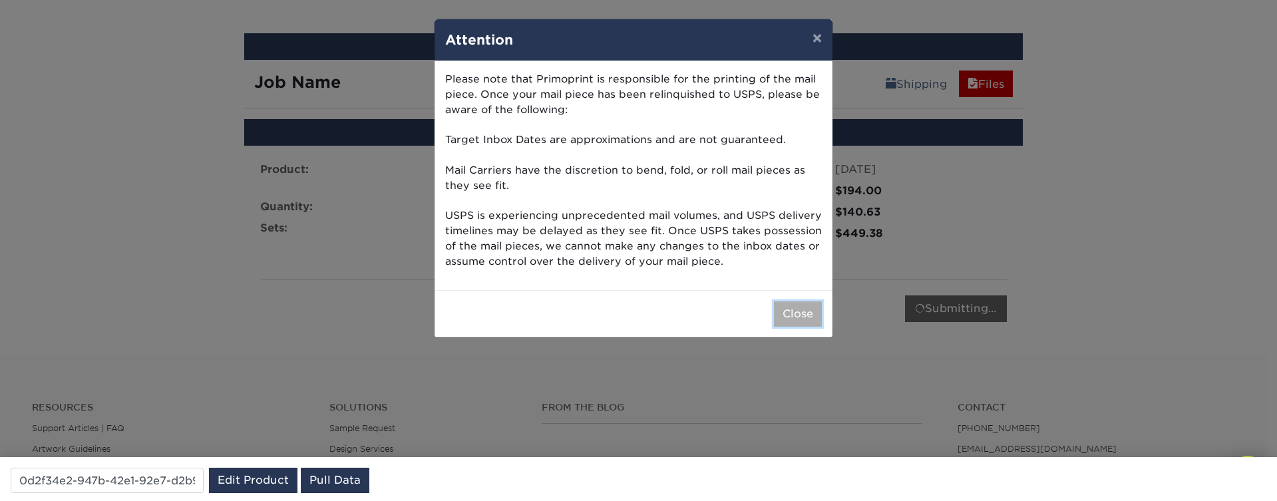
click at [798, 274] on button "Close" at bounding box center [798, 313] width 48 height 25
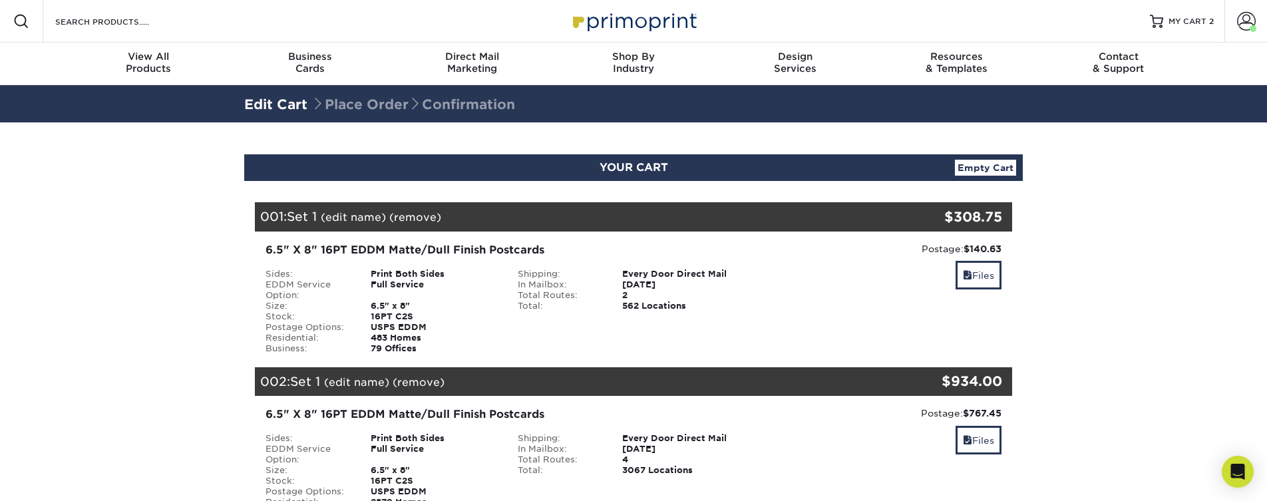
click at [993, 158] on div "YOUR CART Empty Cart" at bounding box center [633, 167] width 778 height 27
click at [980, 166] on link "Empty Cart" at bounding box center [985, 168] width 61 height 16
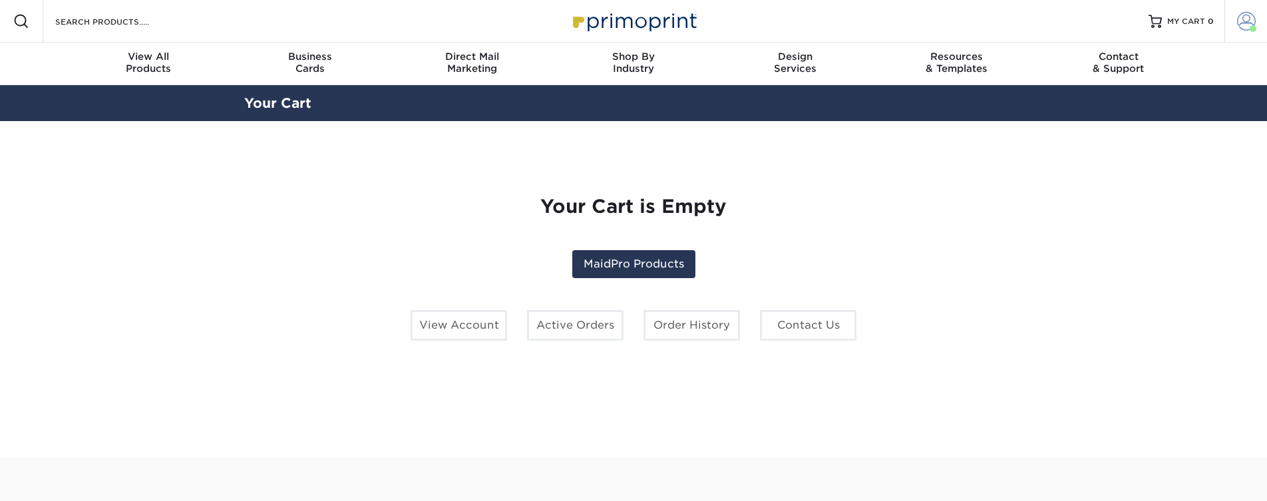
click at [1247, 23] on span at bounding box center [1246, 21] width 19 height 19
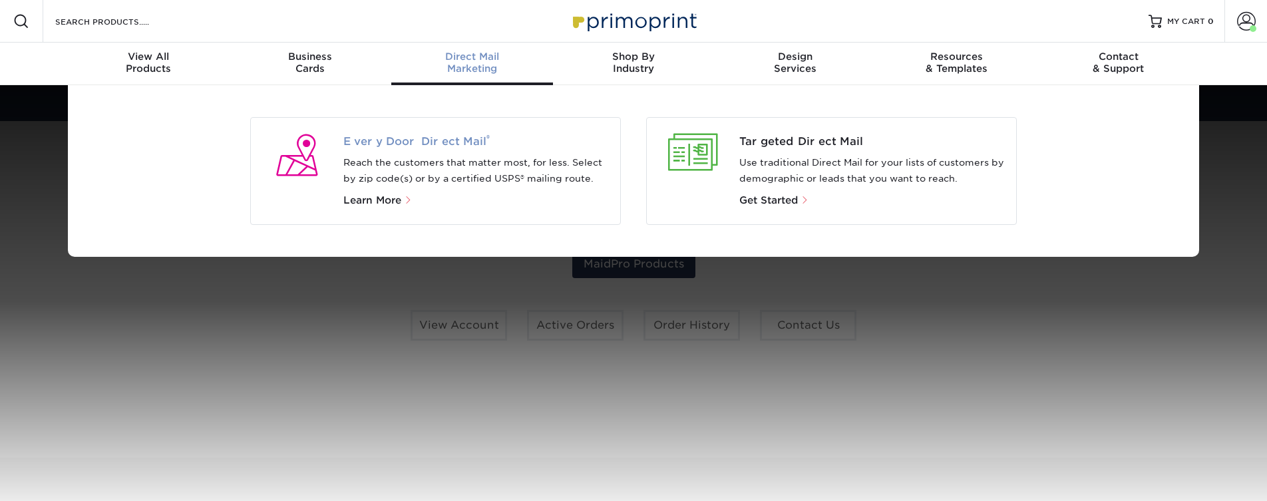
click at [411, 138] on span "Every Door Direct Mail ®" at bounding box center [476, 142] width 267 height 16
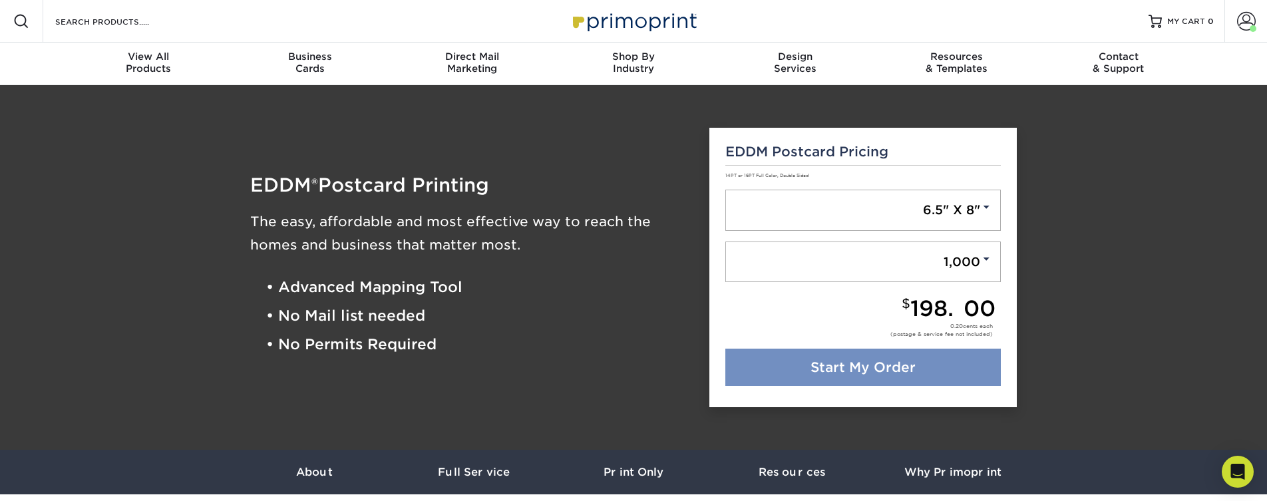
click at [896, 369] on link "Start My Order" at bounding box center [863, 367] width 276 height 37
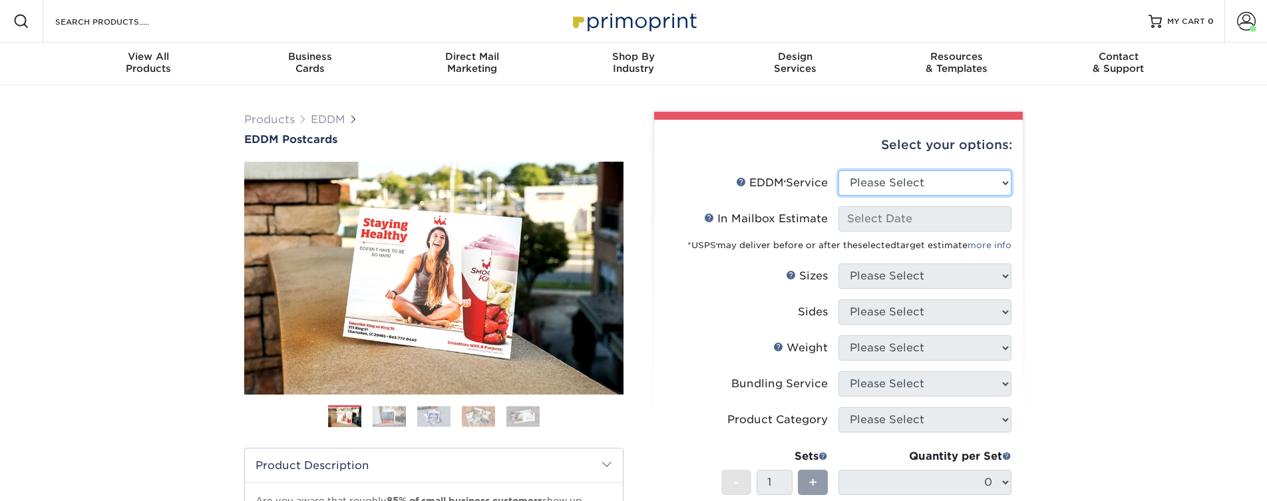
select select "full_service"
click at [838, 170] on select "Please Select Full Service Print Only" at bounding box center [924, 182] width 173 height 25
select select "-1"
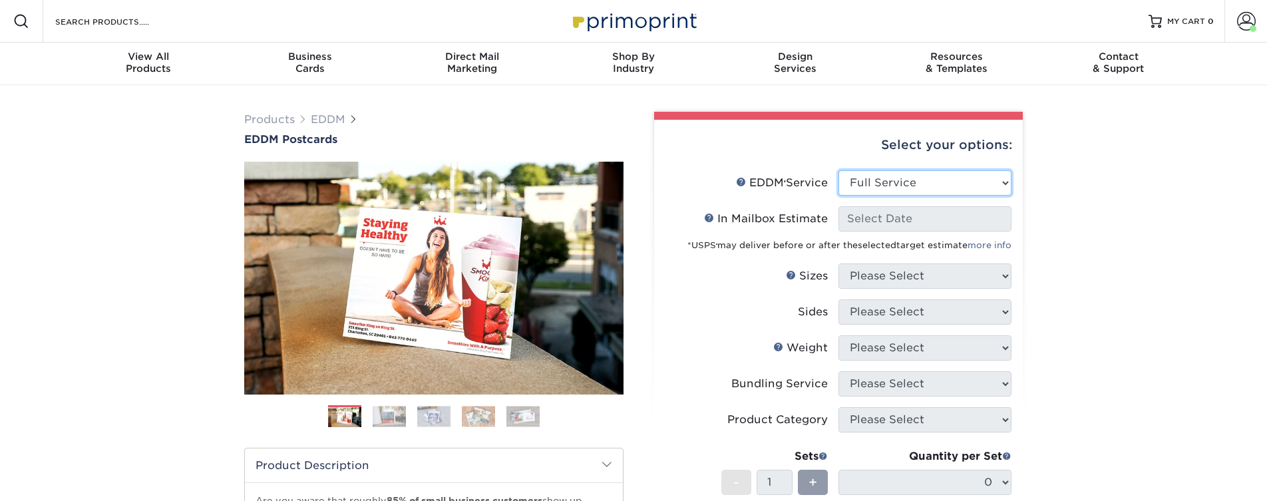
select select "-1"
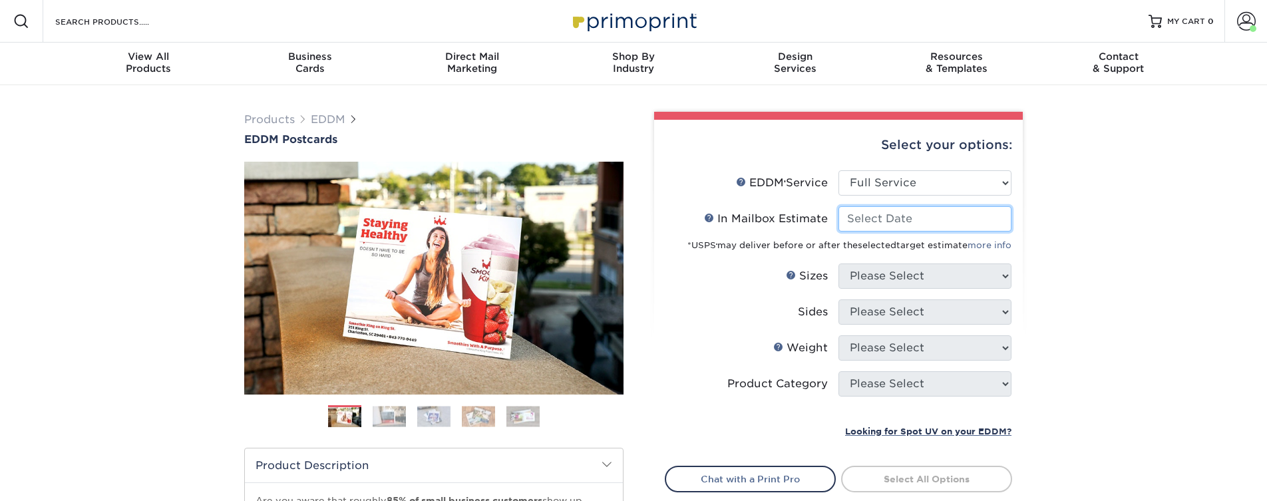
click at [919, 228] on input "In Mailbox Estimate Help In Mailbox Estimate" at bounding box center [924, 218] width 173 height 25
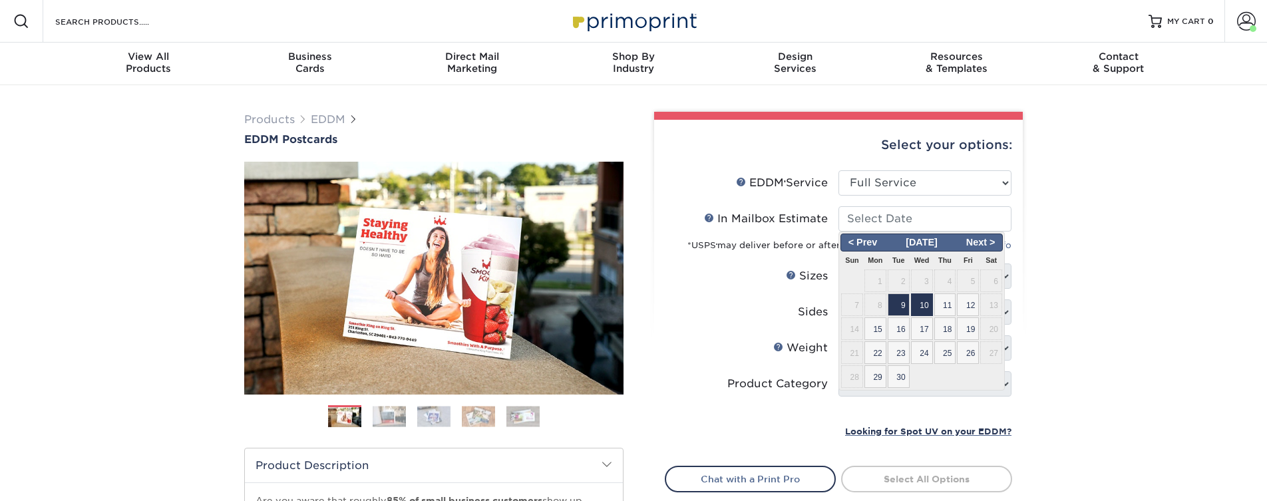
click at [926, 305] on span "10" at bounding box center [922, 304] width 22 height 23
type input "2025-09-10"
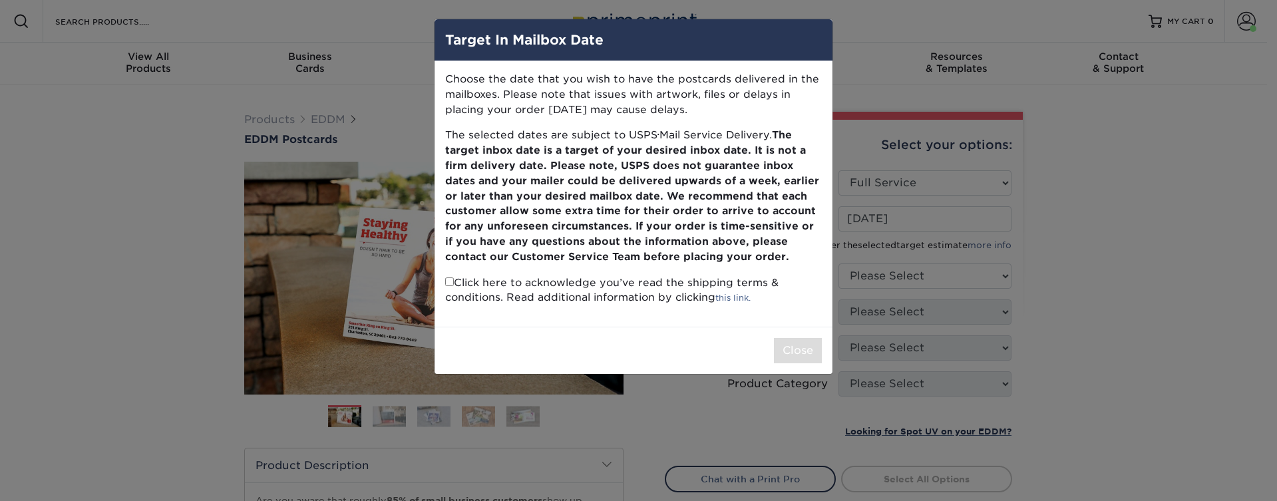
click at [452, 284] on input "checkbox" at bounding box center [449, 281] width 9 height 9
checkbox input "true"
click at [788, 351] on button "Close" at bounding box center [798, 350] width 48 height 25
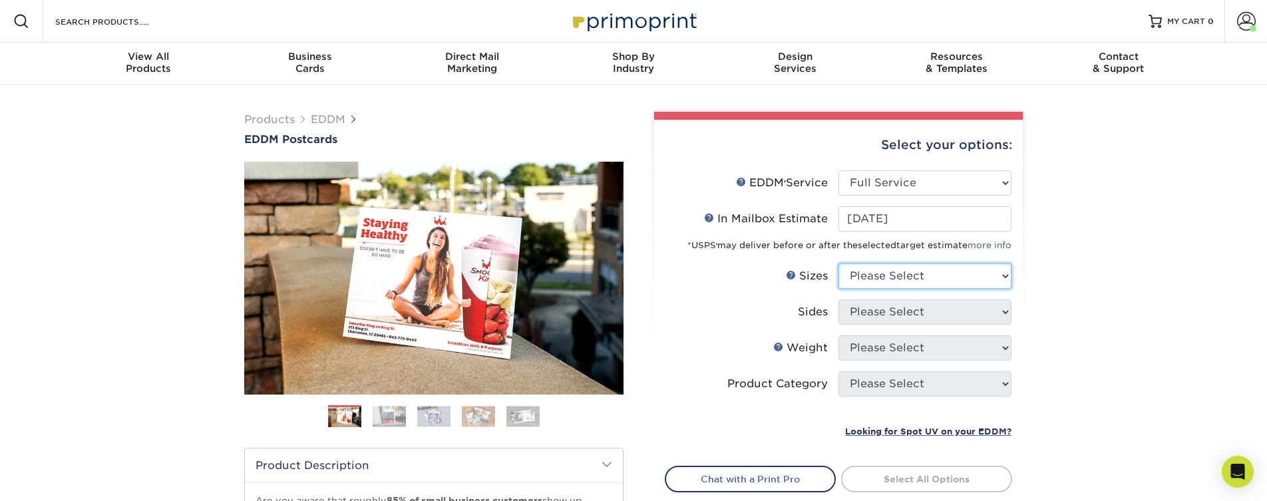
select select "6.50x8.00"
click at [838, 263] on select "Please Select 4.5" x 12" 6" x 12" 6.5" x 8" 6.5" x 9" 6.5" x 12" 7" x 8.5" 8" x…" at bounding box center [924, 275] width 173 height 25
select select "13abbda7-1d64-4f25-8bb2-c179b224825d"
click at [838, 299] on select "Please Select Print Both Sides Print Front Only" at bounding box center [924, 311] width 173 height 25
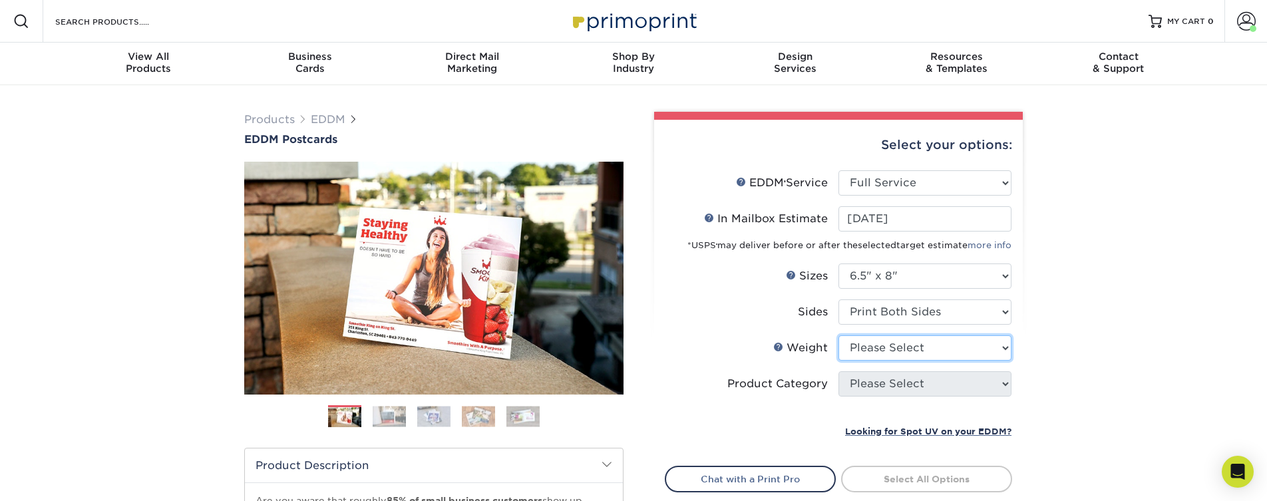
select select "16PT"
click at [838, 335] on select "Please Select 16PT 14PT" at bounding box center [924, 347] width 173 height 25
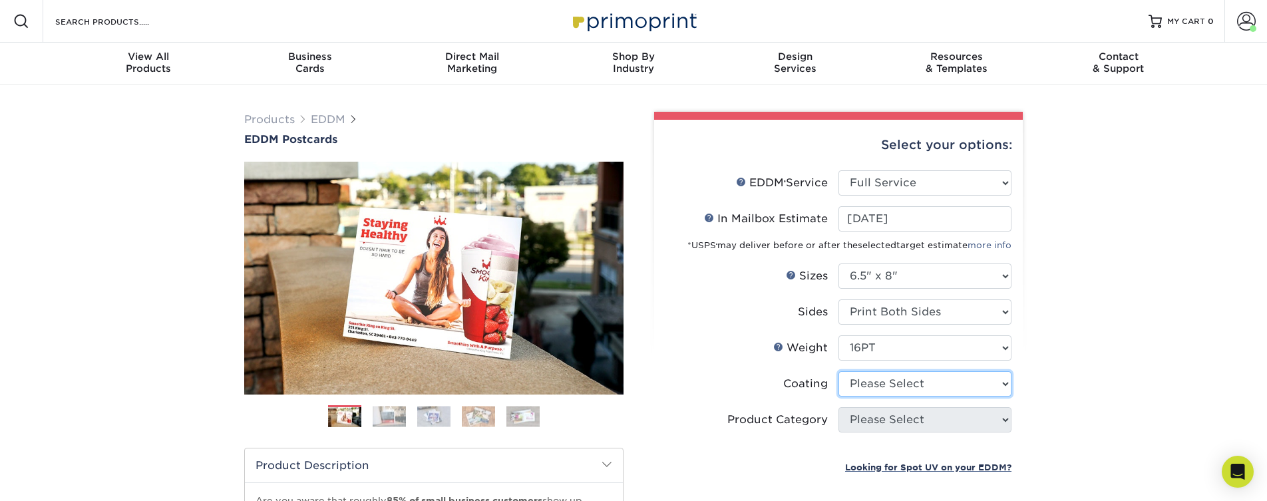
select select "121bb7b5-3b4d-429f-bd8d-bbf80e953313"
click at [838, 371] on select at bounding box center [924, 383] width 173 height 25
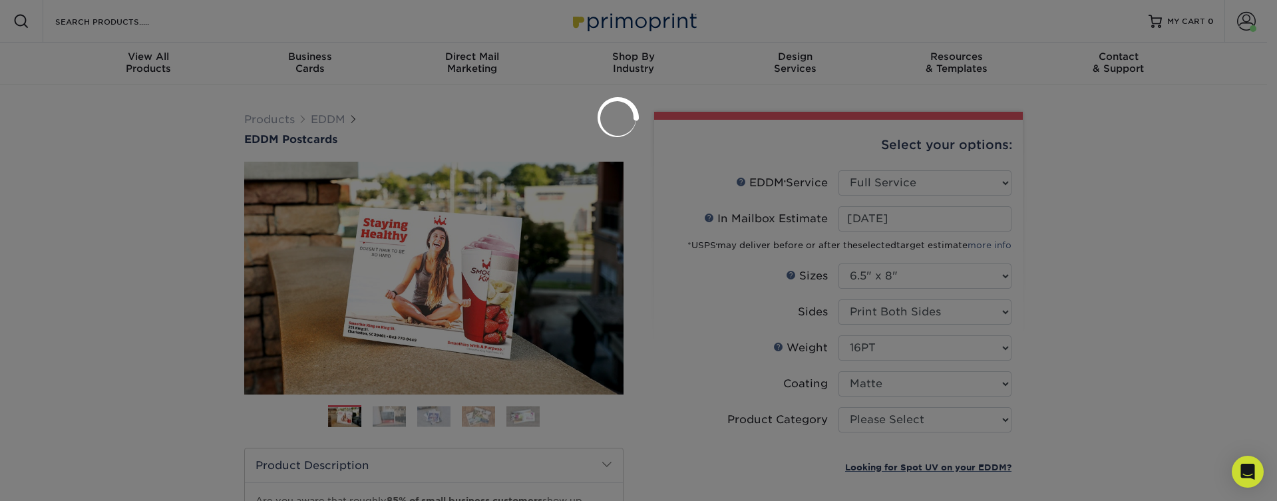
click at [875, 422] on div at bounding box center [638, 250] width 1277 height 501
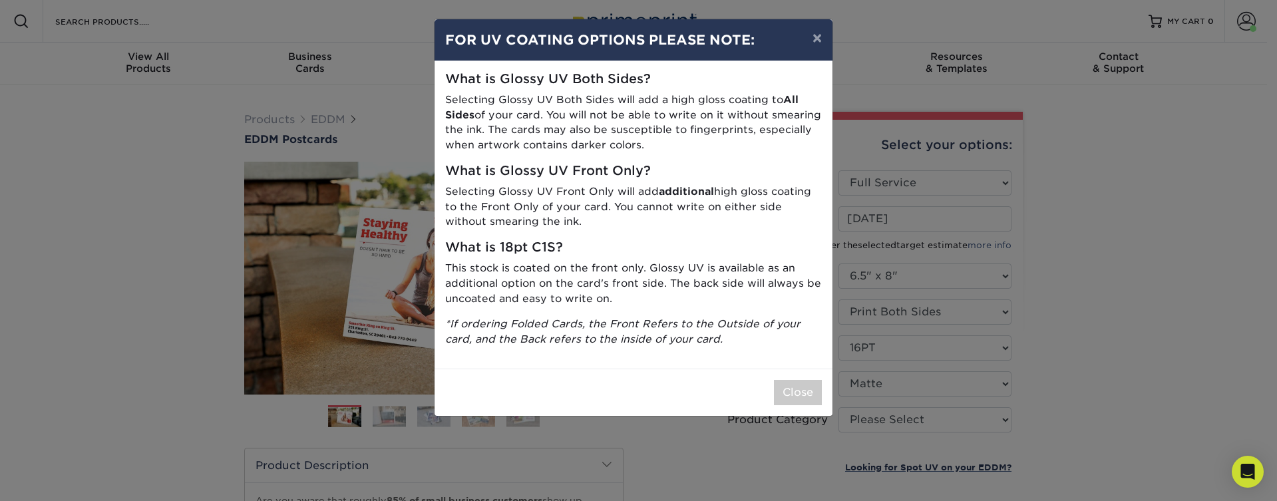
click at [831, 402] on div "Close" at bounding box center [633, 392] width 398 height 47
click at [822, 398] on div "Close" at bounding box center [633, 392] width 398 height 47
click at [818, 398] on button "Close" at bounding box center [798, 392] width 48 height 25
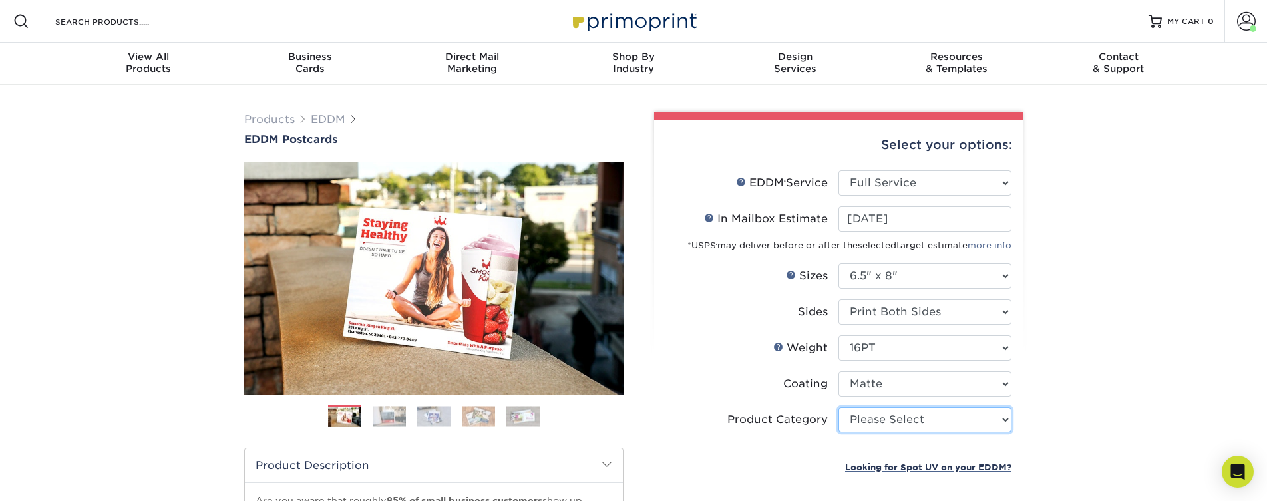
select select "9b7272e0-d6c8-4c3c-8e97-d3a1bcdab858"
click at [838, 407] on select "Please Select Postcards" at bounding box center [924, 419] width 173 height 25
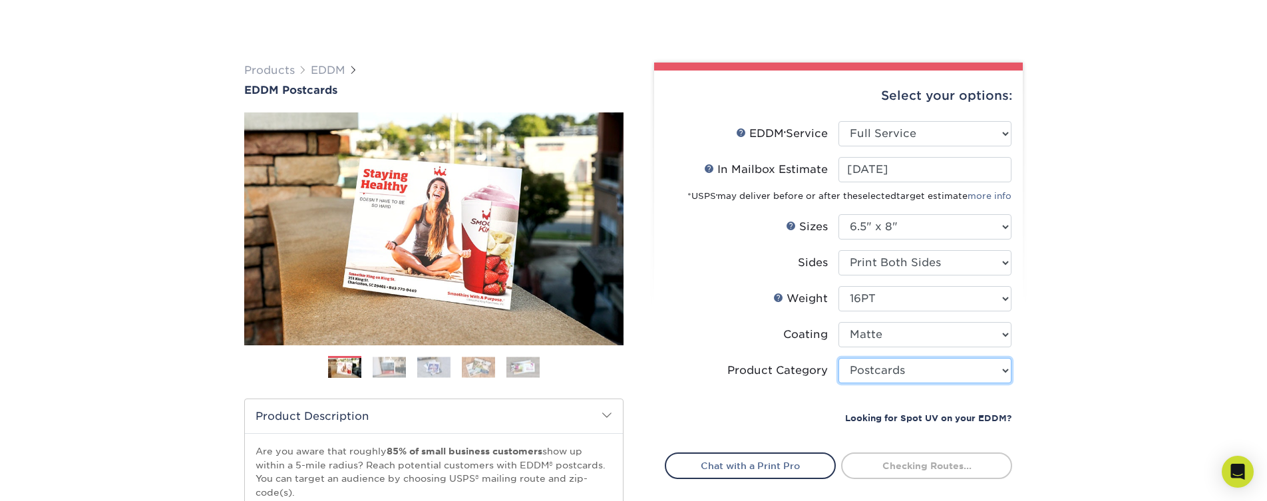
scroll to position [80, 0]
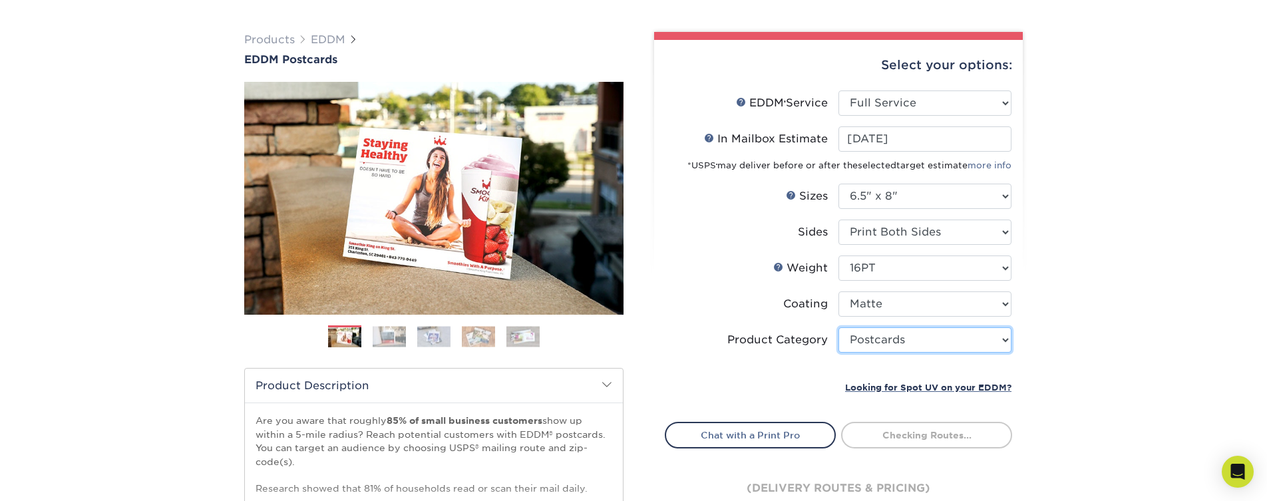
type input "0d2f34e2-947b-42e1-92e7-d2b9bd0eaead"
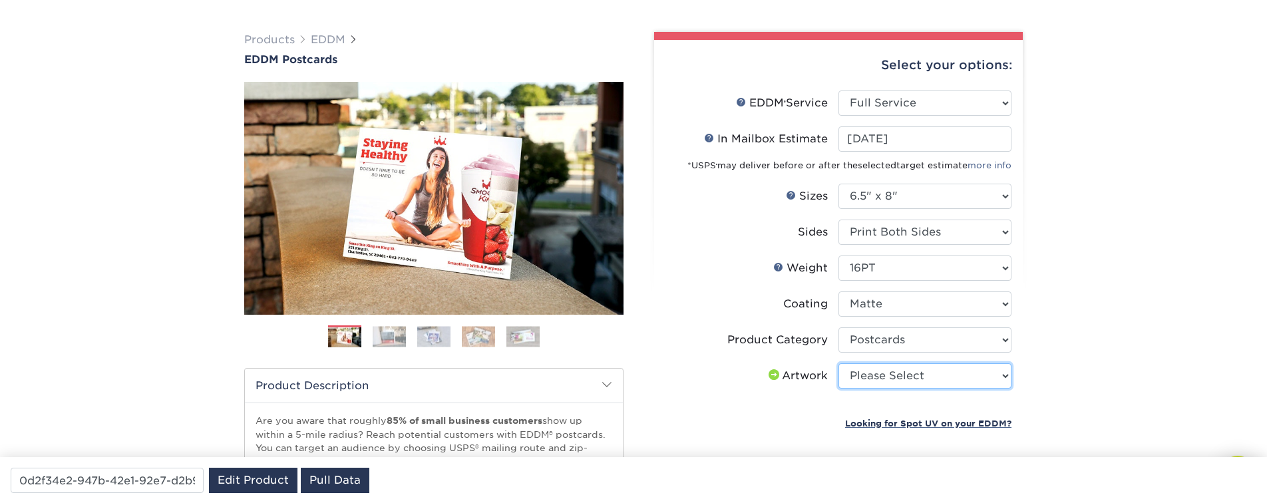
select select "upload"
click at [838, 363] on select "Please Select I will upload files I need a design - $150" at bounding box center [924, 375] width 173 height 25
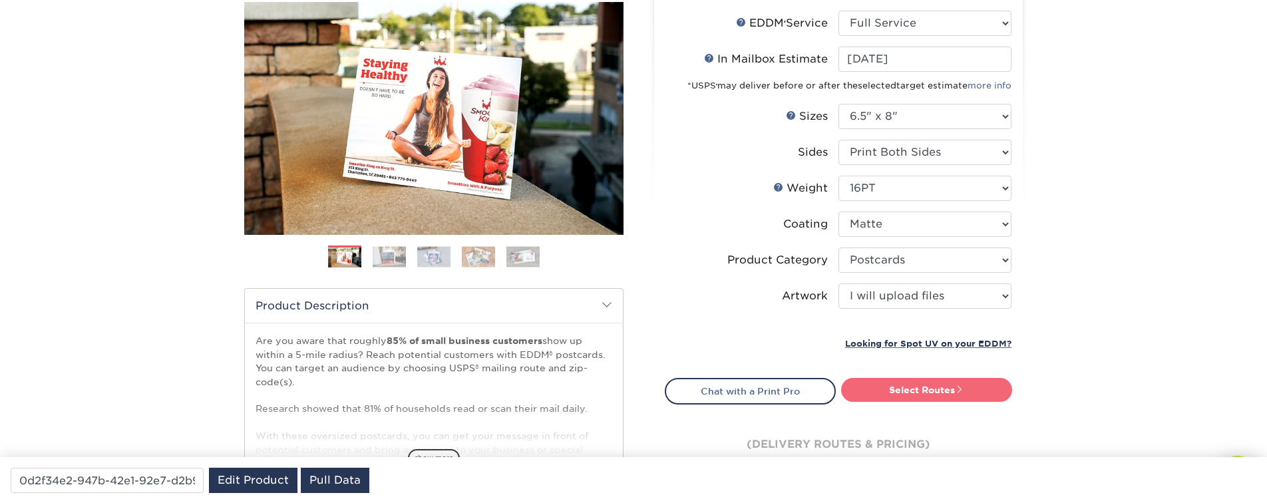
click at [956, 385] on span at bounding box center [959, 389] width 9 height 9
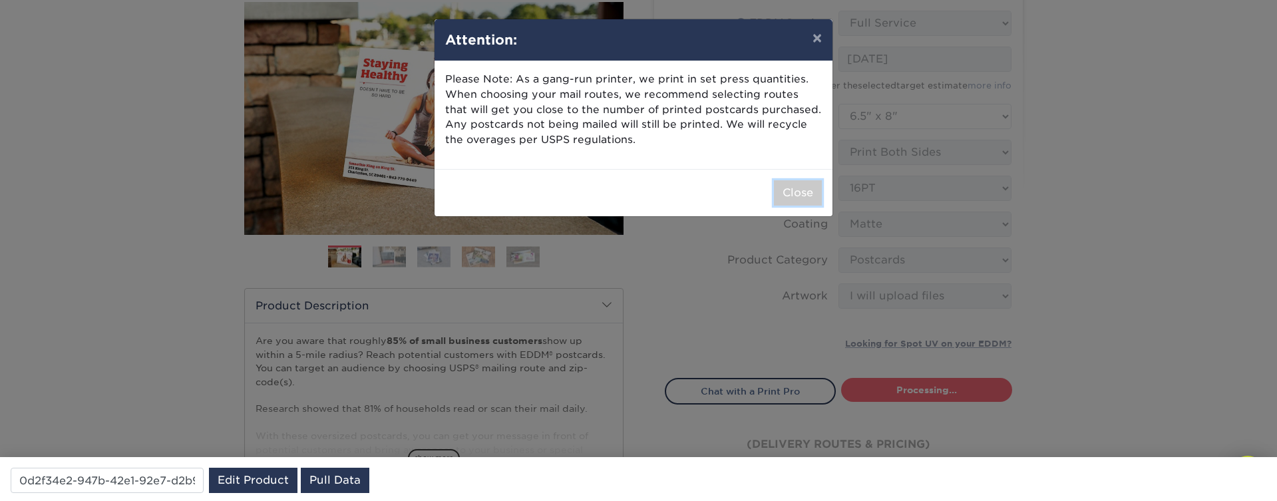
click at [808, 192] on button "Close" at bounding box center [798, 192] width 48 height 25
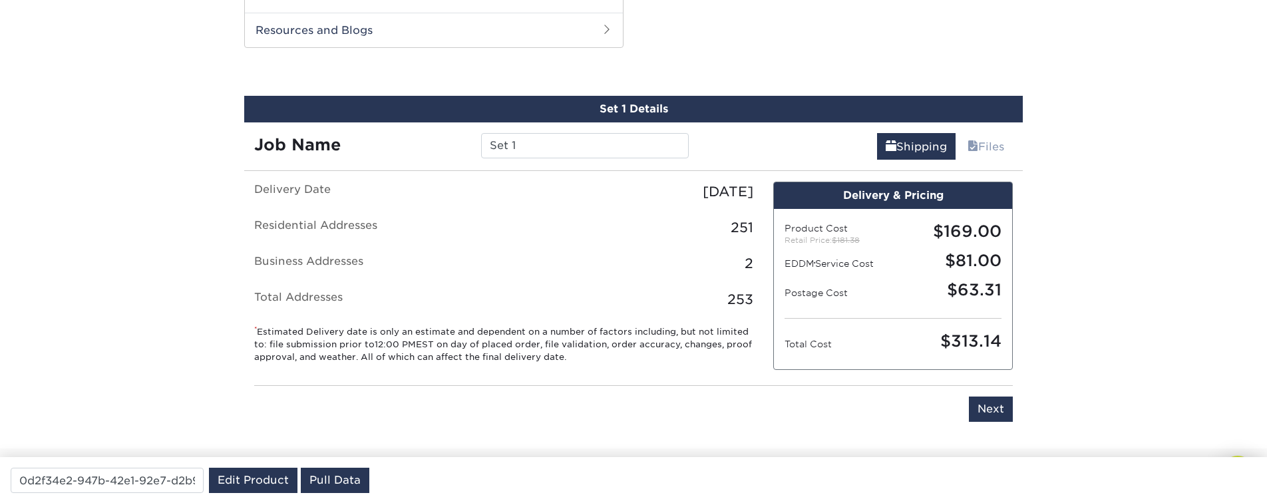
scroll to position [677, 0]
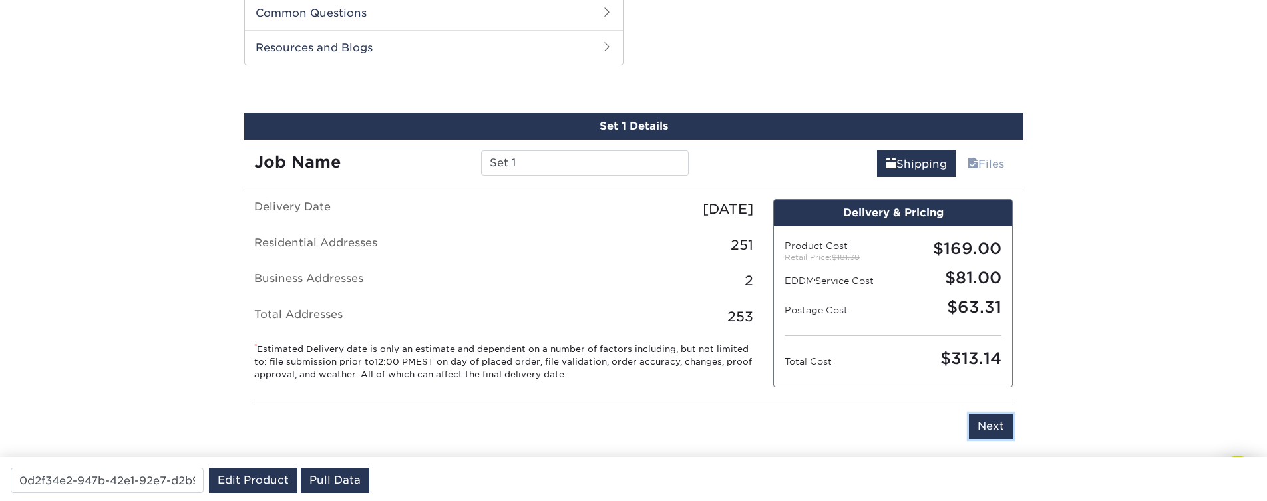
click at [1000, 428] on input "Next" at bounding box center [991, 426] width 44 height 25
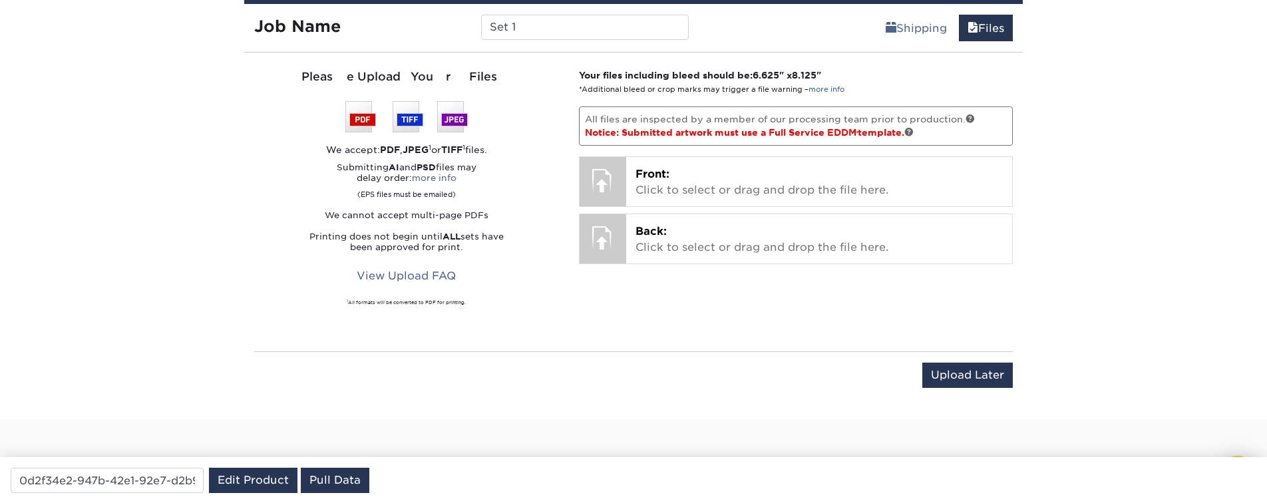
scroll to position [917, 0]
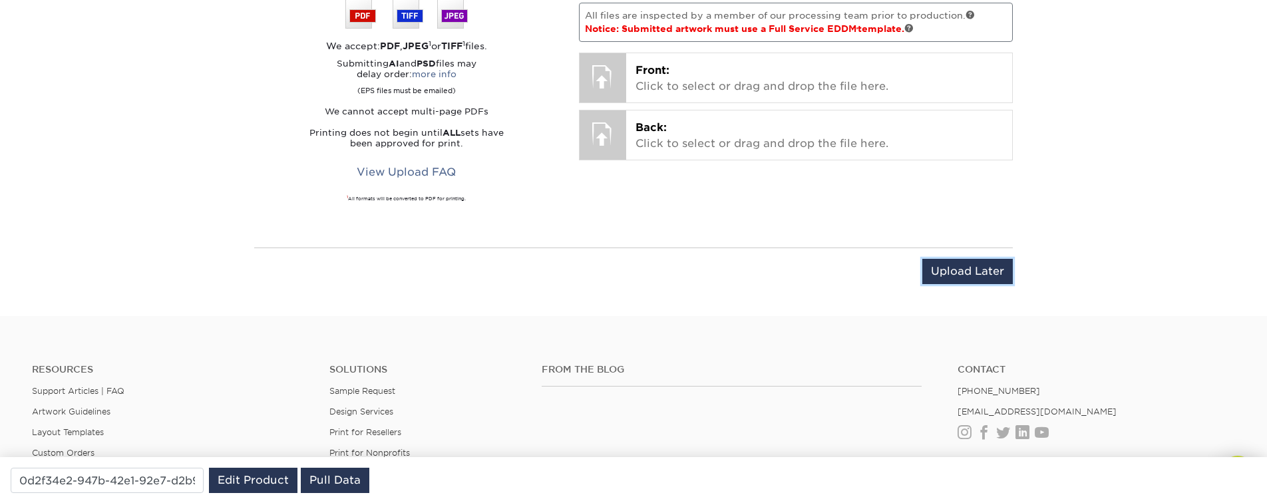
click at [932, 264] on input "Upload Later" at bounding box center [967, 271] width 90 height 25
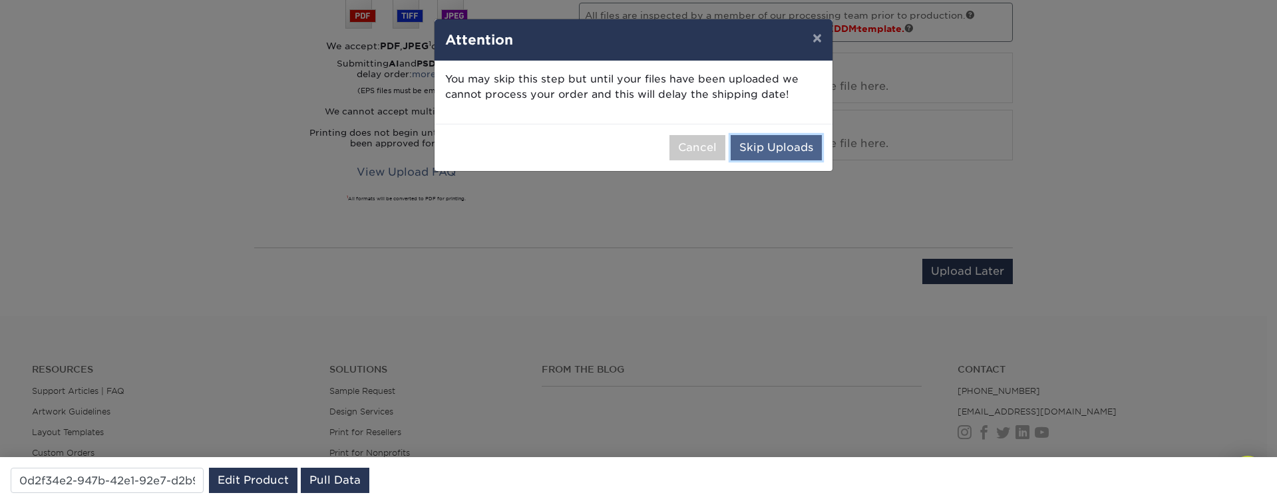
click at [778, 144] on button "Skip Uploads" at bounding box center [776, 147] width 91 height 25
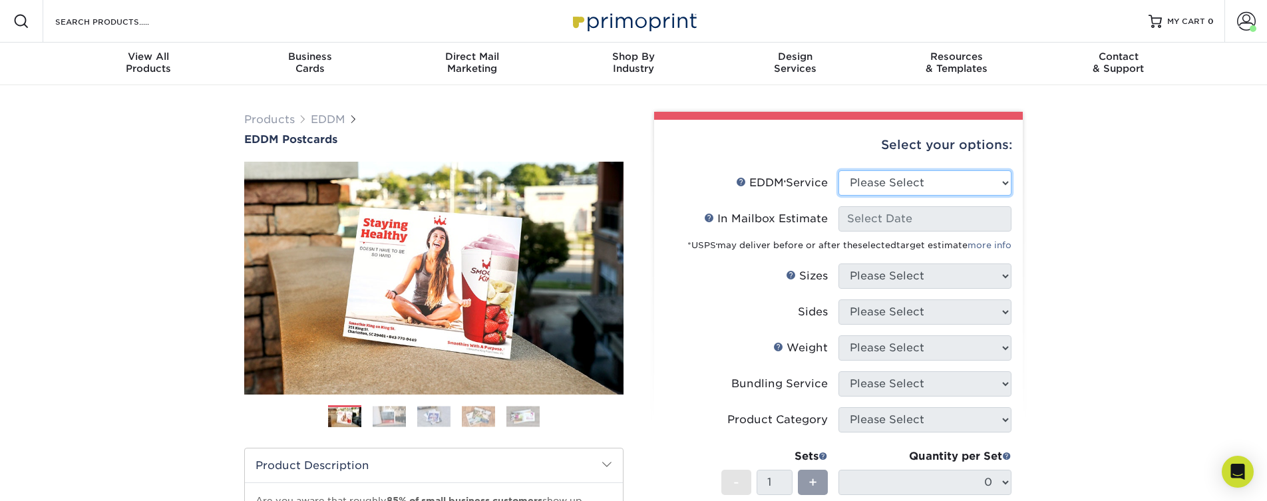
select select "full_service"
click at [838, 170] on select "Please Select Full Service Print Only" at bounding box center [924, 182] width 173 height 25
select select "-1"
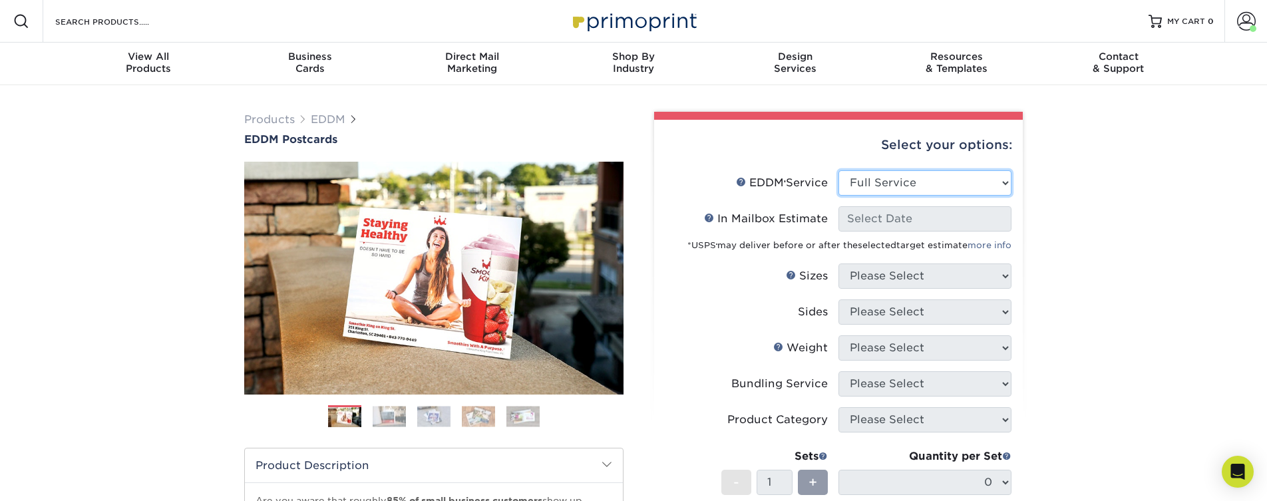
select select "-1"
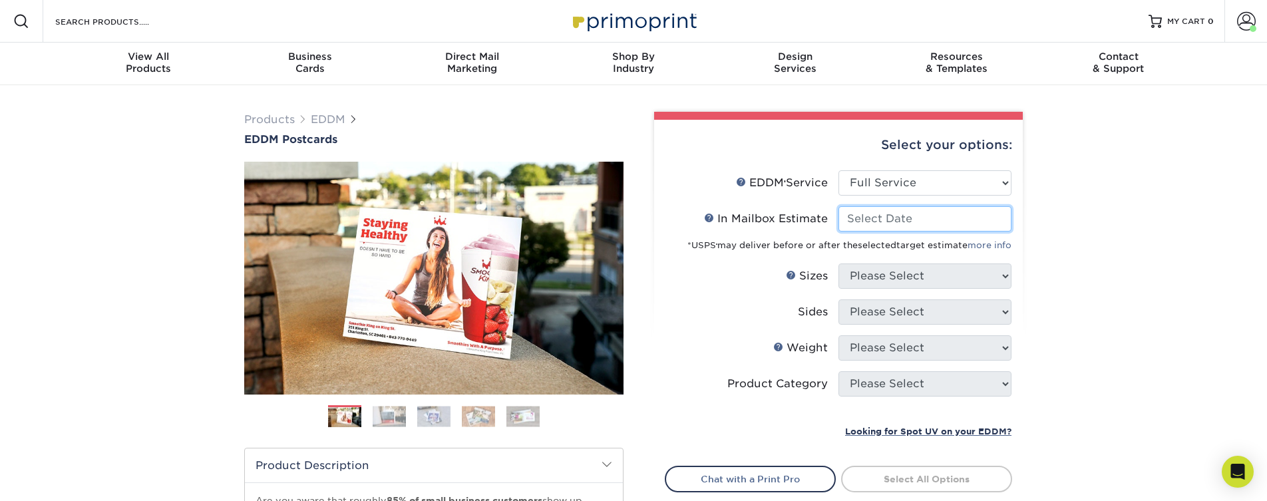
drag, startPoint x: 880, startPoint y: 223, endPoint x: 882, endPoint y: 230, distance: 7.2
click at [880, 224] on input "In Mailbox Estimate Help In Mailbox Estimate" at bounding box center [924, 218] width 173 height 25
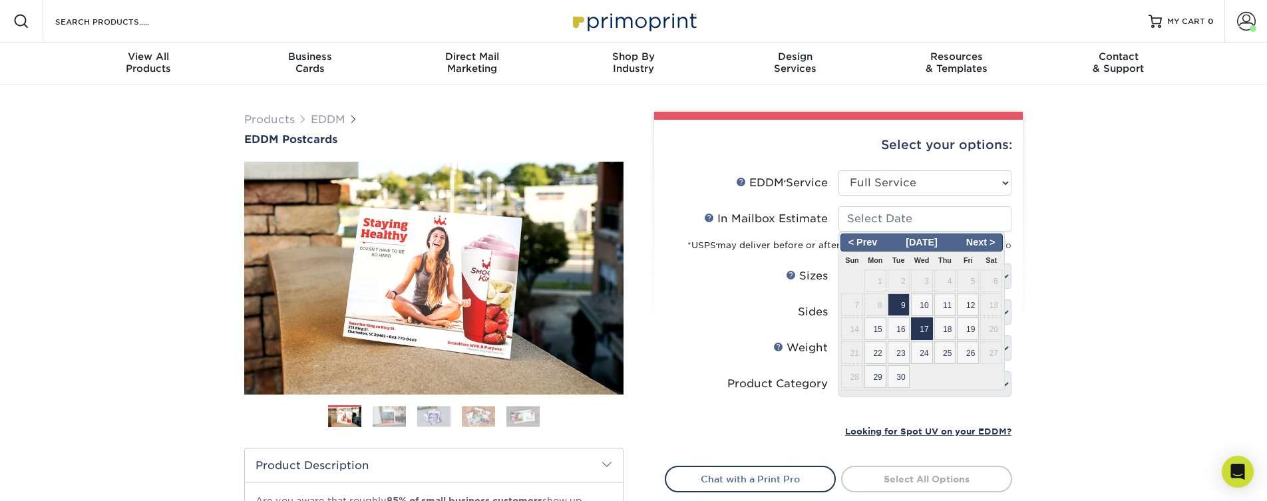
click at [921, 329] on span "17" at bounding box center [922, 328] width 22 height 23
type input "[DATE]"
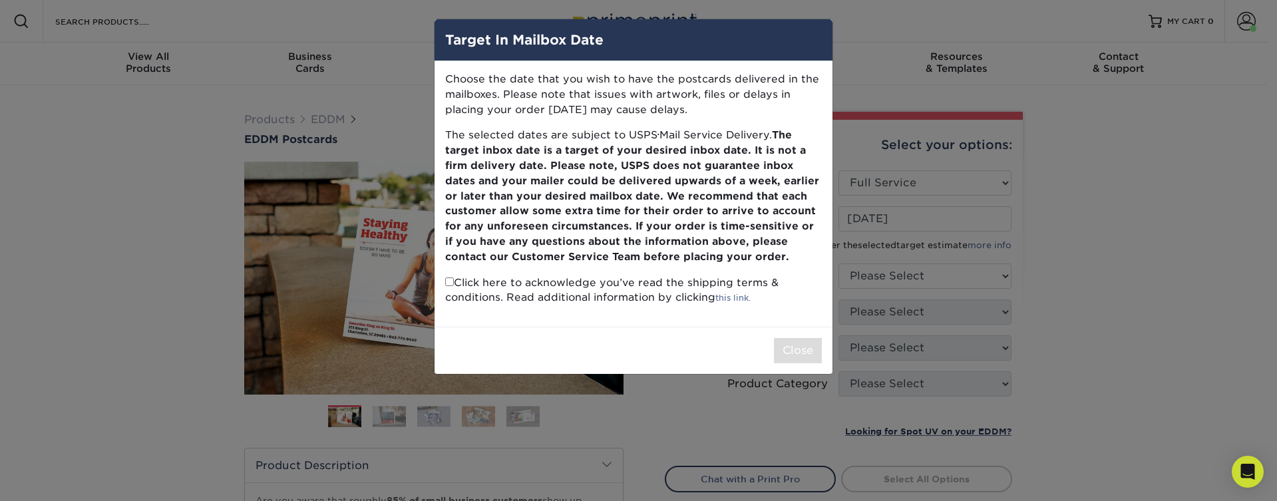
click at [449, 281] on input "checkbox" at bounding box center [449, 281] width 9 height 9
checkbox input "true"
click at [822, 352] on div "Close" at bounding box center [633, 350] width 398 height 47
click at [795, 357] on button "Close" at bounding box center [798, 350] width 48 height 25
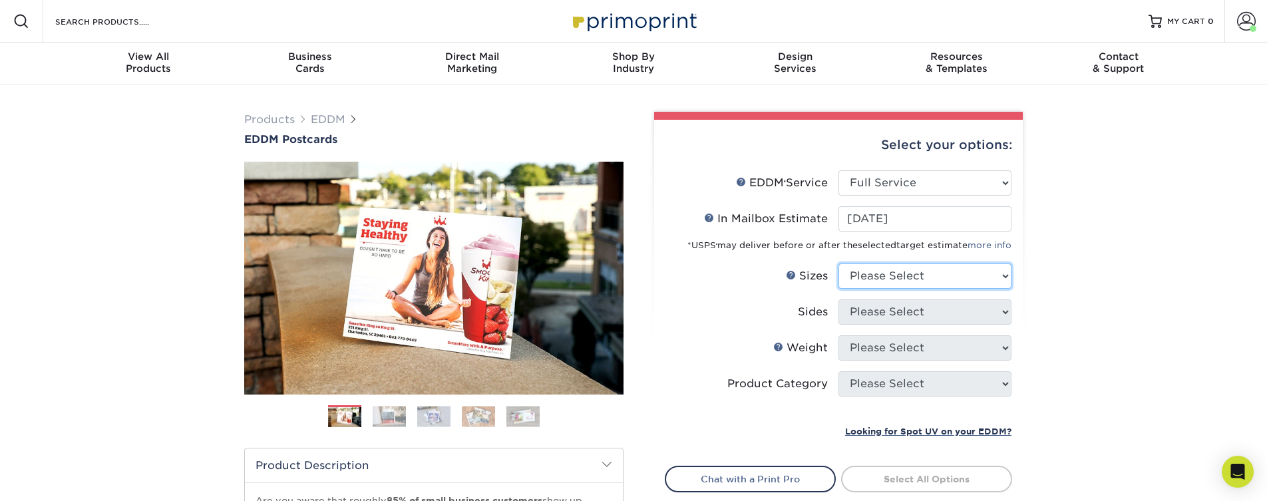
select select "6.50x8.00"
click at [838, 263] on select "Please Select 4.5" x 12" 6" x 12" 6.5" x 8" 6.5" x 9" 6.5" x 12" 7" x 8.5" 8" x…" at bounding box center [924, 275] width 173 height 25
select select "13abbda7-1d64-4f25-8bb2-c179b224825d"
click at [838, 299] on select "Please Select Print Both Sides Print Front Only" at bounding box center [924, 311] width 173 height 25
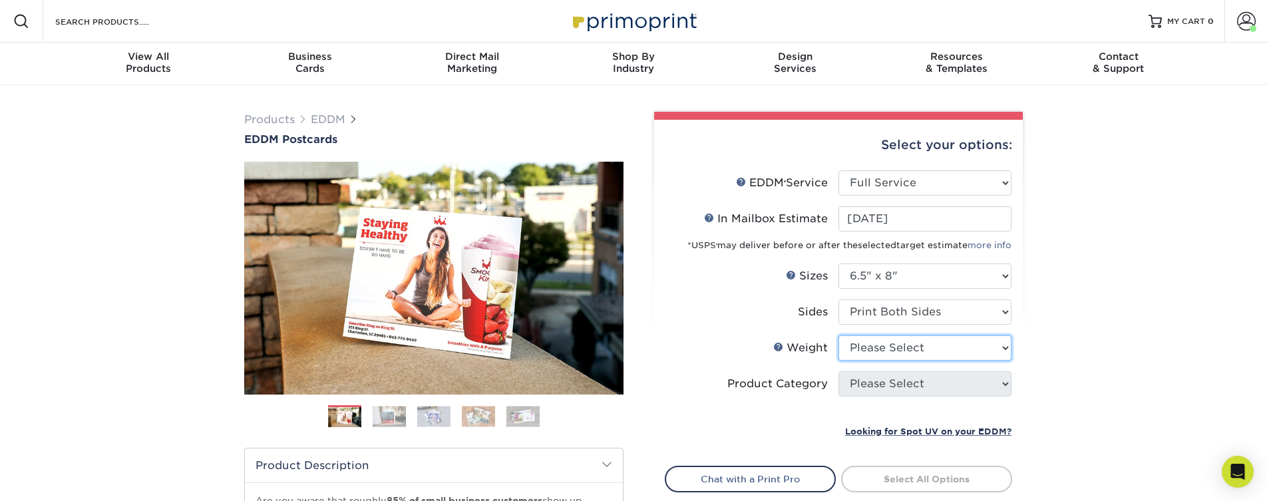
select select "16PT"
click at [838, 335] on select "Please Select 16PT 14PT" at bounding box center [924, 347] width 173 height 25
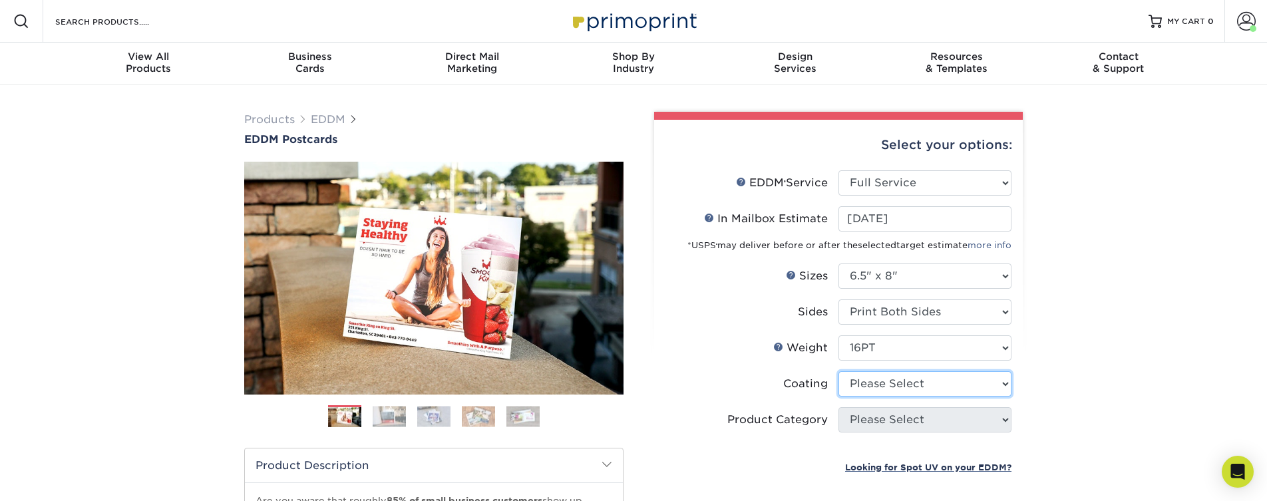
select select "121bb7b5-3b4d-429f-bd8d-bbf80e953313"
click at [838, 371] on select at bounding box center [924, 383] width 173 height 25
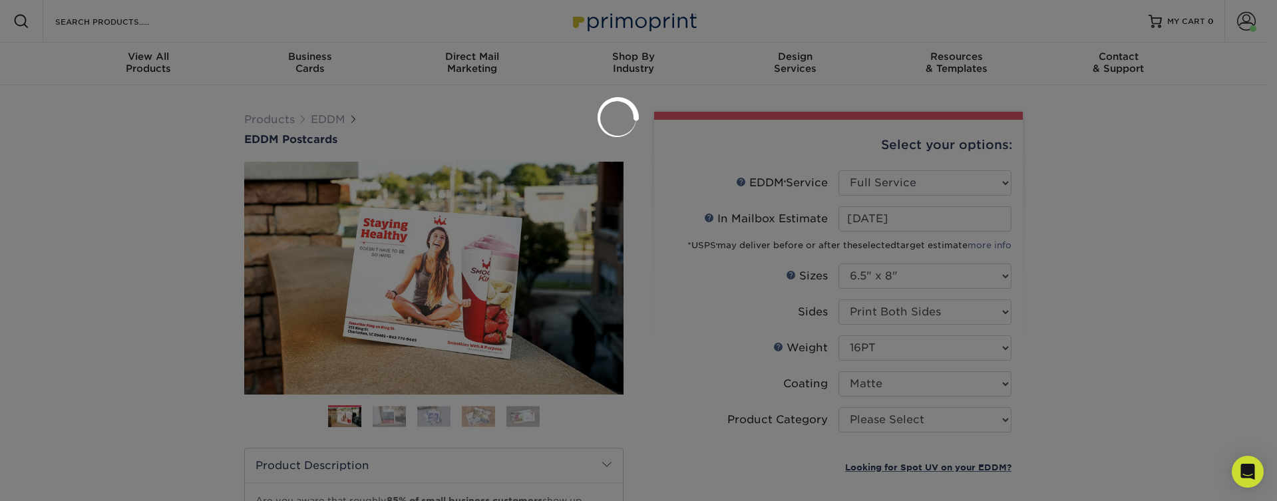
click at [887, 425] on div at bounding box center [638, 250] width 1277 height 501
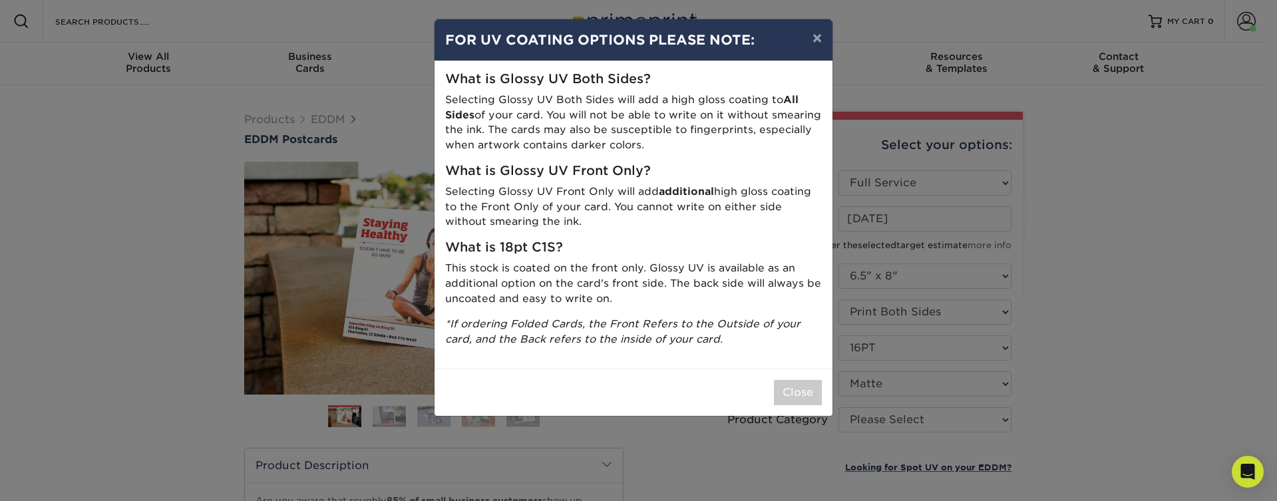
click at [772, 399] on div "Close" at bounding box center [633, 392] width 398 height 47
click at [798, 397] on button "Close" at bounding box center [798, 392] width 48 height 25
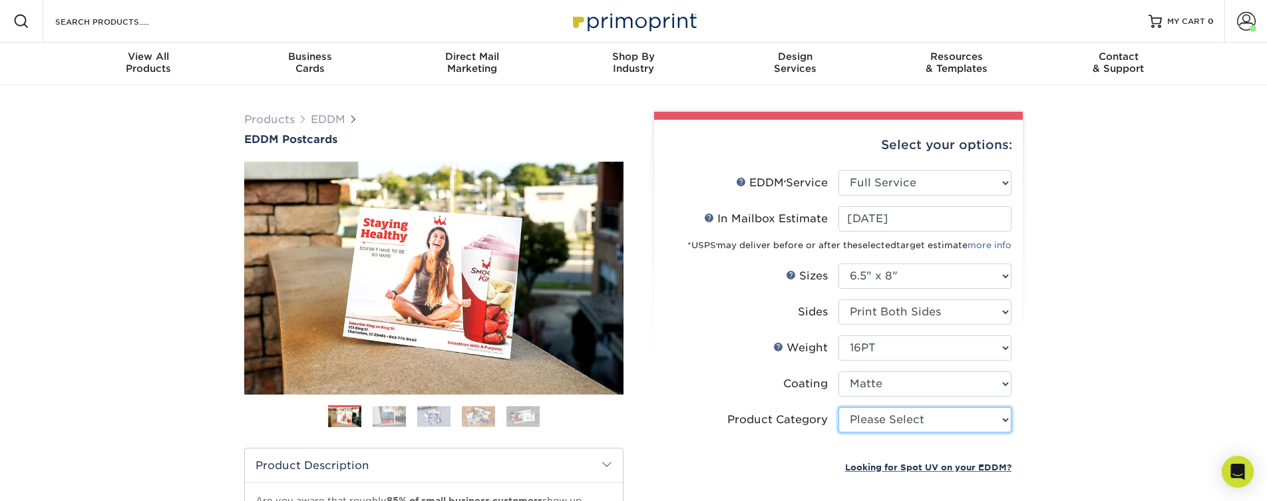
select select "9b7272e0-d6c8-4c3c-8e97-d3a1bcdab858"
click at [838, 407] on select "Please Select Postcards" at bounding box center [924, 419] width 173 height 25
type input "0d2f34e2-947b-42e1-92e7-d2b9bd0eaead"
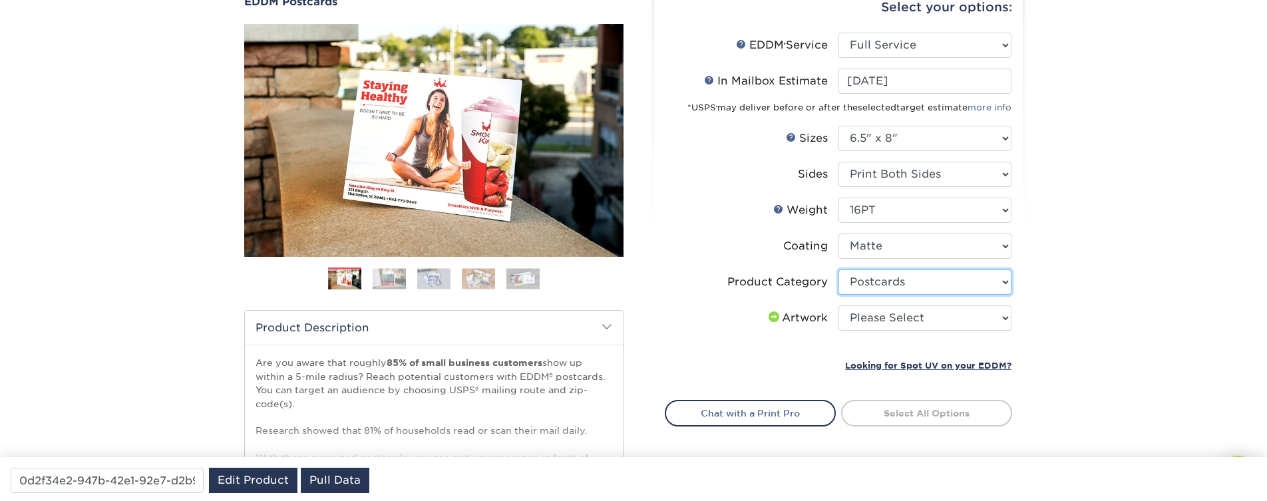
scroll to position [160, 0]
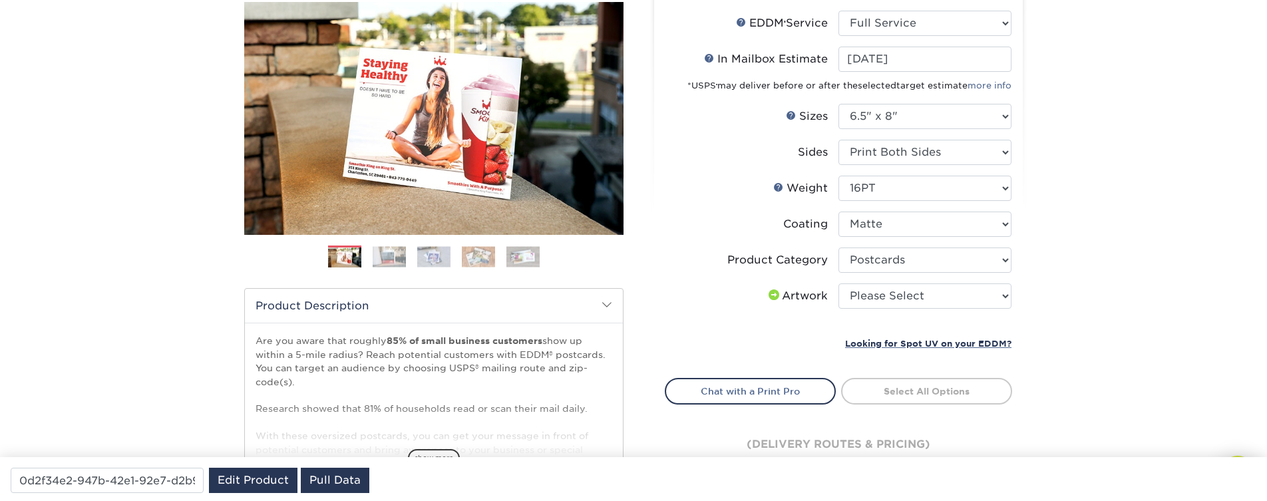
click at [860, 397] on link "Select All Options" at bounding box center [926, 391] width 171 height 27
click at [838, 283] on select "Please Select I will upload files I need a design - $150" at bounding box center [924, 295] width 173 height 25
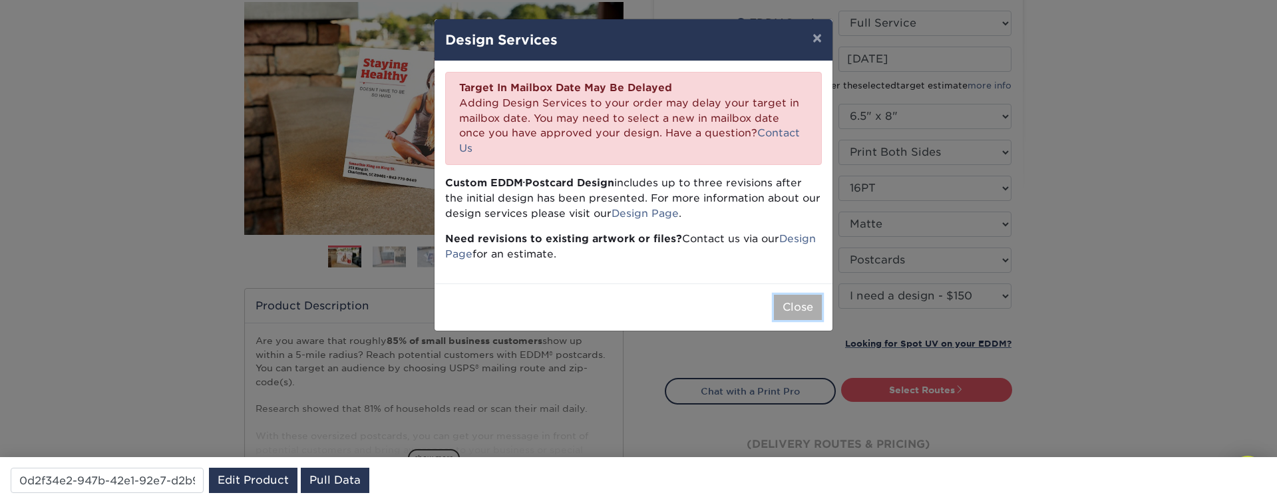
click at [804, 295] on button "Close" at bounding box center [798, 307] width 48 height 25
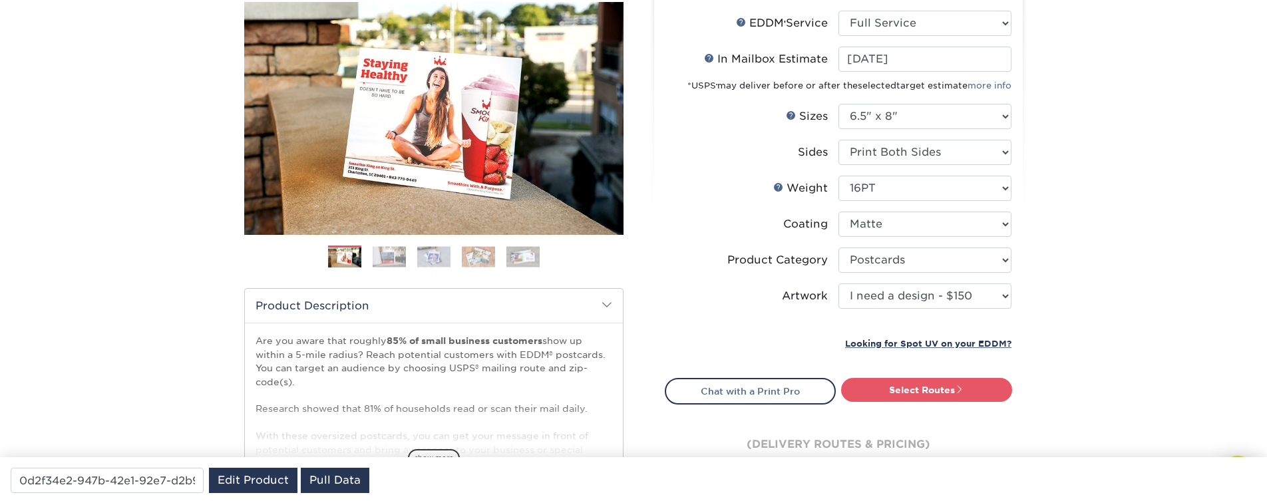
click at [914, 319] on li "Sets - 1 + Quantity per Set 100 – $110.00 250 – $147.00 500 – $169.00 1000 – $1…" at bounding box center [838, 327] width 346 height 16
click at [900, 309] on li "Artwork Please Select I will upload files I need a design - $150" at bounding box center [838, 301] width 346 height 36
select select "upload"
click at [838, 283] on select "Please Select I will upload files I need a design - $150" at bounding box center [924, 295] width 173 height 25
click at [906, 397] on link "Select Routes" at bounding box center [926, 390] width 171 height 24
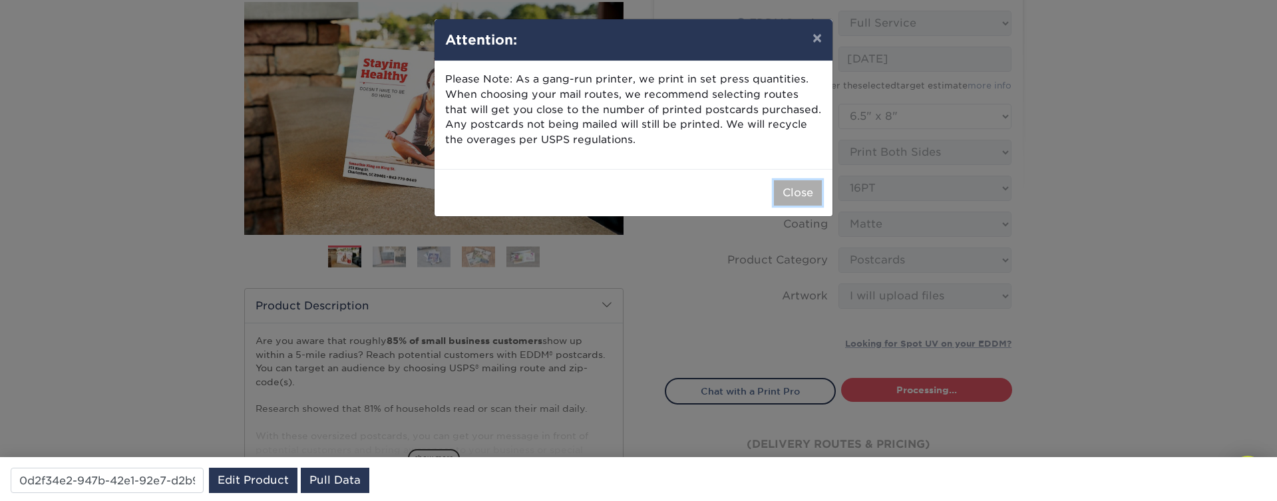
click at [807, 200] on button "Close" at bounding box center [798, 192] width 48 height 25
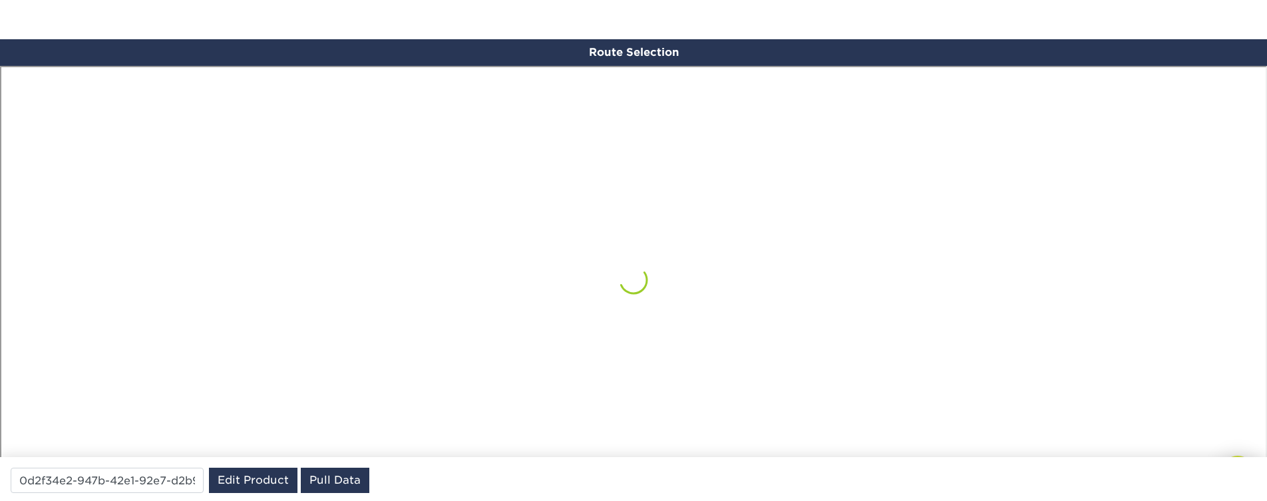
scroll to position [776, 0]
